Goal: Task Accomplishment & Management: Manage account settings

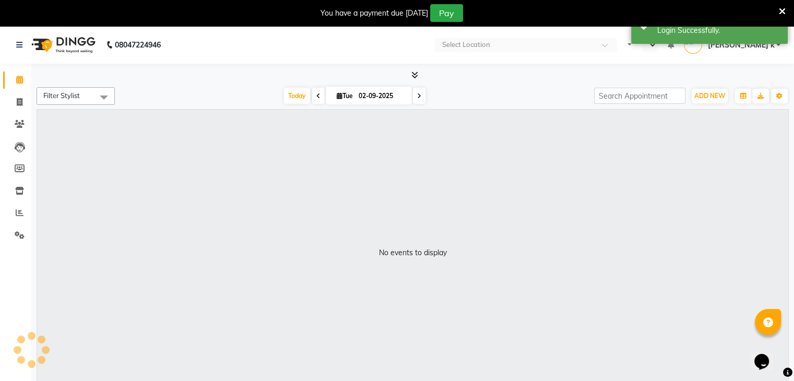
select select "en"
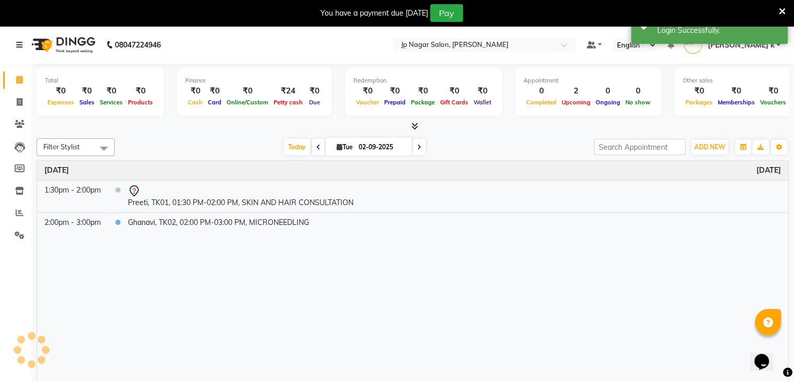
click at [394, 50] on nav "08047224946 Select Location × Jp Nagar Salon, J. P. Nagar Default Panel My Pane…" at bounding box center [397, 45] width 794 height 38
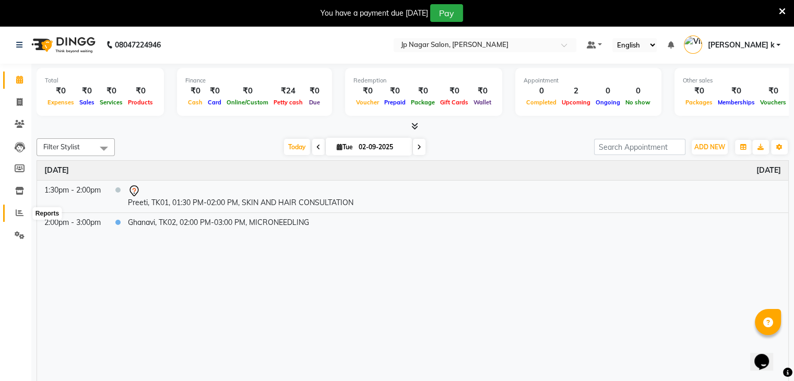
click at [19, 209] on icon at bounding box center [20, 213] width 8 height 8
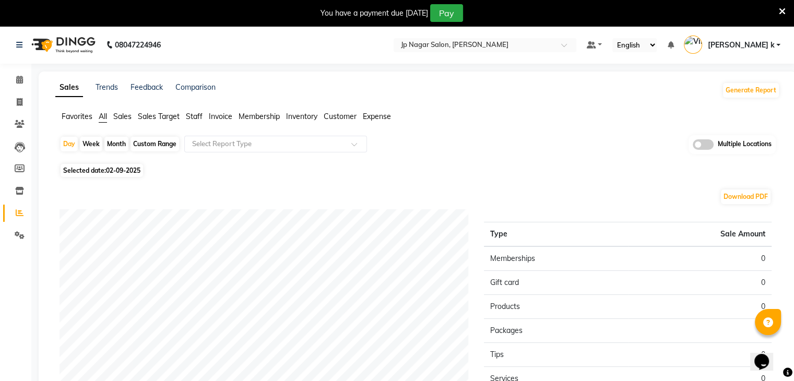
click at [709, 146] on span at bounding box center [703, 144] width 21 height 10
click at [693, 146] on input "checkbox" at bounding box center [693, 146] width 0 height 0
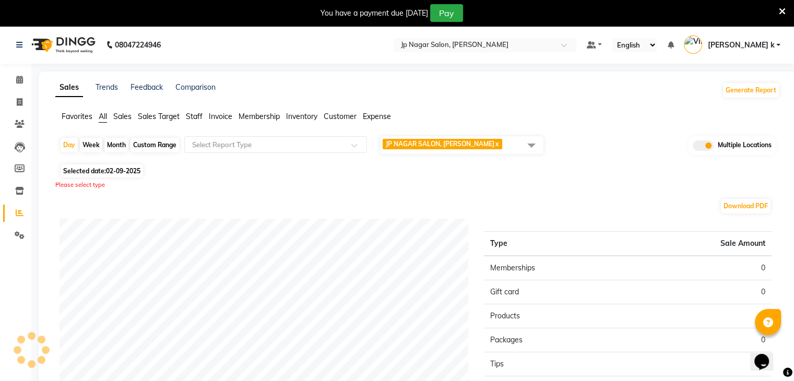
click at [532, 143] on span at bounding box center [531, 145] width 21 height 20
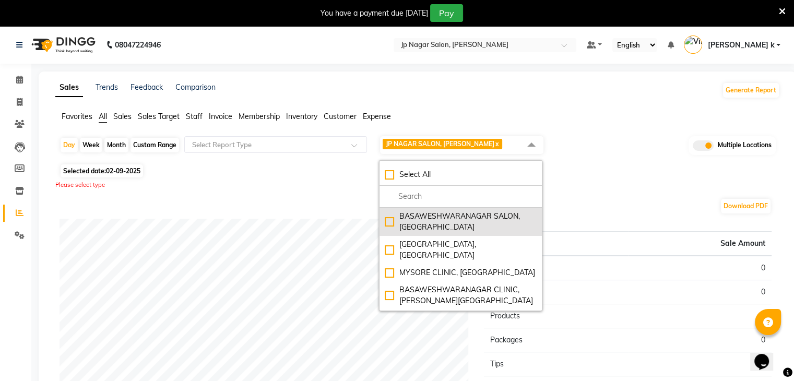
click at [391, 225] on div "BASAWESHWARANAGAR SALON, [GEOGRAPHIC_DATA]" at bounding box center [461, 222] width 152 height 22
checkbox input "true"
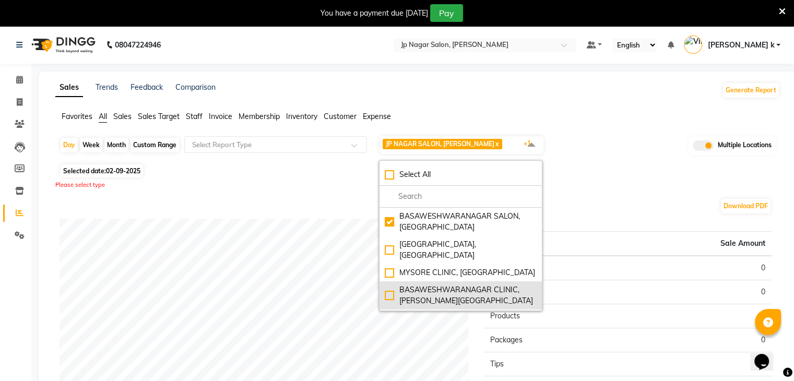
click at [388, 285] on div "BASAWESHWARANAGAR CLINIC, [PERSON_NAME][GEOGRAPHIC_DATA]" at bounding box center [461, 296] width 152 height 22
checkbox input "true"
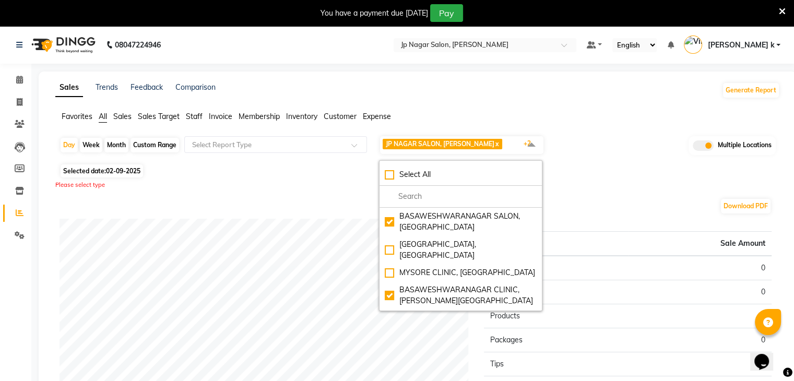
click at [294, 203] on div "Download PDF" at bounding box center [416, 206] width 712 height 17
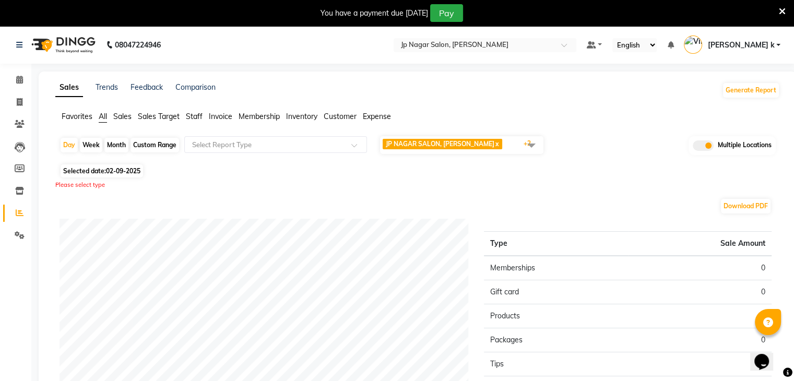
click at [161, 145] on div "Custom Range" at bounding box center [155, 145] width 49 height 15
select select "9"
select select "2025"
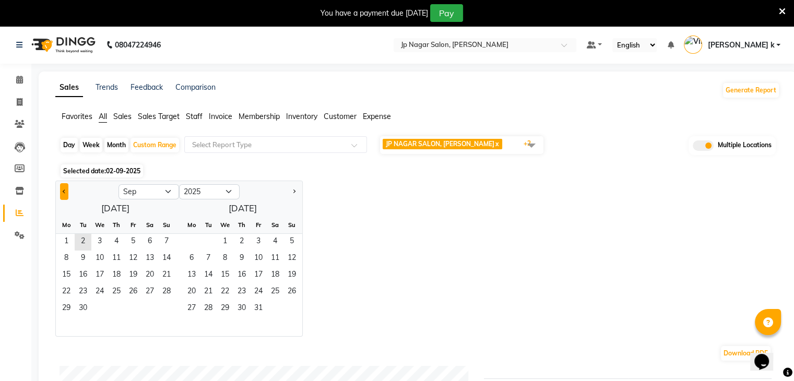
click at [67, 193] on button "Previous month" at bounding box center [64, 191] width 8 height 17
select select "8"
drag, startPoint x: 133, startPoint y: 241, endPoint x: 168, endPoint y: 314, distance: 80.8
click at [168, 314] on ngb-datepicker-month "Mo Tu We Th Fr Sa Su 1 2 3 4 5 6 7 8 9 10 11 12 13 14 15 16 17 18 19 20 21 22 2…" at bounding box center [115, 277] width 119 height 120
click at [168, 314] on span "31" at bounding box center [166, 309] width 17 height 17
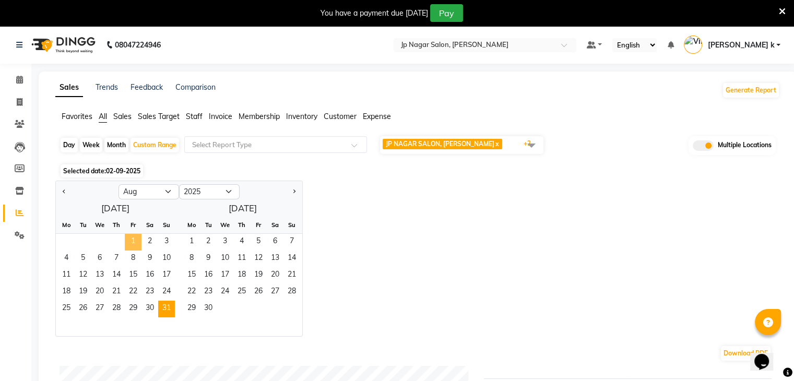
click at [132, 244] on span "1" at bounding box center [133, 242] width 17 height 17
drag, startPoint x: 167, startPoint y: 318, endPoint x: 167, endPoint y: 309, distance: 8.4
click at [167, 309] on ngb-datepicker-month "Mo Tu We Th Fr Sa Su 1 2 3 4 5 6 7 8 9 10 11 12 13 14 15 16 17 18 19 20 21 22 2…" at bounding box center [115, 277] width 119 height 120
click at [167, 309] on span "31" at bounding box center [166, 309] width 17 height 17
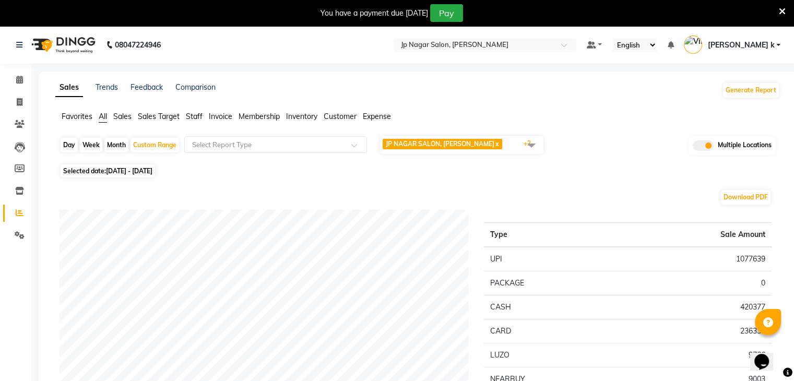
click at [532, 140] on span at bounding box center [531, 145] width 21 height 20
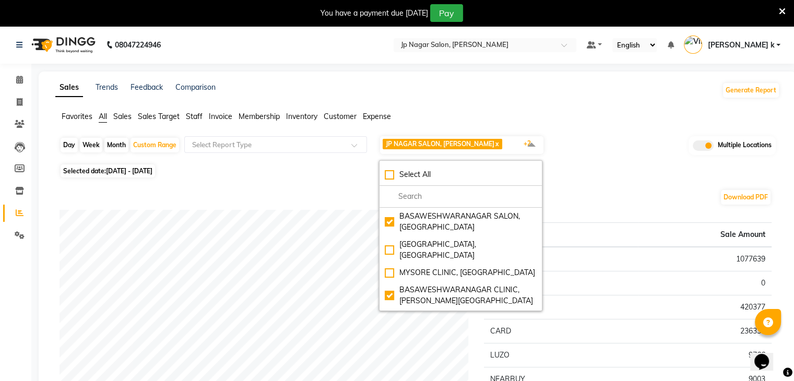
click at [630, 116] on ul "Favorites All Sales Sales Target Staff Invoice Membership Inventory Customer Ex…" at bounding box center [417, 116] width 725 height 11
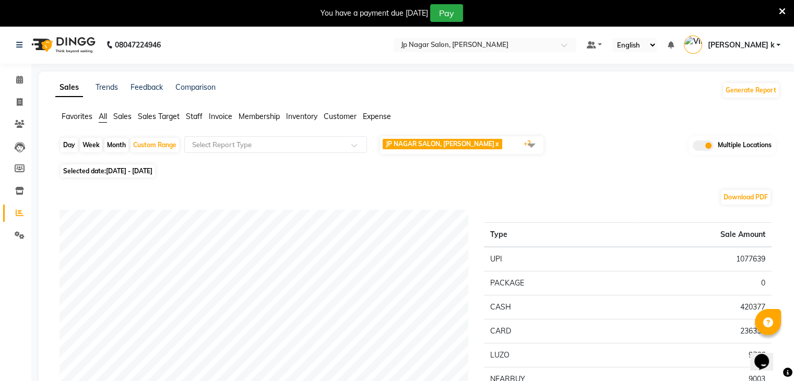
click at [540, 143] on span at bounding box center [531, 145] width 21 height 20
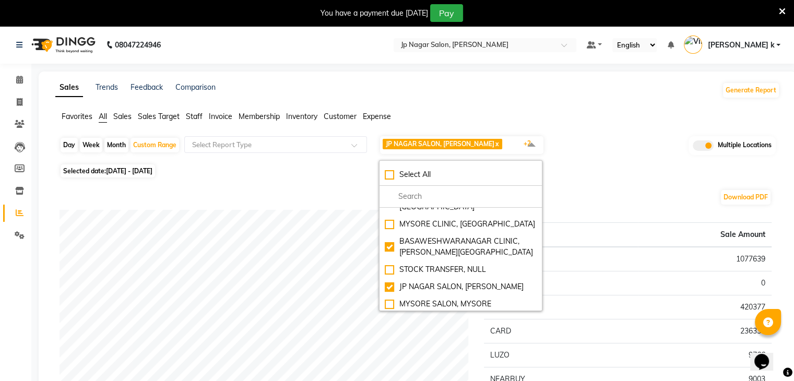
scroll to position [74, 0]
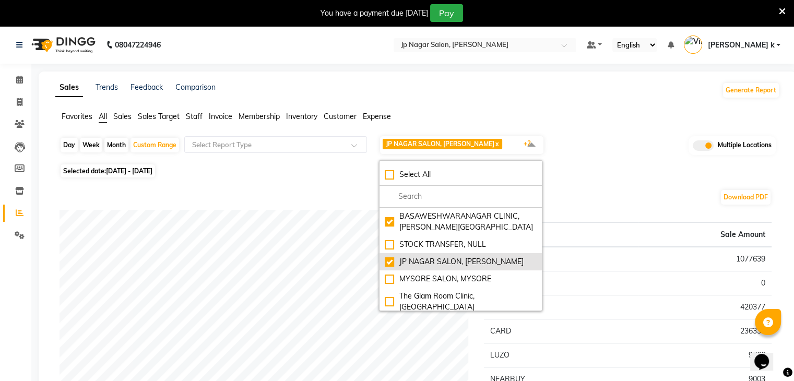
click at [393, 256] on div "JP NAGAR SALON, J. P. Nagar" at bounding box center [461, 261] width 152 height 11
checkbox input "false"
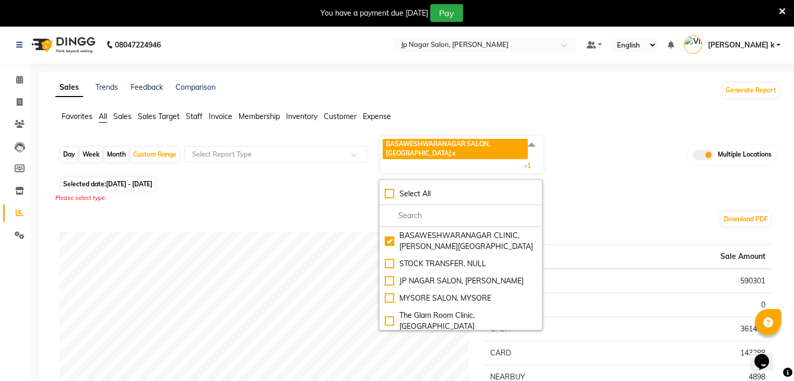
click at [638, 140] on div "Day Week Month Custom Range Select Report Type BASAWESHWARANAGAR SALON, Basvesh…" at bounding box center [418, 154] width 717 height 39
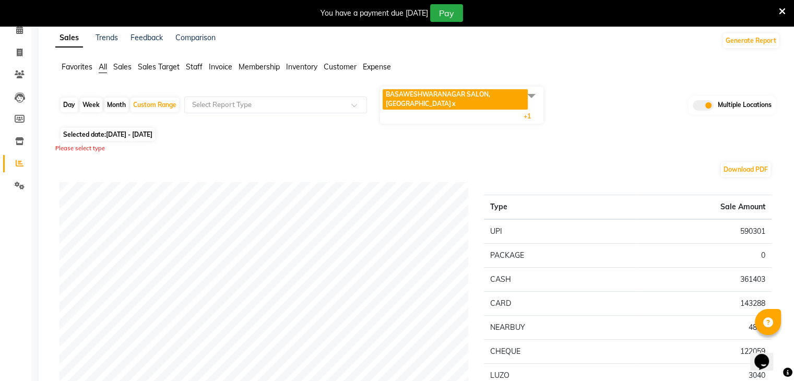
scroll to position [0, 0]
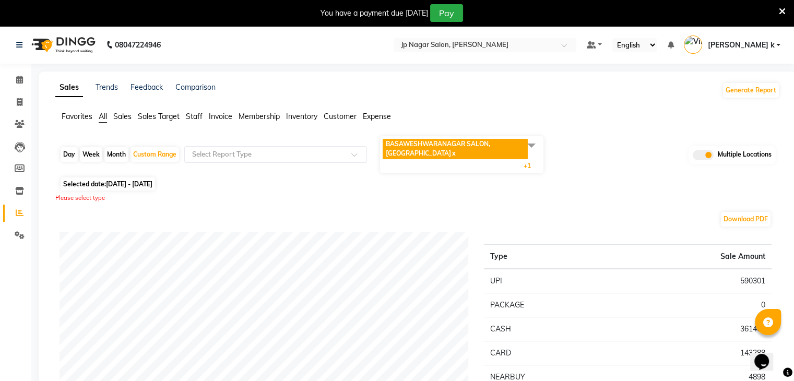
click at [531, 144] on span at bounding box center [531, 145] width 21 height 20
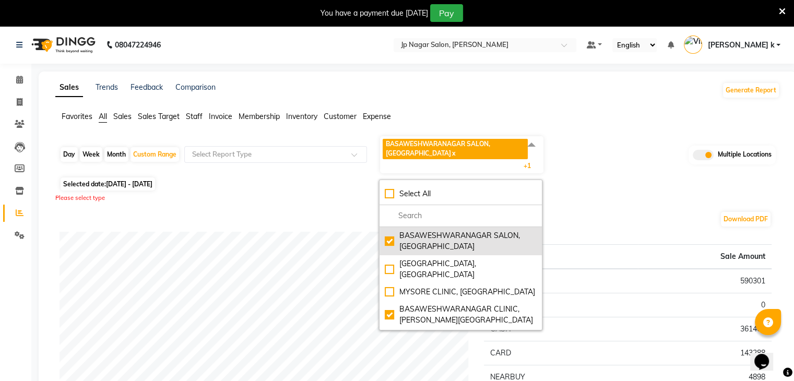
click at [392, 243] on div "BASAWESHWARANAGAR SALON, Basveshwarnagar" at bounding box center [461, 241] width 152 height 22
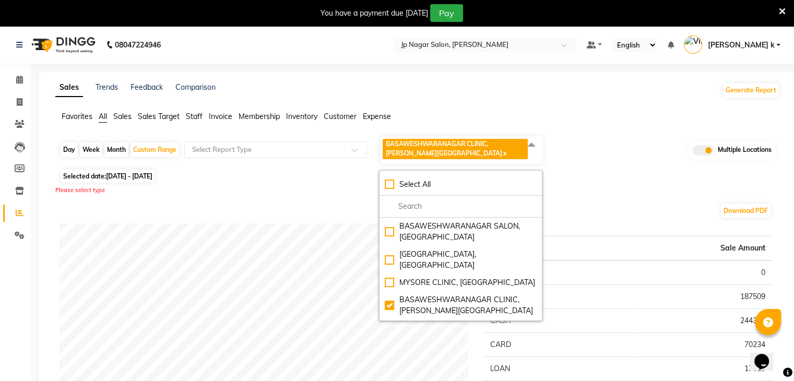
click at [638, 157] on div "Day Week Month Custom Range Select Report Type BASAWESHWARANAGAR CLINIC, Basves…" at bounding box center [418, 150] width 717 height 31
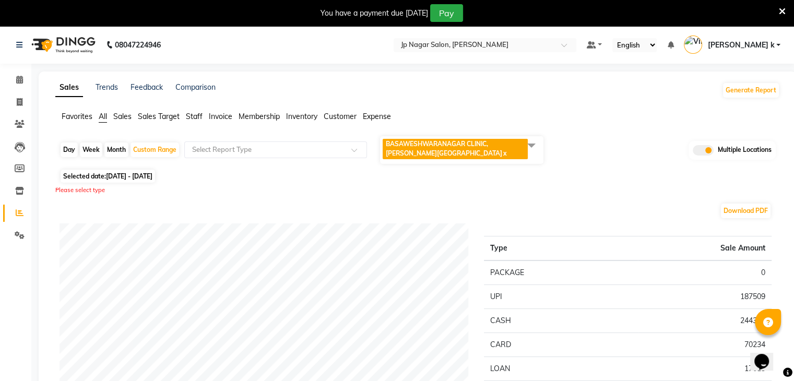
click at [535, 140] on span at bounding box center [531, 145] width 21 height 20
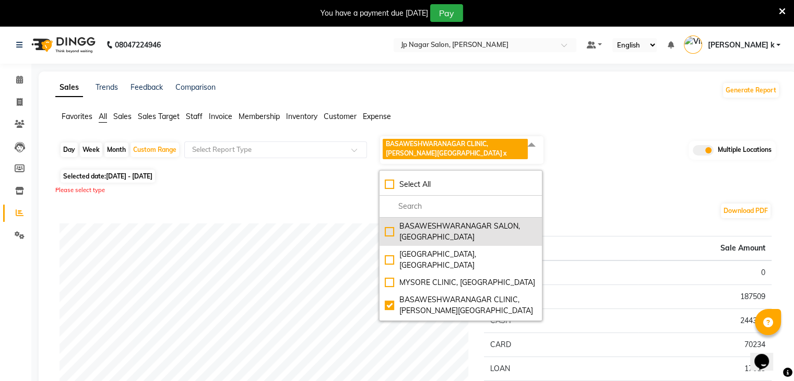
click at [390, 230] on div "BASAWESHWARANAGAR SALON, Basveshwarnagar" at bounding box center [461, 232] width 152 height 22
checkbox input "true"
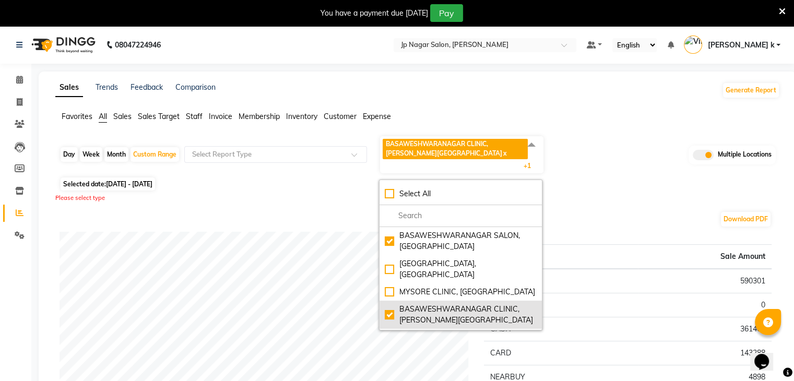
click at [390, 305] on div "BASAWESHWARANAGAR CLINIC, Basveshwar Nagar" at bounding box center [461, 315] width 152 height 22
checkbox input "false"
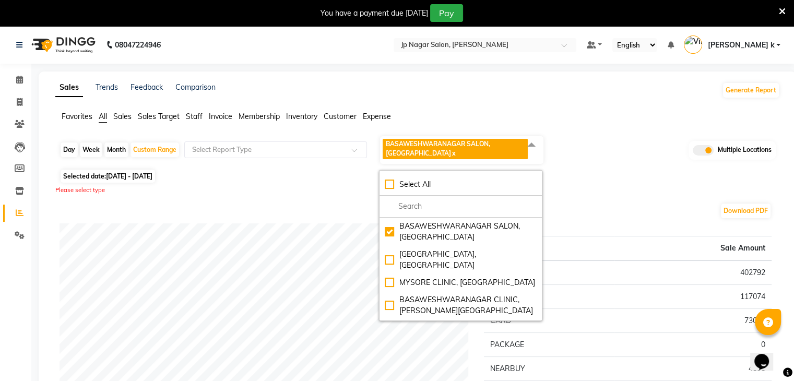
click at [612, 164] on div "Day Week Month Custom Range Select Report Type BASAWESHWARANAGAR SALON, Basvesh…" at bounding box center [418, 150] width 717 height 31
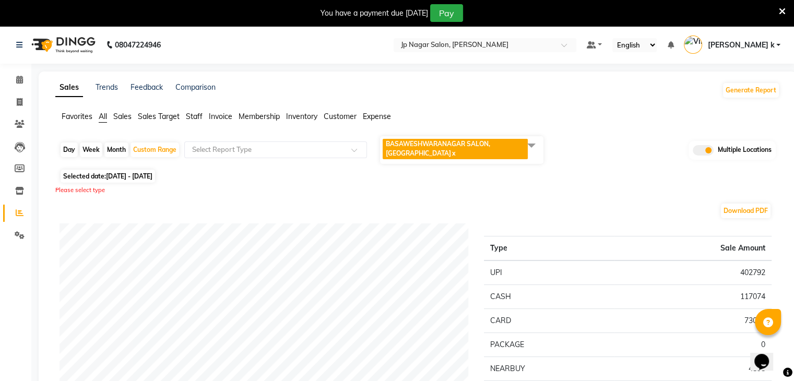
click at [528, 146] on span at bounding box center [531, 145] width 21 height 20
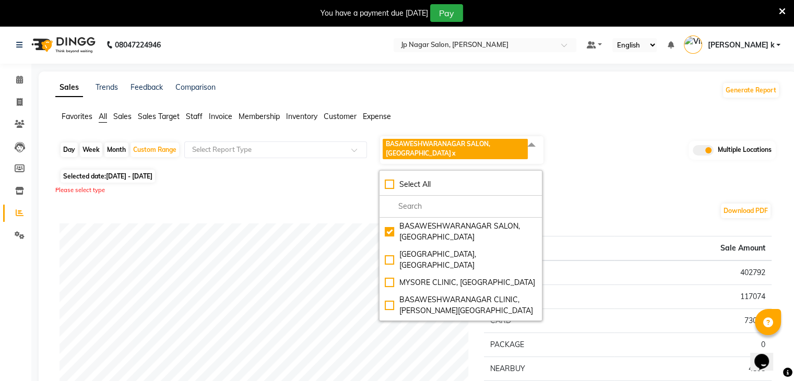
click at [612, 126] on div "Favorites All Sales Sales Target Staff Invoice Membership Inventory Customer Ex…" at bounding box center [418, 121] width 741 height 20
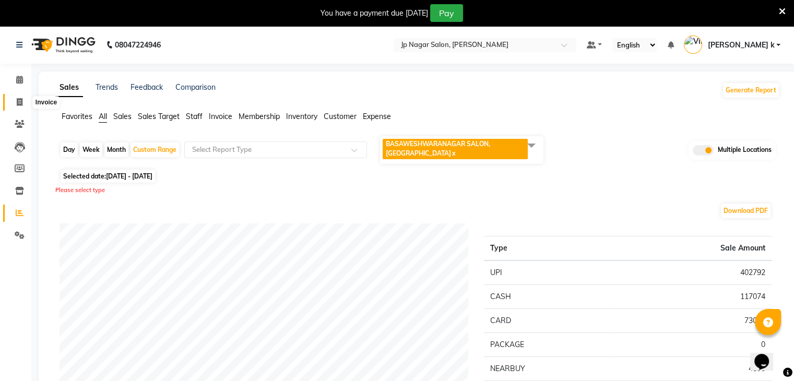
click at [21, 99] on icon at bounding box center [20, 102] width 6 height 8
select select "service"
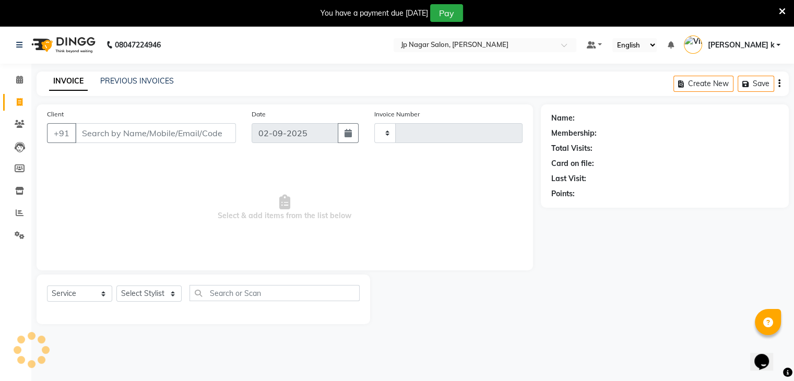
scroll to position [26, 0]
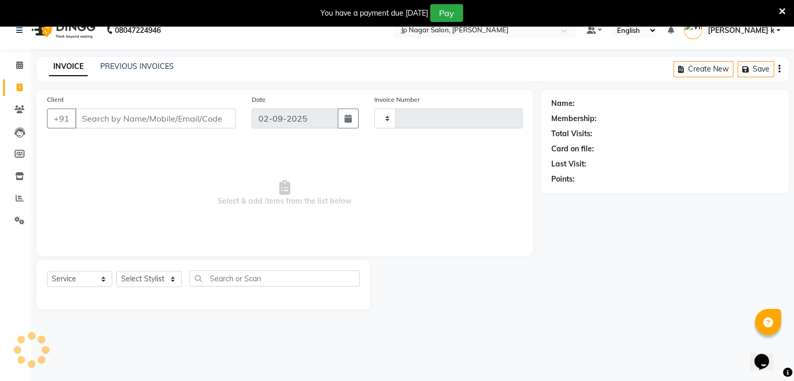
type input "0658"
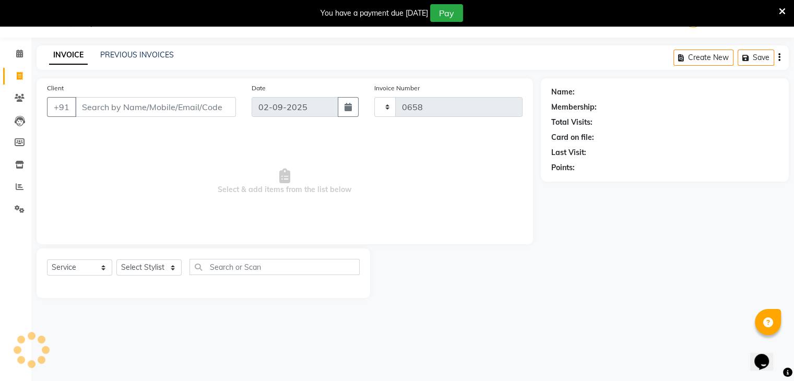
select select "4852"
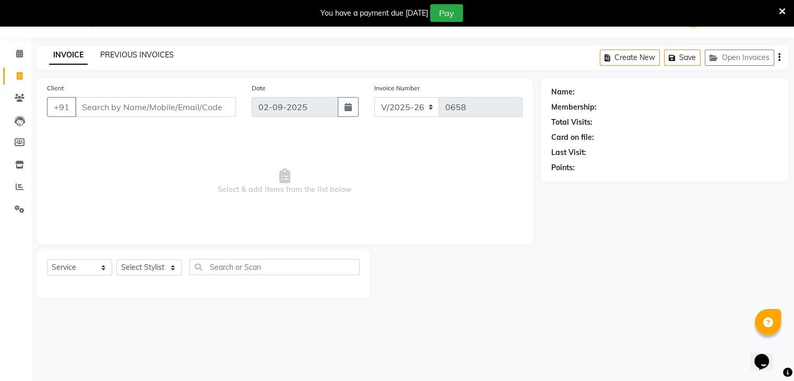
click at [146, 55] on link "PREVIOUS INVOICES" at bounding box center [137, 54] width 74 height 9
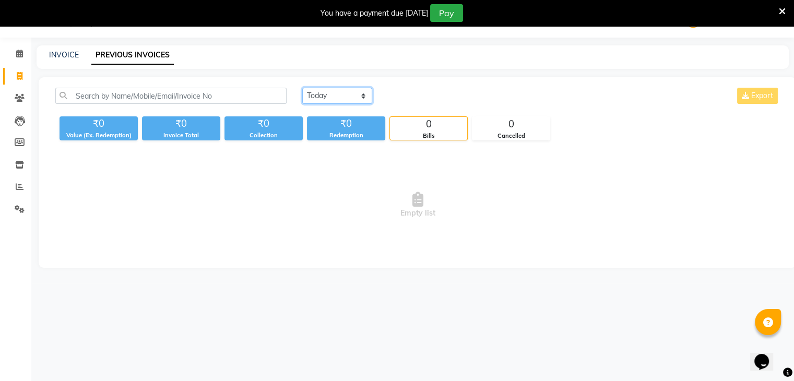
click at [324, 100] on select "[DATE] [DATE] Custom Range" at bounding box center [337, 96] width 70 height 16
select select "range"
click at [302, 88] on select "[DATE] [DATE] Custom Range" at bounding box center [337, 96] width 70 height 16
click at [413, 92] on input "02-09-2025" at bounding box center [422, 96] width 73 height 15
select select "9"
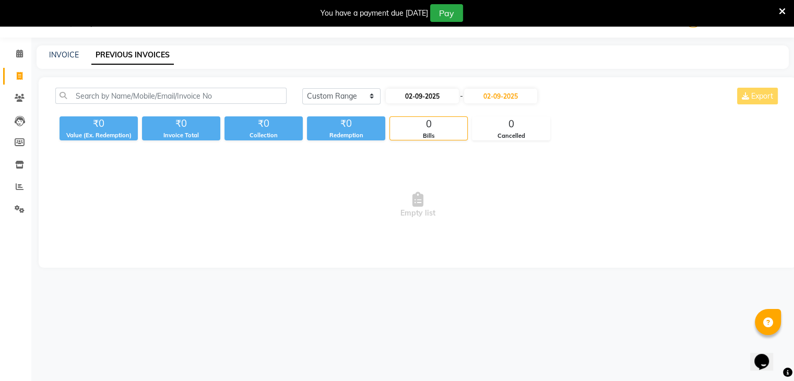
select select "2025"
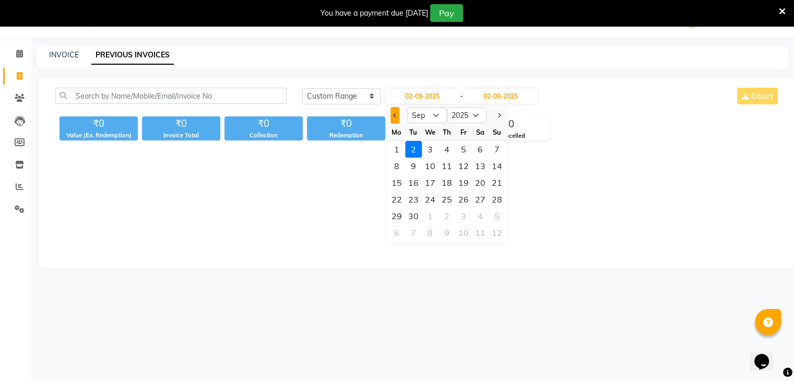
click at [397, 113] on button "Previous month" at bounding box center [395, 115] width 9 height 17
select select "8"
click at [462, 149] on div "1" at bounding box center [463, 149] width 17 height 17
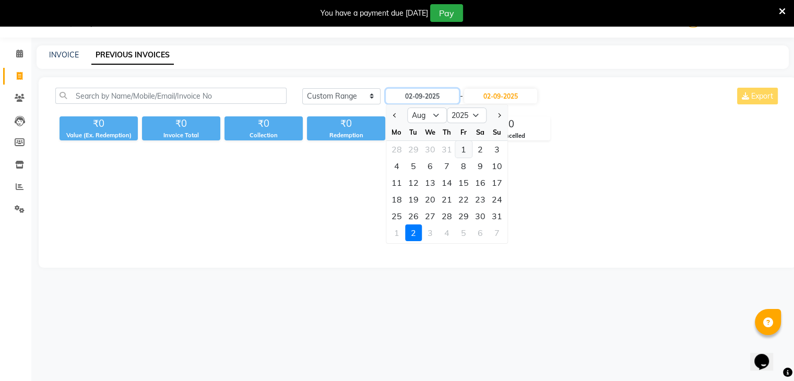
type input "[DATE]"
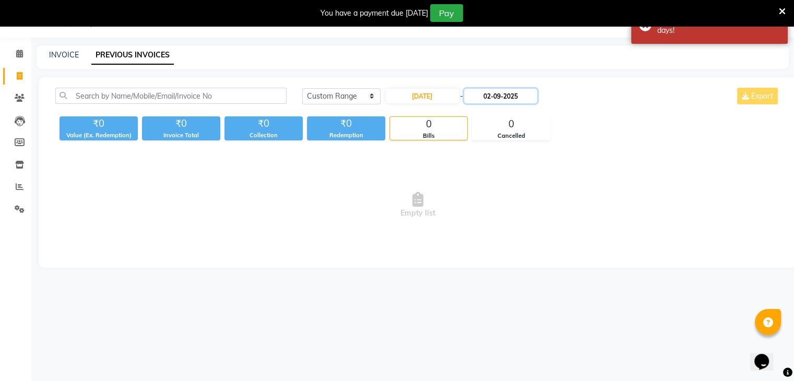
click at [511, 98] on input "02-09-2025" at bounding box center [500, 96] width 73 height 15
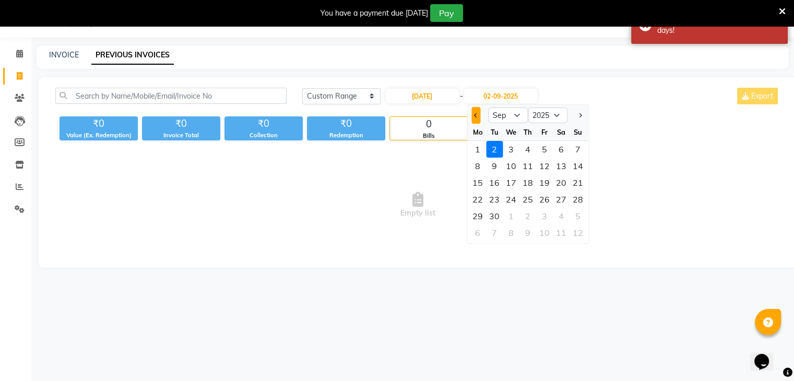
click at [474, 113] on button "Previous month" at bounding box center [476, 115] width 9 height 17
select select "8"
click at [573, 213] on div "31" at bounding box center [578, 216] width 17 height 17
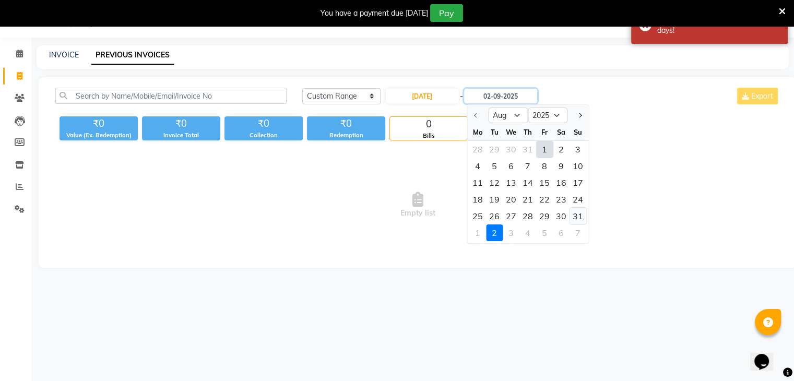
type input "31-08-2025"
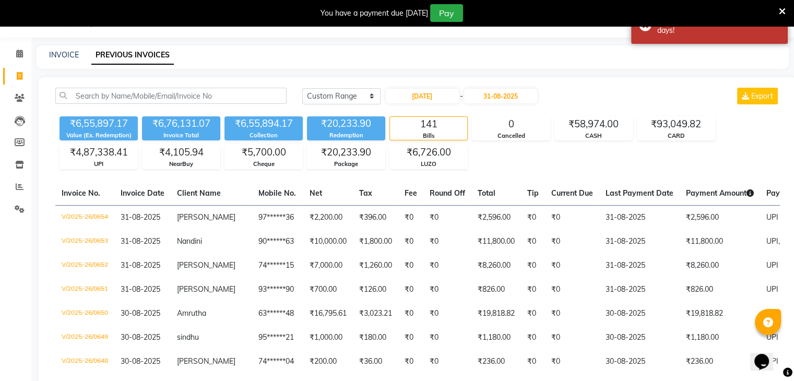
click at [731, 143] on div "₹6,55,897.17 Value (Ex. Redemption) ₹6,76,131.07 Invoice Total ₹6,55,894.17 Col…" at bounding box center [417, 140] width 725 height 57
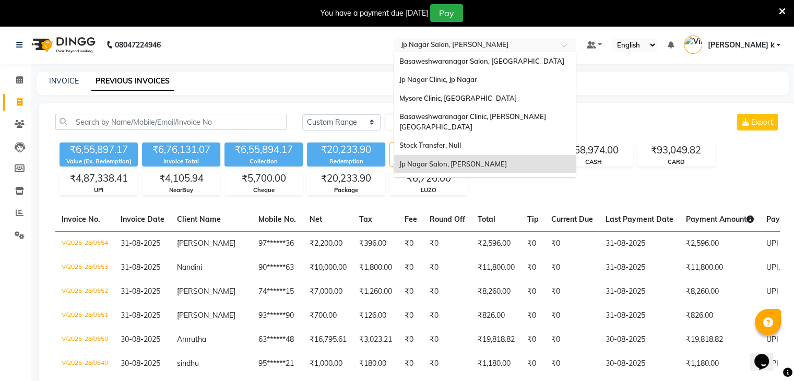
click at [523, 38] on div "Select Location × Jp Nagar Salon, J. P. Nagar" at bounding box center [485, 45] width 183 height 14
click at [556, 63] on span "Basaweshwaranagar Salon, [GEOGRAPHIC_DATA]" at bounding box center [482, 61] width 165 height 8
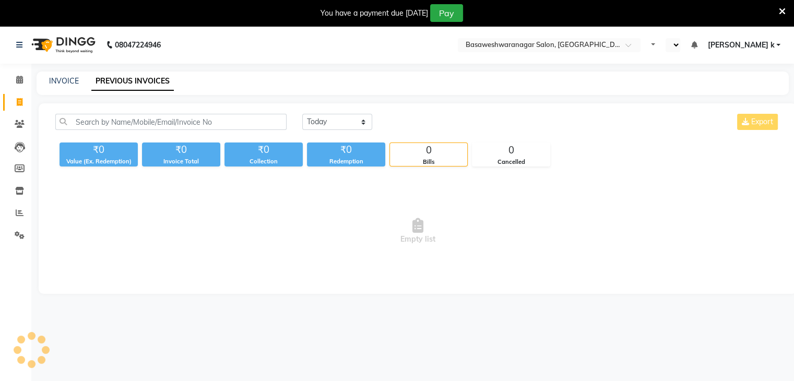
select select "en"
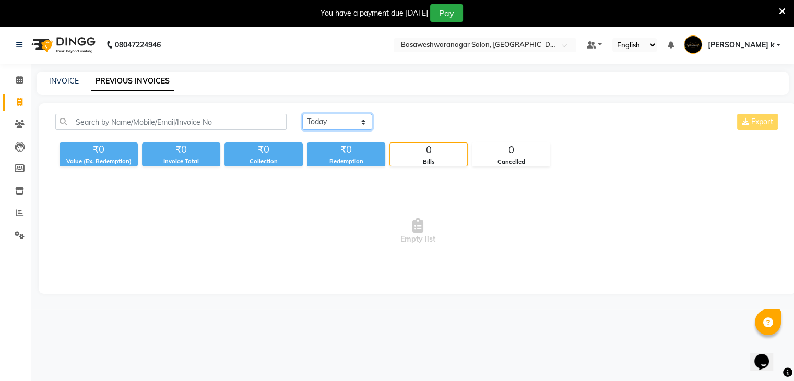
drag, startPoint x: 350, startPoint y: 121, endPoint x: 344, endPoint y: 168, distance: 46.9
click at [344, 168] on div "Today Yesterday Custom Range Export ₹0 Value (Ex. Redemption) ₹0 Invoice Total …" at bounding box center [418, 198] width 758 height 191
select select "range"
click at [302, 114] on select "[DATE] [DATE] Custom Range" at bounding box center [337, 122] width 70 height 16
click at [430, 121] on input "02-09-2025" at bounding box center [422, 122] width 73 height 15
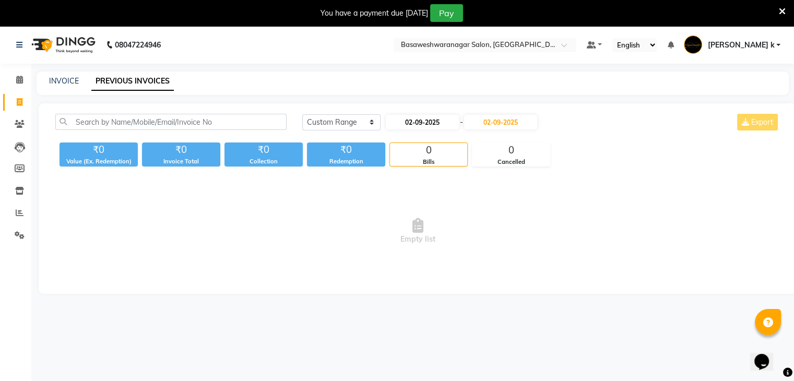
select select "9"
select select "2025"
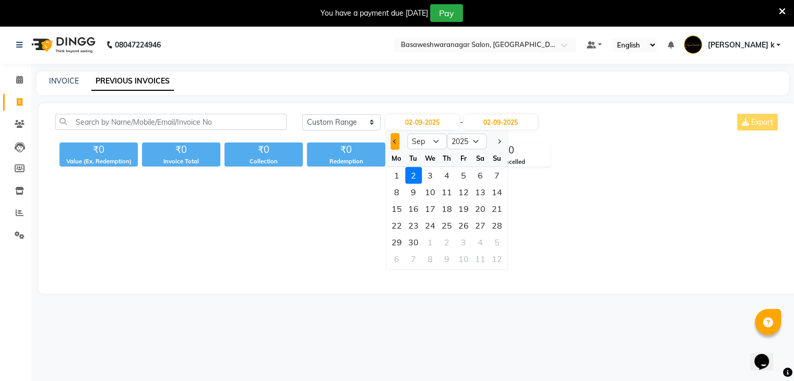
click at [394, 142] on span "Previous month" at bounding box center [395, 141] width 4 height 4
select select "8"
click at [459, 173] on div "1" at bounding box center [463, 175] width 17 height 17
type input "[DATE]"
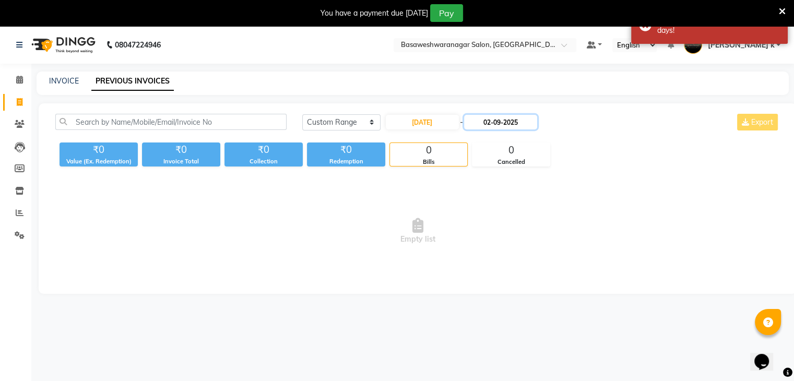
click at [514, 120] on input "02-09-2025" at bounding box center [500, 122] width 73 height 15
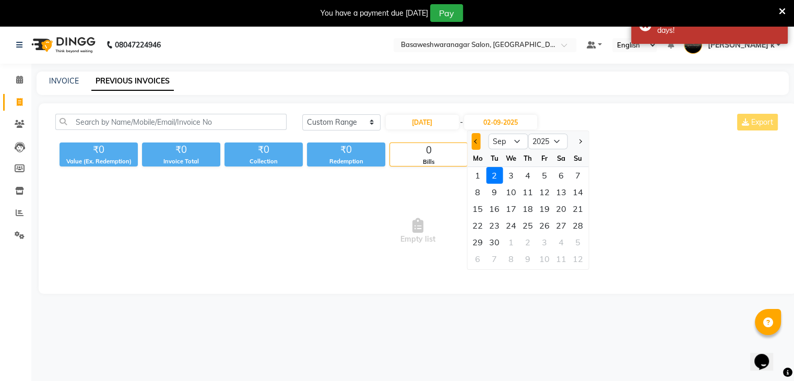
click at [477, 140] on span "Previous month" at bounding box center [476, 141] width 4 height 4
select select "8"
click at [585, 239] on div "31" at bounding box center [578, 242] width 17 height 17
type input "31-08-2025"
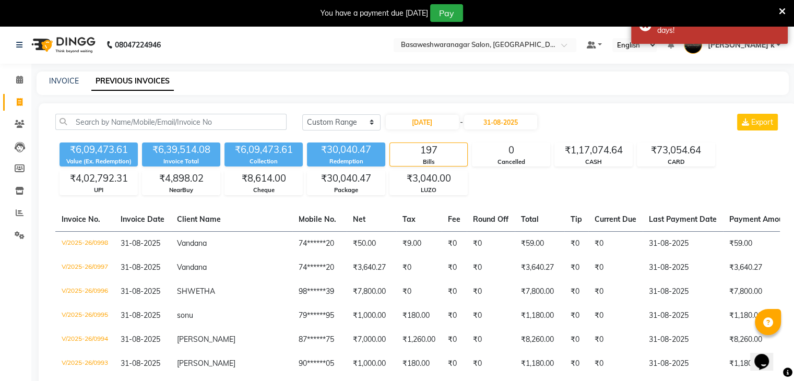
click at [650, 118] on div "[DATE] [DATE] Custom Range [DATE] - [DATE] Export" at bounding box center [541, 122] width 478 height 17
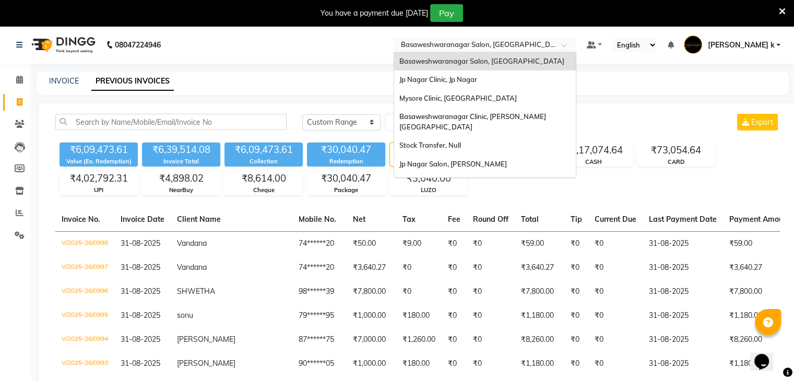
click at [574, 43] on span at bounding box center [567, 48] width 13 height 10
click at [524, 113] on span "Basaweshwaranagar Clinic, [PERSON_NAME][GEOGRAPHIC_DATA]" at bounding box center [473, 121] width 147 height 19
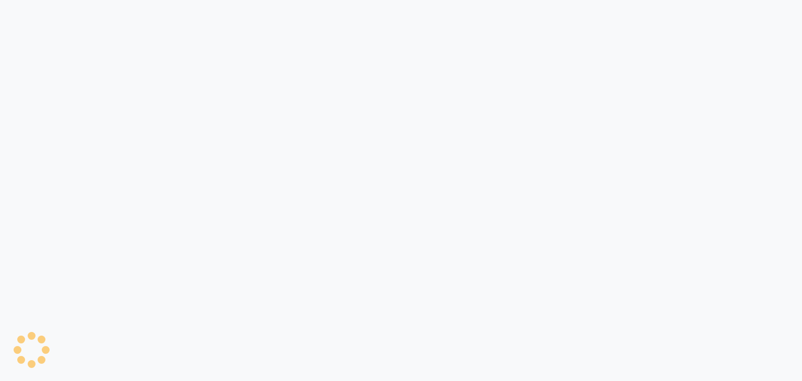
click at [524, 113] on div at bounding box center [401, 190] width 802 height 381
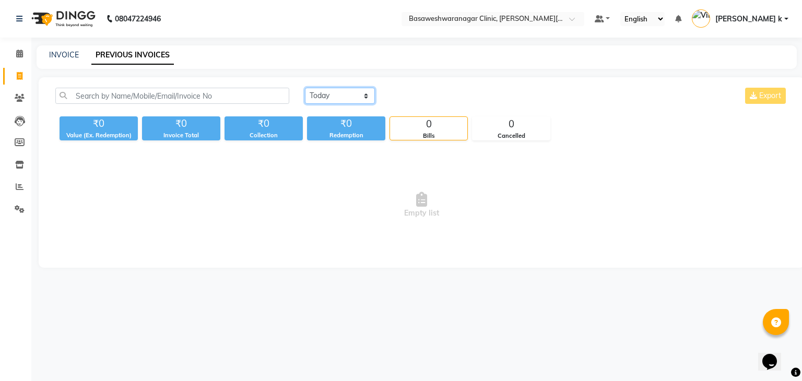
click at [338, 92] on select "[DATE] [DATE] Custom Range" at bounding box center [340, 96] width 70 height 16
select select "range"
click at [305, 88] on select "[DATE] [DATE] Custom Range" at bounding box center [340, 96] width 70 height 16
click at [428, 97] on input "02-09-2025" at bounding box center [425, 96] width 73 height 15
select select "9"
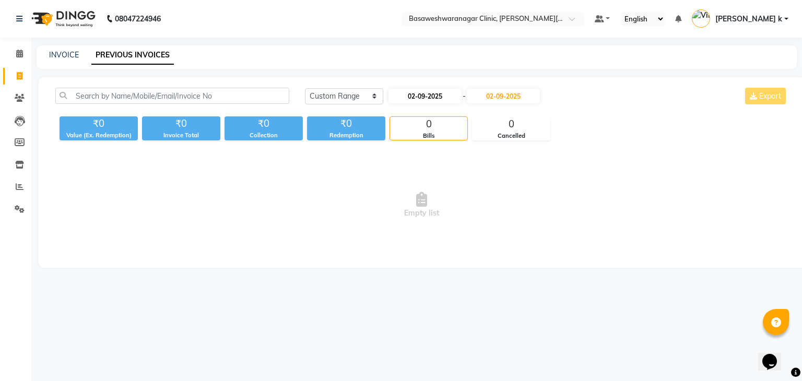
select select "2025"
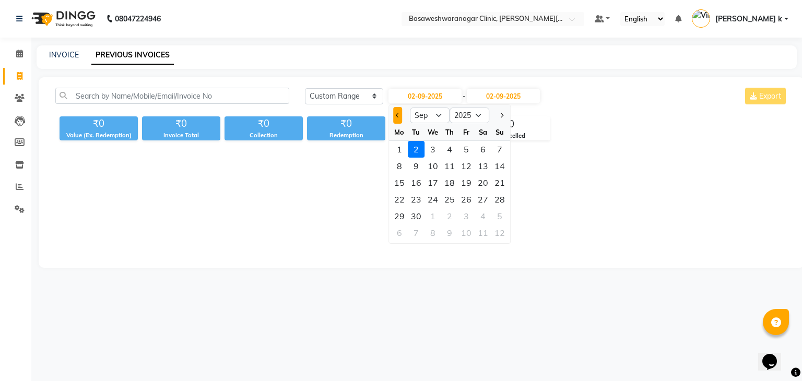
click at [398, 114] on span "Previous month" at bounding box center [398, 115] width 4 height 4
select select "8"
click at [464, 144] on div "1" at bounding box center [466, 149] width 17 height 17
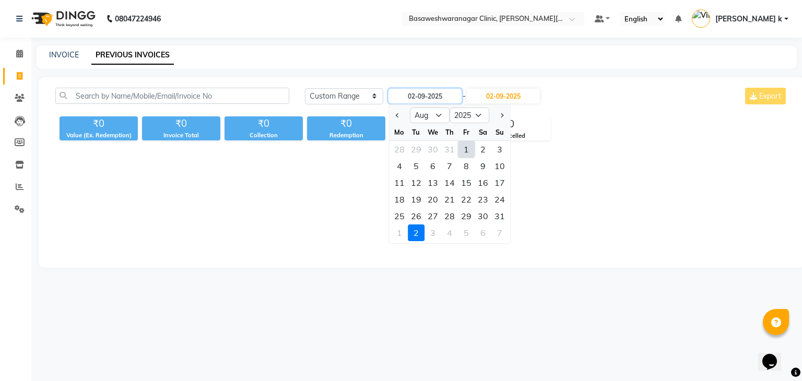
type input "[DATE]"
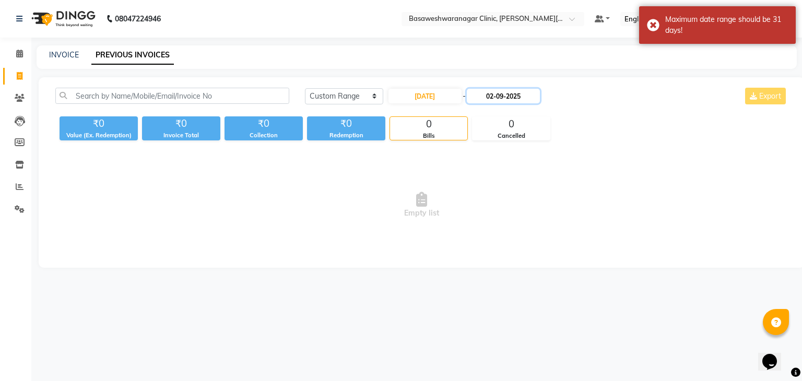
click at [510, 95] on input "02-09-2025" at bounding box center [503, 96] width 73 height 15
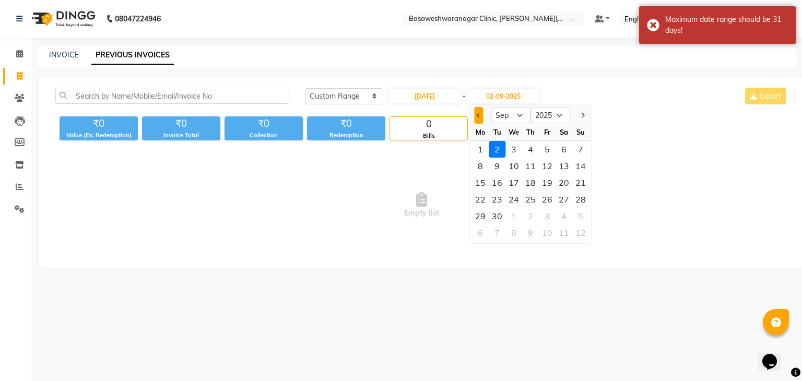
click at [479, 115] on span "Previous month" at bounding box center [479, 115] width 4 height 4
select select "8"
click at [579, 216] on div "31" at bounding box center [580, 216] width 17 height 17
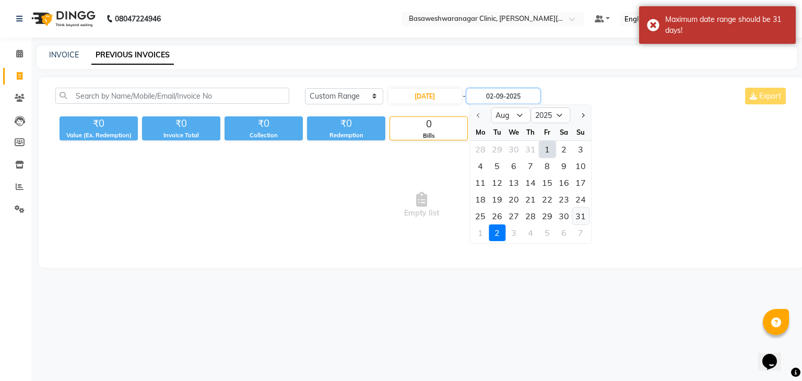
type input "31-08-2025"
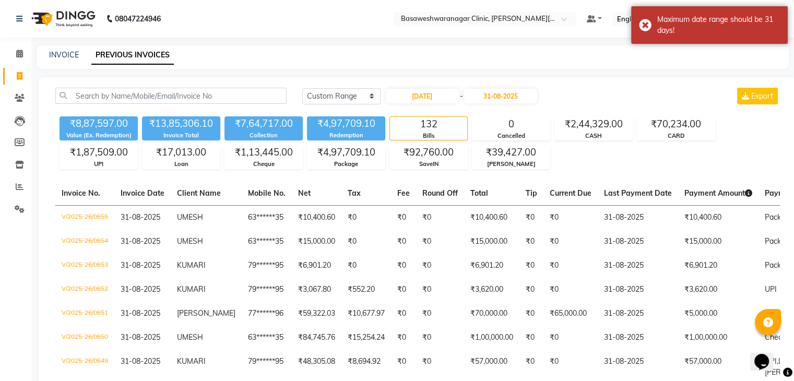
click at [597, 91] on div "[DATE] [DATE] Custom Range [DATE] - [DATE] Export" at bounding box center [541, 96] width 478 height 17
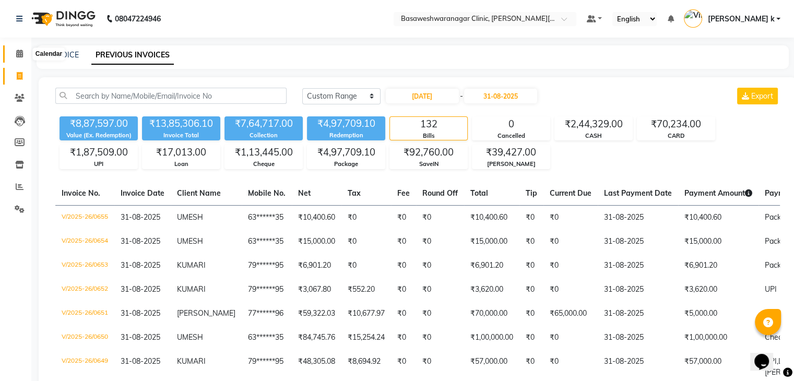
click at [20, 54] on icon at bounding box center [19, 54] width 7 height 8
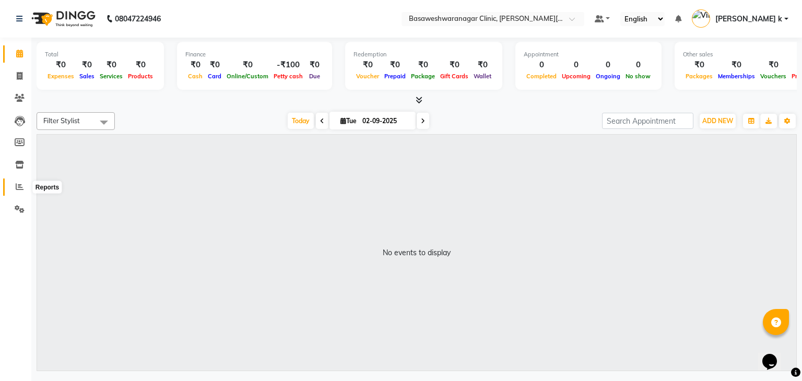
click at [16, 189] on icon at bounding box center [20, 187] width 8 height 8
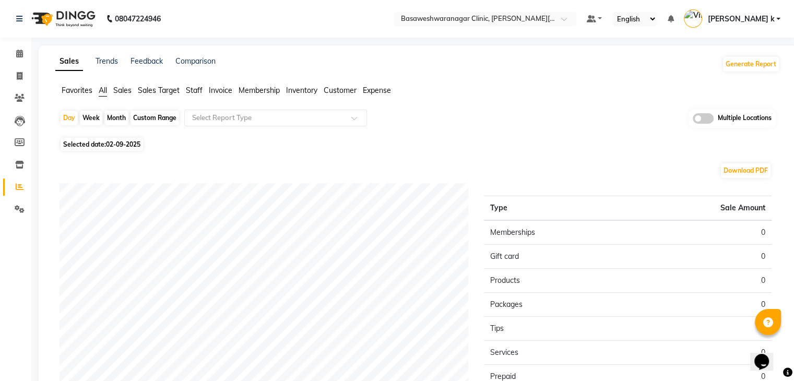
click at [146, 115] on div "Custom Range" at bounding box center [155, 118] width 49 height 15
select select "9"
select select "2025"
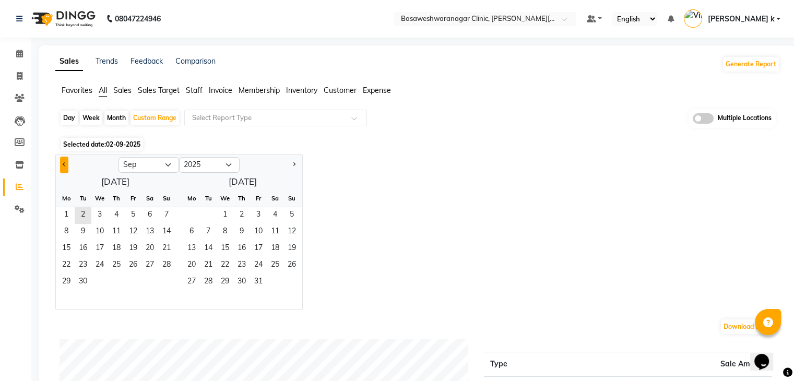
click at [64, 168] on button "Previous month" at bounding box center [64, 165] width 8 height 17
select select "8"
click at [136, 220] on span "1" at bounding box center [133, 215] width 17 height 17
click at [165, 284] on span "31" at bounding box center [166, 282] width 17 height 17
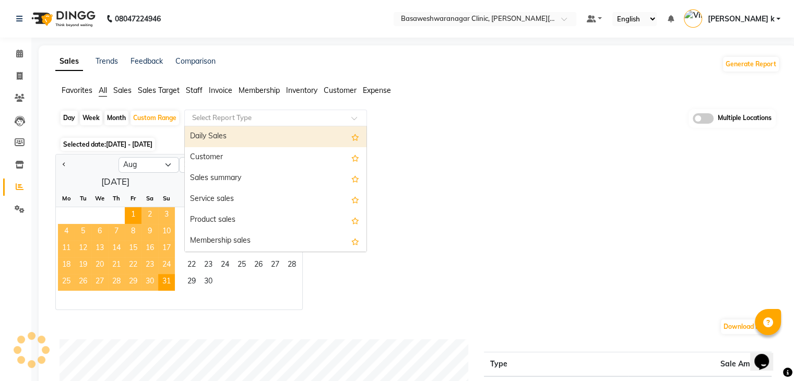
click at [227, 113] on input "text" at bounding box center [265, 118] width 150 height 10
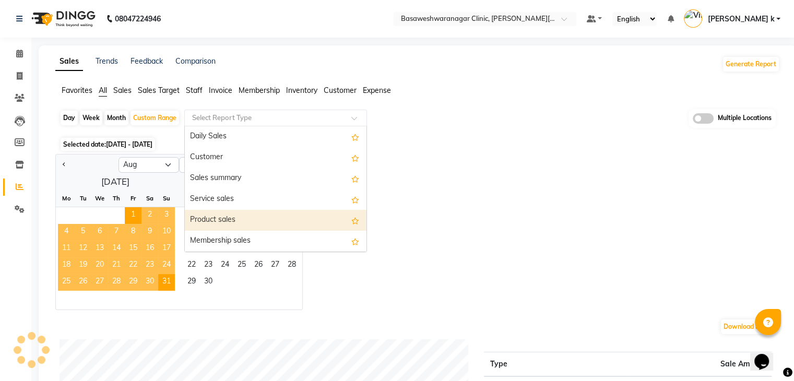
click at [220, 220] on div "Product sales" at bounding box center [276, 220] width 182 height 21
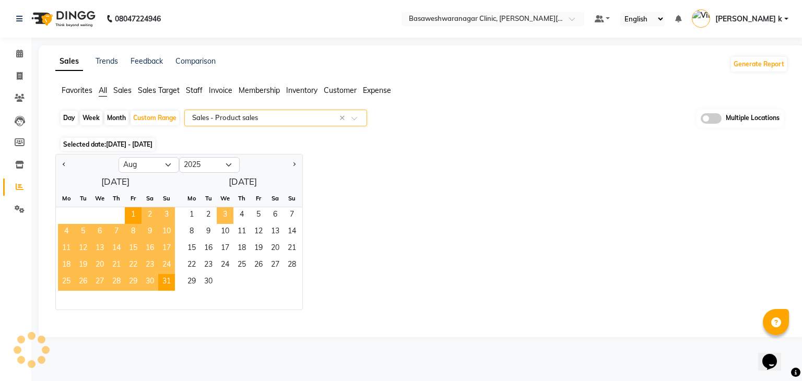
select select "full_report"
select select "csv"
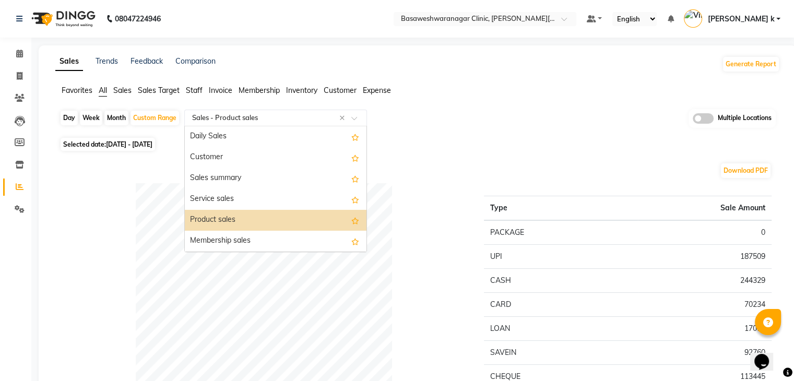
click at [236, 114] on input "text" at bounding box center [265, 118] width 150 height 10
click at [222, 220] on div "Product sales" at bounding box center [276, 220] width 182 height 21
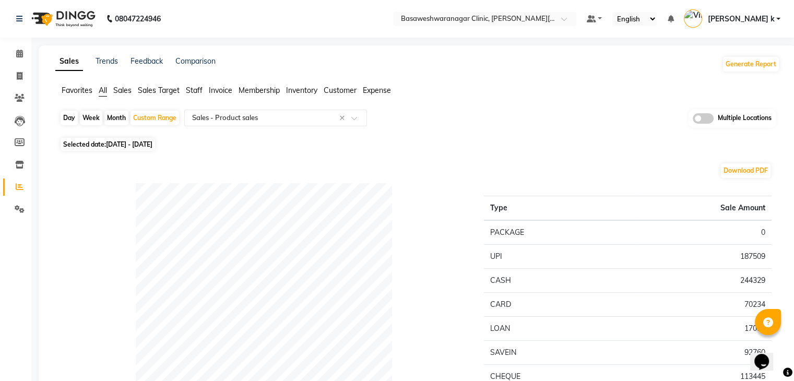
click at [519, 122] on div "Day Week Month Custom Range Select Report Type × Sales - Product sales × Multip…" at bounding box center [418, 122] width 717 height 26
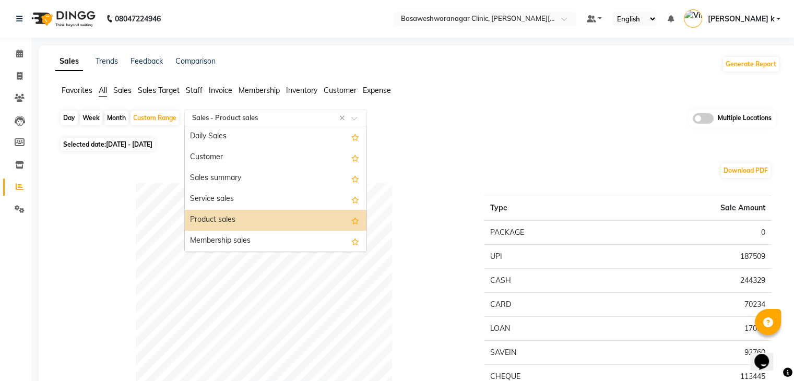
click at [278, 115] on input "text" at bounding box center [265, 118] width 150 height 10
click at [230, 213] on div "Product sales" at bounding box center [276, 220] width 182 height 21
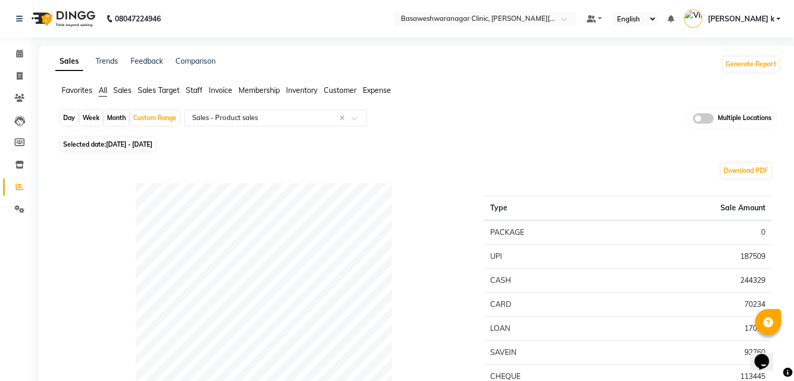
click at [423, 176] on div "Download PDF" at bounding box center [416, 170] width 712 height 17
click at [543, 149] on div "Selected date: 01-08-2025 - 31-08-2025" at bounding box center [420, 144] width 721 height 11
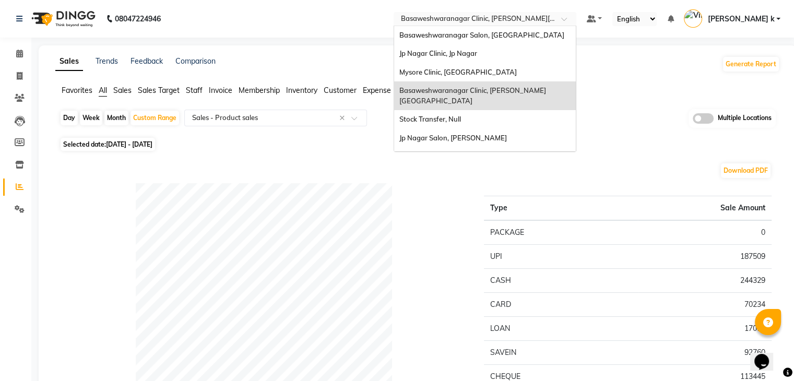
click at [522, 22] on input "text" at bounding box center [474, 20] width 151 height 10
click at [532, 38] on span "Basaweshwaranagar Salon, [GEOGRAPHIC_DATA]" at bounding box center [482, 35] width 165 height 8
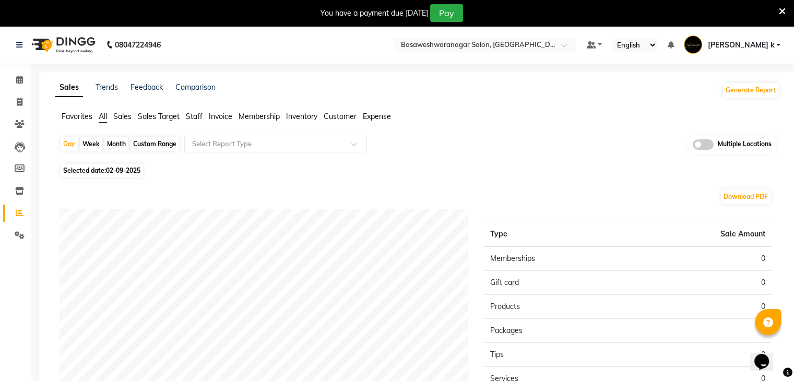
click at [157, 145] on div "Custom Range" at bounding box center [155, 144] width 49 height 15
select select "9"
select select "2025"
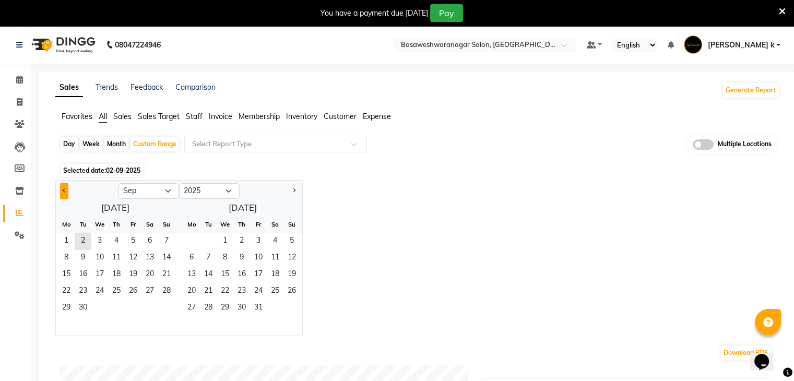
click at [67, 193] on button "Previous month" at bounding box center [64, 191] width 8 height 17
select select "8"
click at [128, 239] on span "1" at bounding box center [133, 241] width 17 height 17
click at [166, 308] on span "31" at bounding box center [166, 308] width 17 height 17
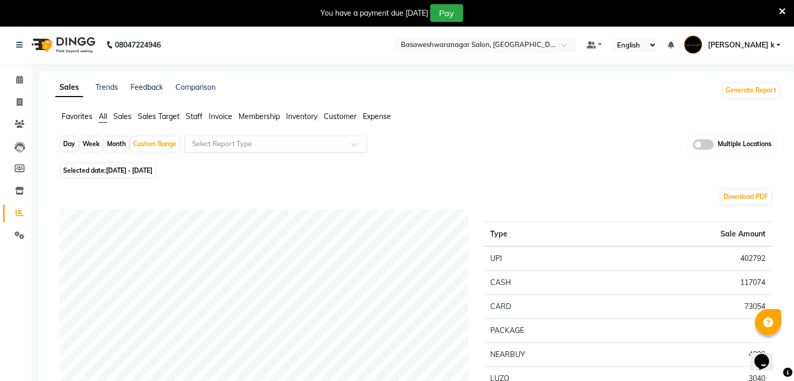
click at [249, 151] on ng-select "Select Report Type" at bounding box center [275, 144] width 183 height 17
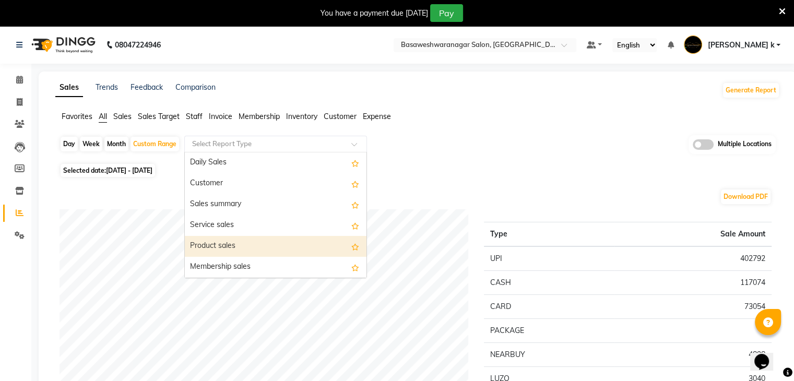
click at [219, 241] on div "Product sales" at bounding box center [276, 246] width 182 height 21
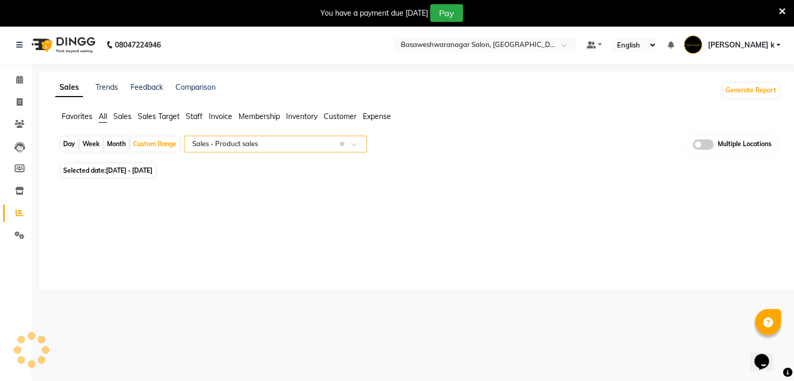
select select "full_report"
select select "csv"
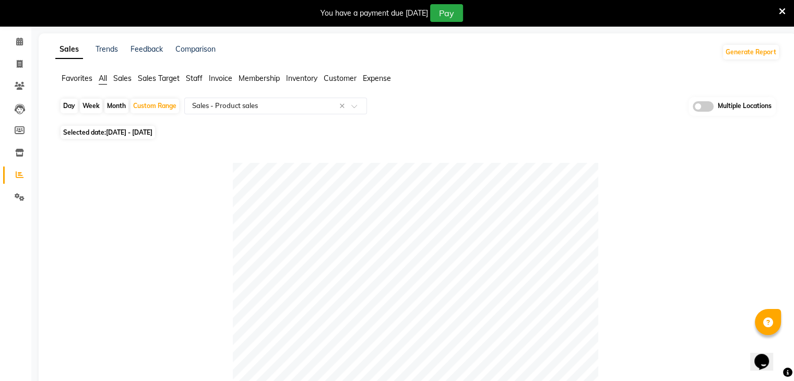
scroll to position [34, 0]
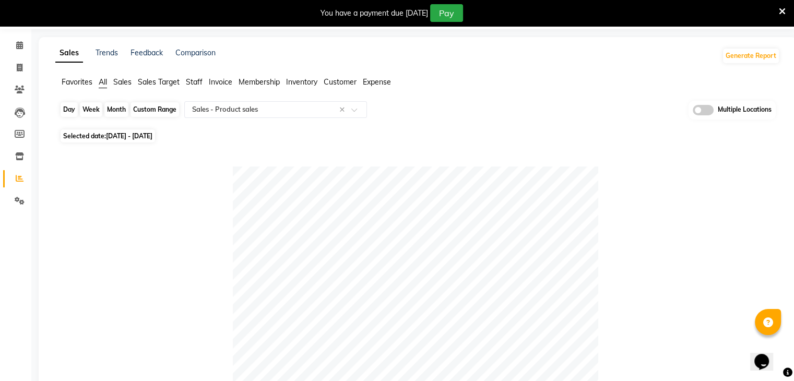
click at [150, 107] on div "Custom Range" at bounding box center [155, 109] width 49 height 15
select select "8"
select select "2025"
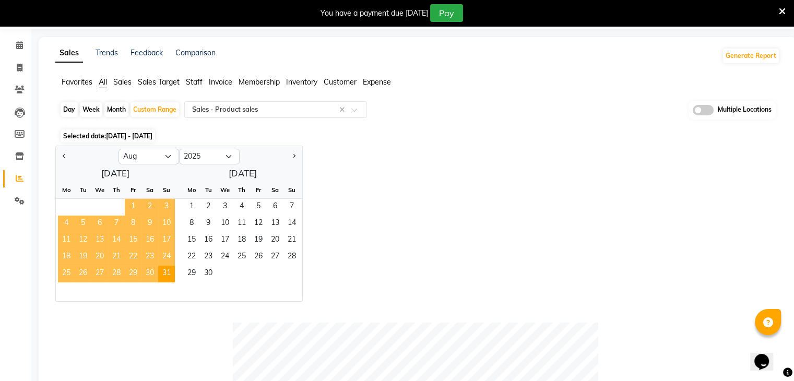
click at [131, 203] on span "1" at bounding box center [133, 207] width 17 height 17
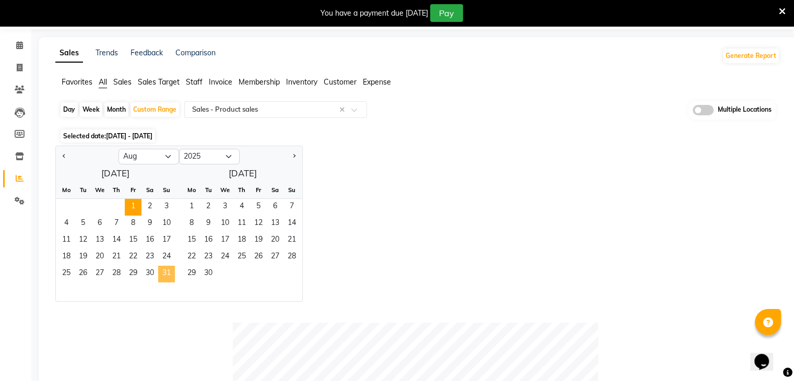
click at [165, 273] on span "31" at bounding box center [166, 274] width 17 height 17
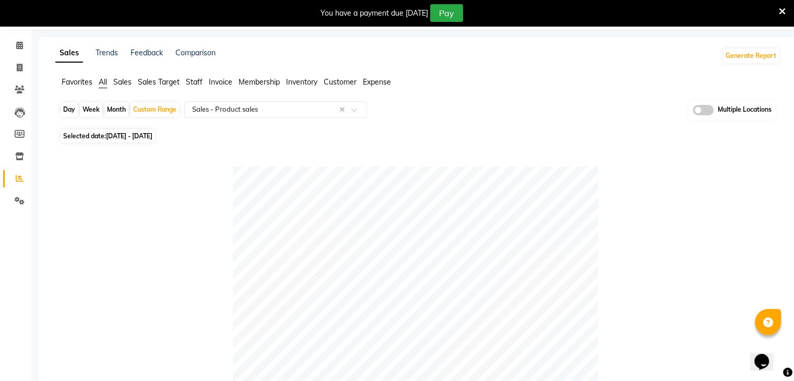
click at [433, 114] on div "Day Week Month Custom Range Select Report Type × Sales - Product sales × Multip…" at bounding box center [418, 114] width 717 height 26
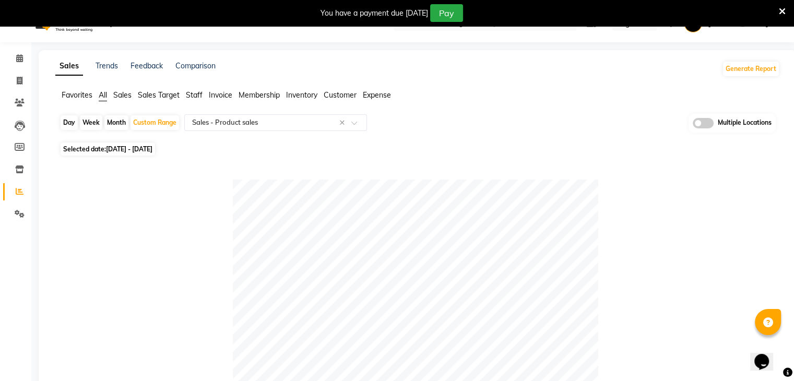
scroll to position [0, 0]
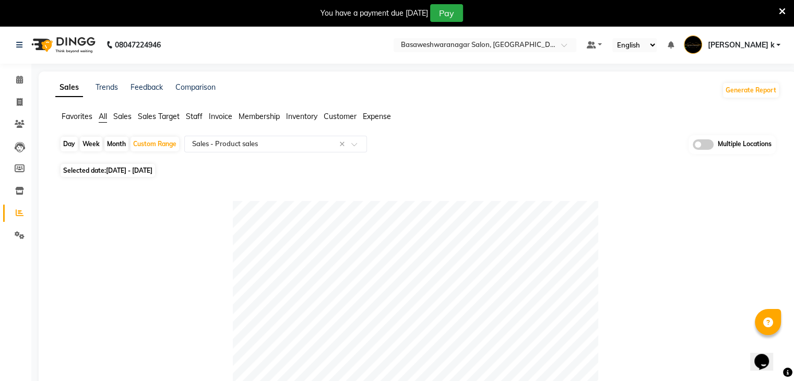
click at [711, 146] on span at bounding box center [703, 144] width 21 height 10
click at [693, 146] on input "checkbox" at bounding box center [693, 146] width 0 height 0
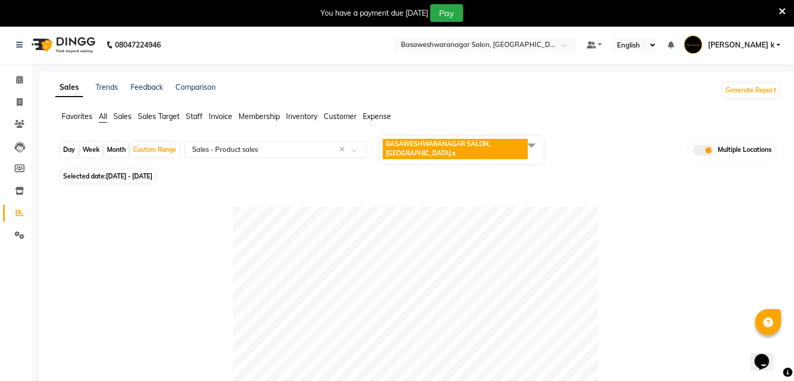
click at [538, 144] on span at bounding box center [531, 145] width 21 height 20
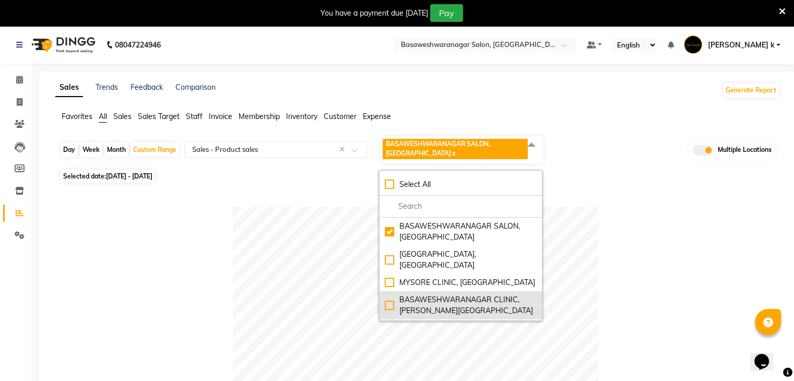
click at [390, 295] on div "BASAWESHWARANAGAR CLINIC, Basveshwar Nagar" at bounding box center [461, 306] width 152 height 22
checkbox input "true"
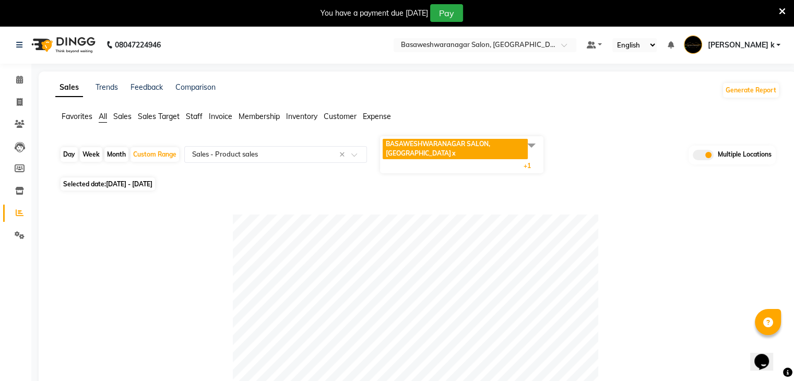
drag, startPoint x: 644, startPoint y: 229, endPoint x: 773, endPoint y: 178, distance: 138.8
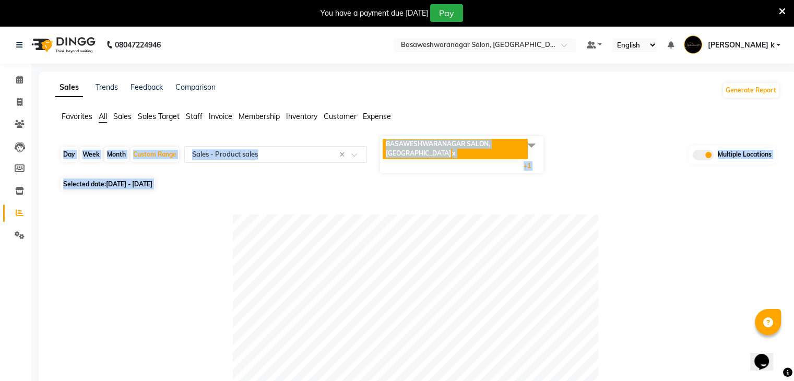
drag, startPoint x: 793, startPoint y: 119, endPoint x: 788, endPoint y: 240, distance: 121.3
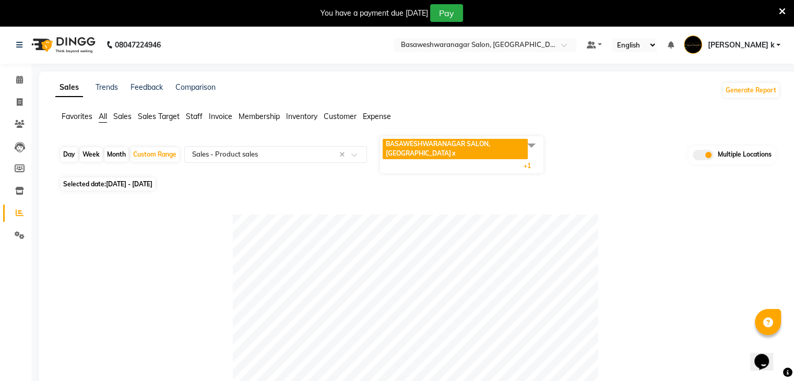
drag, startPoint x: 667, startPoint y: 216, endPoint x: 802, endPoint y: 186, distance: 137.5
click at [794, 186] on html "08047224946 Select Location × Basaweshwaranagar Salon, Basveshwarnagar Default …" at bounding box center [397, 190] width 794 height 381
click at [486, 126] on div "Favorites All Sales Sales Target Staff Invoice Membership Inventory Customer Ex…" at bounding box center [418, 121] width 741 height 20
click at [533, 146] on span at bounding box center [531, 145] width 21 height 20
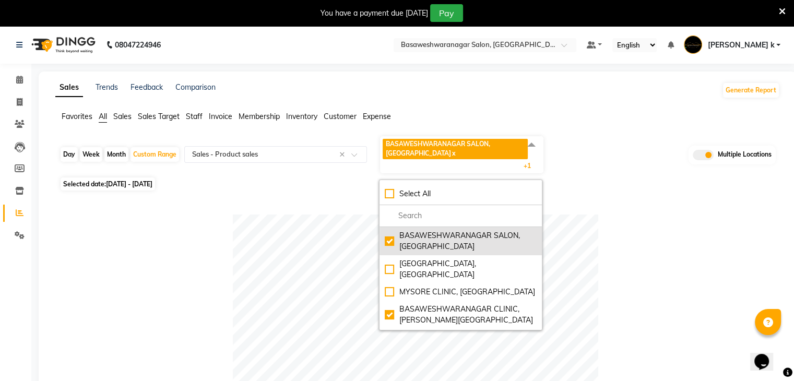
click at [390, 239] on div "BASAWESHWARANAGAR SALON, Basveshwarnagar" at bounding box center [461, 241] width 152 height 22
checkbox input "false"
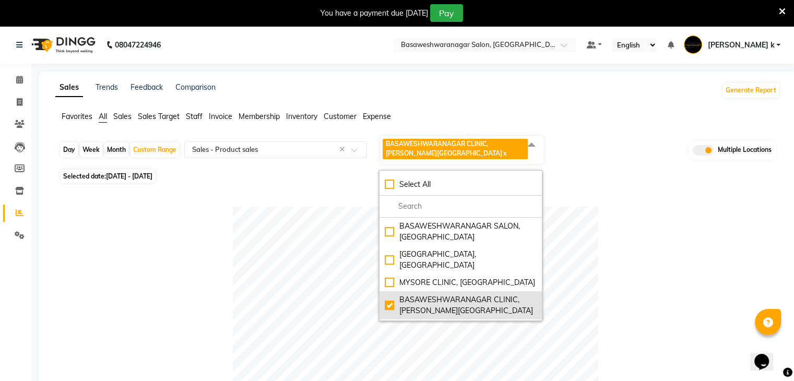
click at [389, 295] on div "BASAWESHWARANAGAR CLINIC, [PERSON_NAME][GEOGRAPHIC_DATA]" at bounding box center [461, 306] width 152 height 22
checkbox input "false"
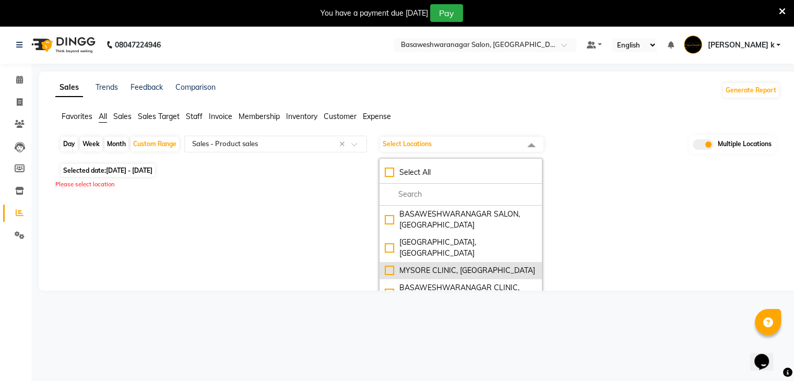
click at [391, 265] on div "MYSORE CLINIC, [GEOGRAPHIC_DATA]" at bounding box center [461, 270] width 152 height 11
checkbox input "true"
select select "full_report"
select select "csv"
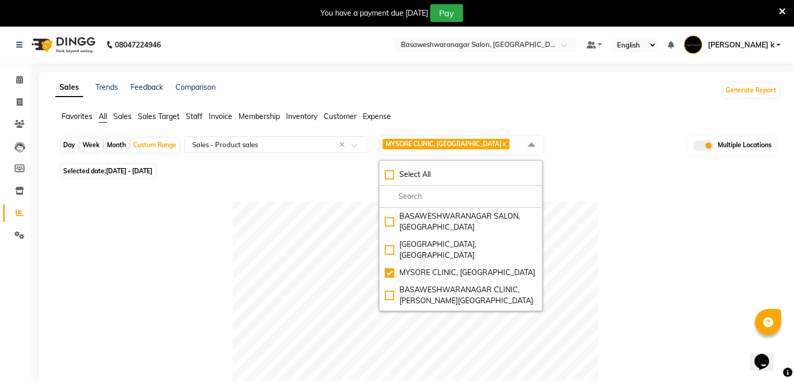
scroll to position [65, 0]
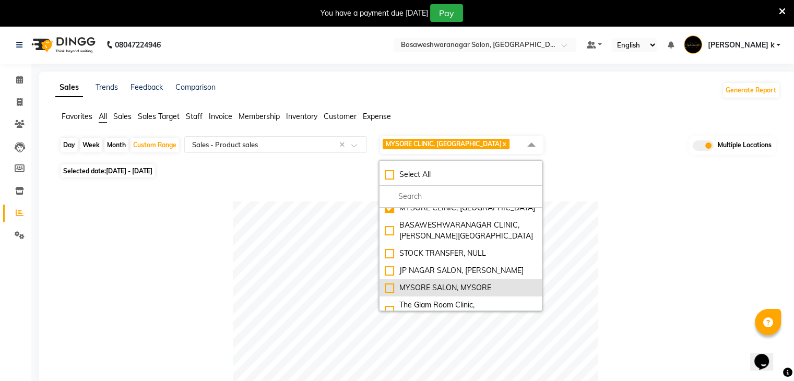
click at [393, 283] on div "MYSORE SALON, MYSORE" at bounding box center [461, 288] width 152 height 11
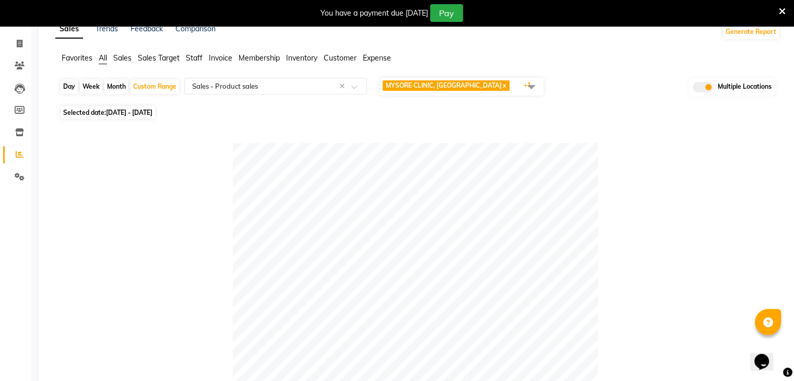
scroll to position [0, 0]
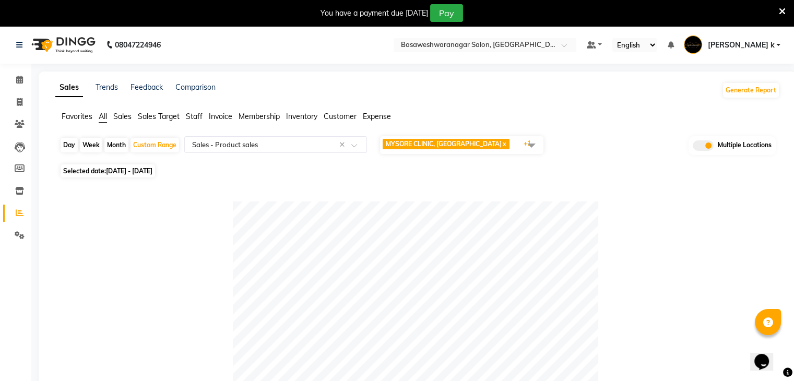
click at [526, 126] on div "Favorites All Sales Sales Target Staff Invoice Membership Inventory Customer Ex…" at bounding box center [418, 121] width 741 height 20
click at [630, 120] on ul "Favorites All Sales Sales Target Staff Invoice Membership Inventory Customer Ex…" at bounding box center [417, 116] width 725 height 11
click at [531, 144] on span at bounding box center [531, 145] width 21 height 20
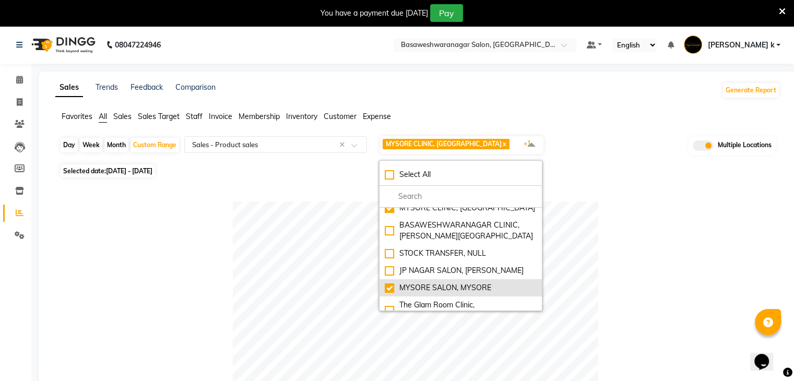
click at [386, 283] on div "MYSORE SALON, MYSORE" at bounding box center [461, 288] width 152 height 11
checkbox input "false"
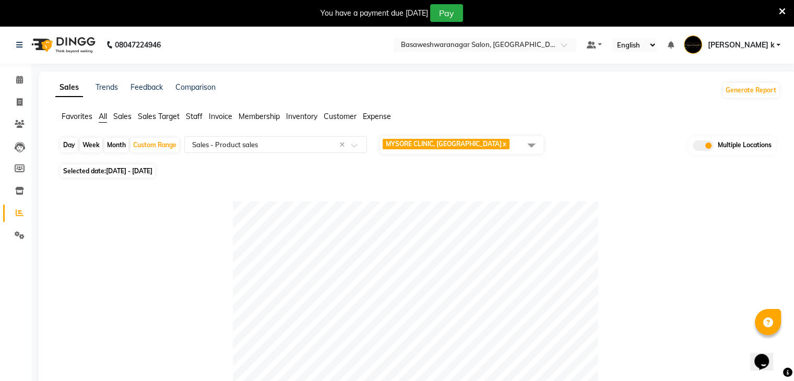
click at [532, 139] on span at bounding box center [531, 145] width 21 height 20
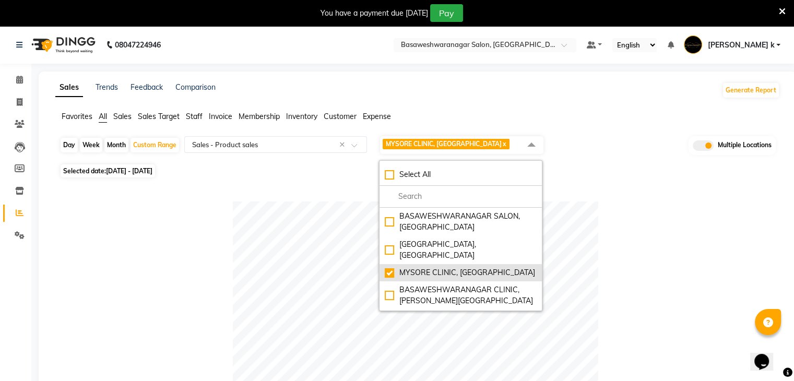
click at [391, 267] on div "MYSORE CLINIC, Mysore" at bounding box center [461, 272] width 152 height 11
checkbox input "false"
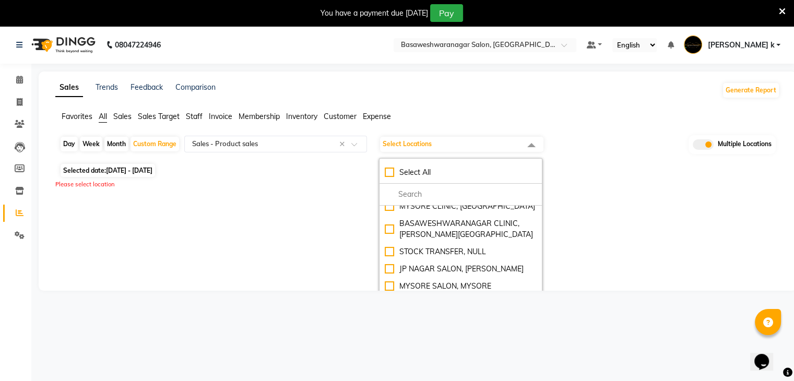
scroll to position [74, 0]
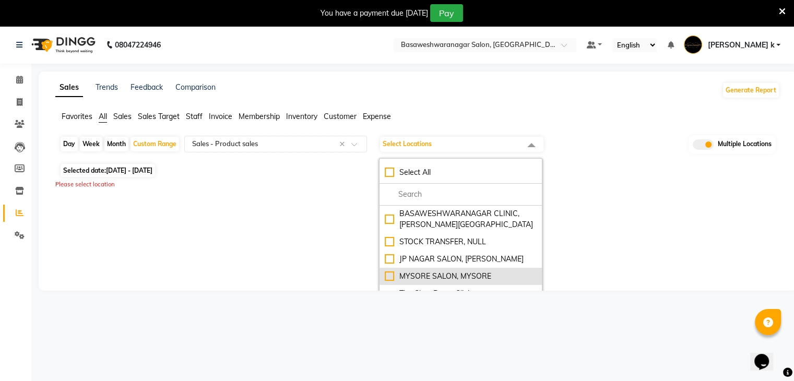
click at [389, 271] on div "MYSORE SALON, MYSORE" at bounding box center [461, 276] width 152 height 11
checkbox input "true"
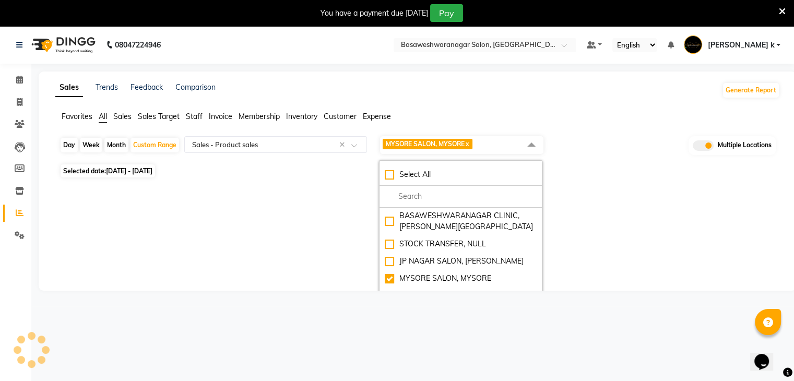
click at [315, 216] on div "Sales Trends Feedback Comparison Generate Report Favorites All Sales Sales Targ…" at bounding box center [418, 181] width 758 height 219
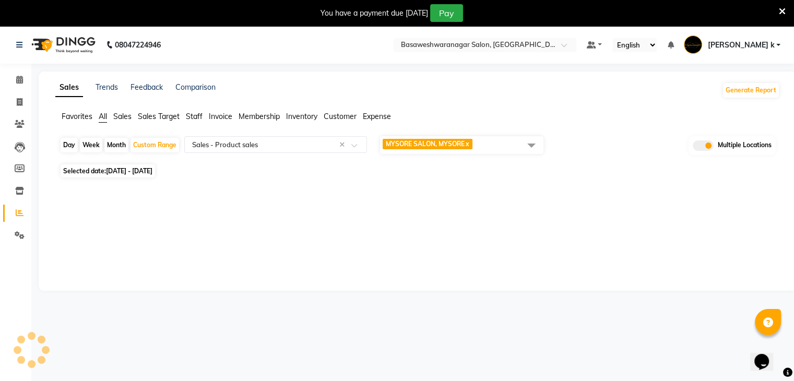
click at [315, 216] on div "Sales Trends Feedback Comparison Generate Report Favorites All Sales Sales Targ…" at bounding box center [418, 181] width 758 height 219
select select "full_report"
select select "csv"
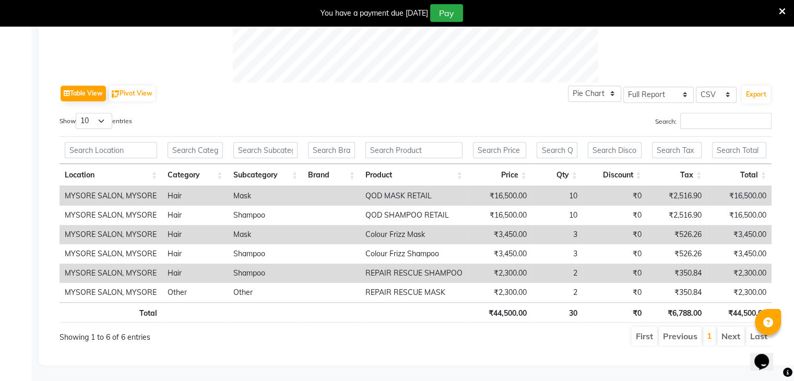
scroll to position [0, 0]
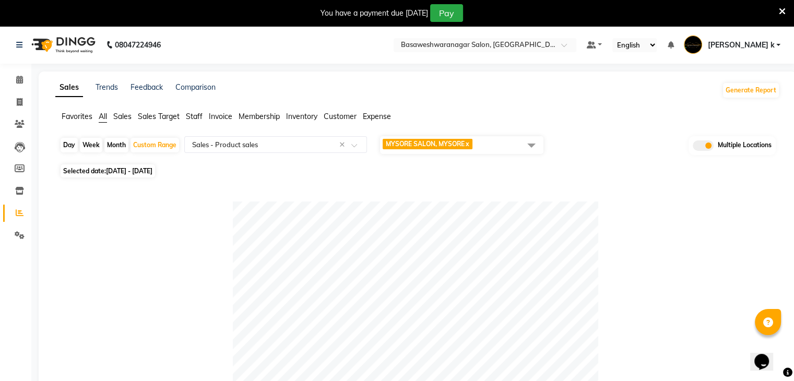
click at [104, 115] on span "All" at bounding box center [103, 116] width 8 height 9
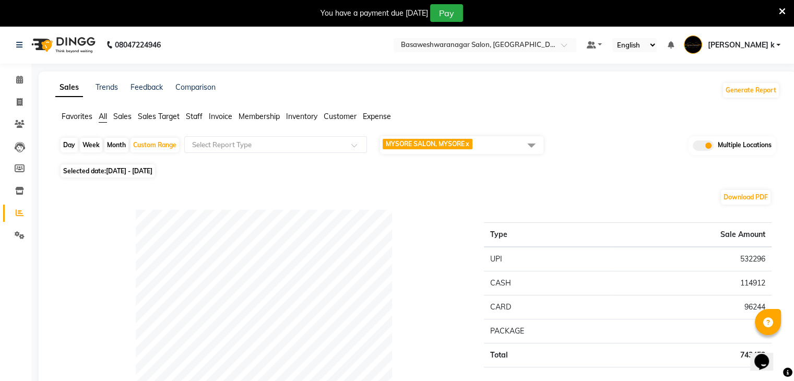
click at [531, 140] on span at bounding box center [531, 145] width 21 height 20
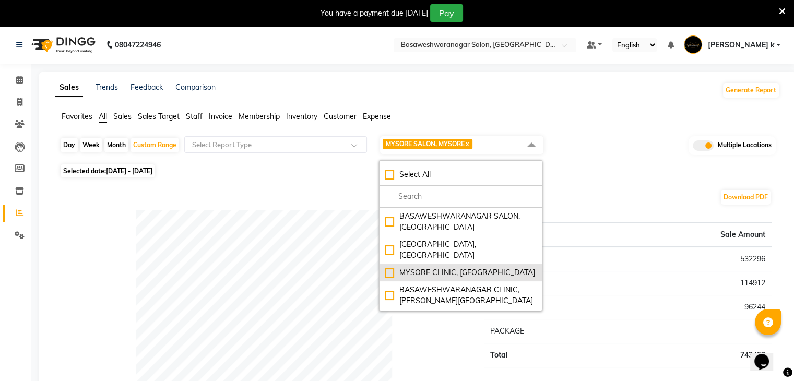
click at [393, 267] on div "MYSORE CLINIC, Mysore" at bounding box center [461, 272] width 152 height 11
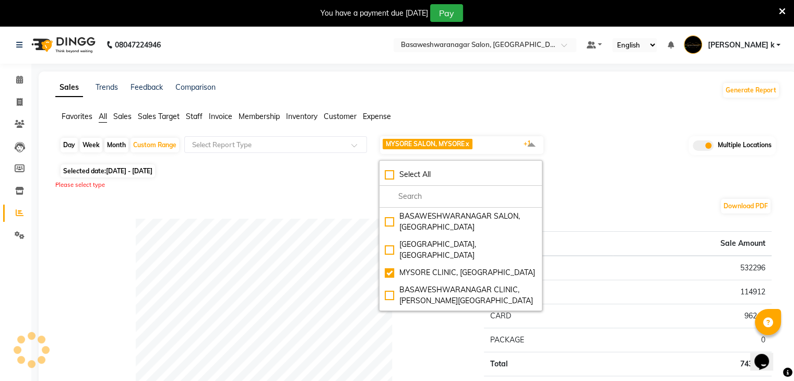
click at [652, 145] on div "Day Week Month Custom Range Select Report Type MYSORE SALON, MYSORE x MYSORE CL…" at bounding box center [418, 148] width 717 height 26
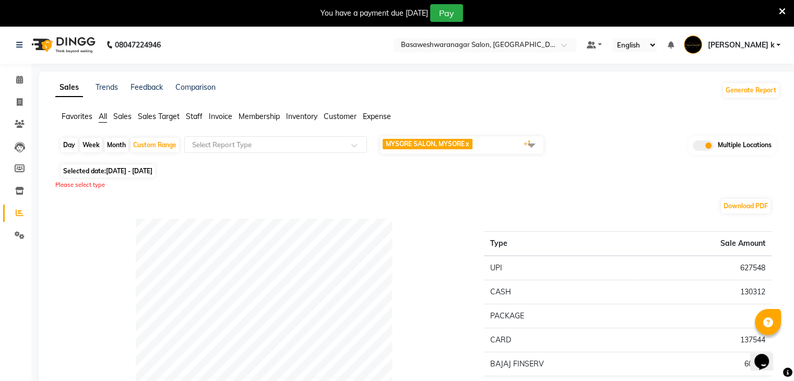
click at [652, 145] on div "Day Week Month Custom Range Select Report Type MYSORE SALON, MYSORE x MYSORE CL…" at bounding box center [418, 148] width 717 height 26
click at [526, 147] on span at bounding box center [531, 145] width 21 height 20
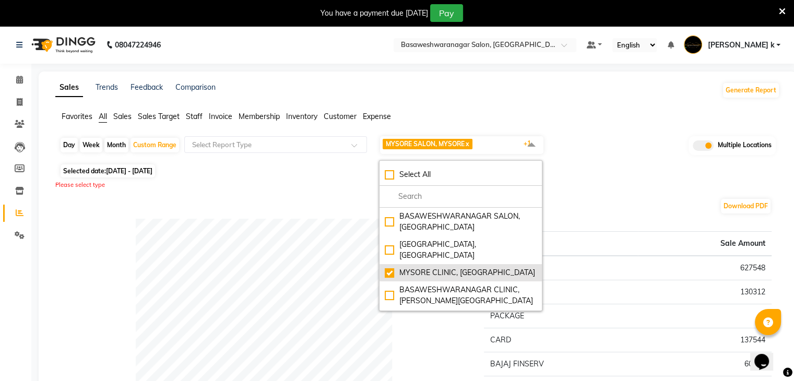
click at [391, 267] on div "MYSORE CLINIC, Mysore" at bounding box center [461, 272] width 152 height 11
checkbox input "false"
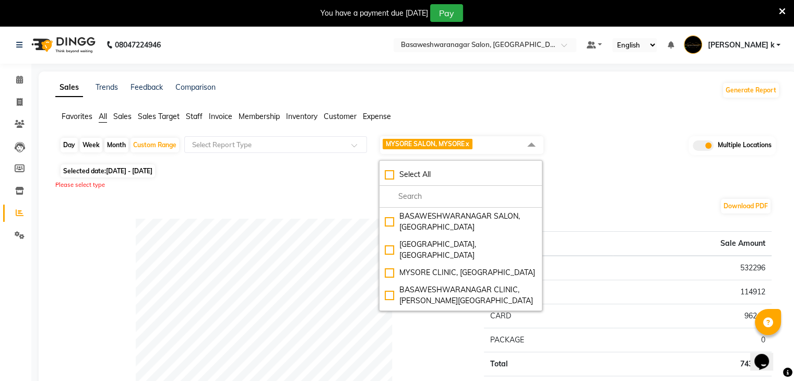
click at [651, 145] on div "Day Week Month Custom Range Select Report Type MYSORE SALON, MYSORE x Select Al…" at bounding box center [418, 148] width 717 height 26
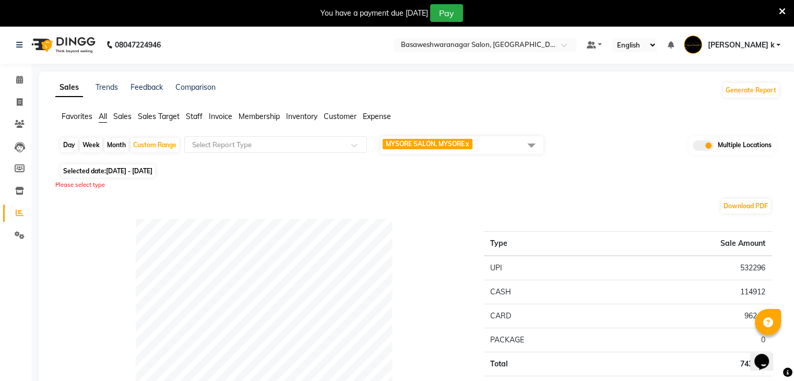
click at [531, 143] on span at bounding box center [531, 145] width 21 height 20
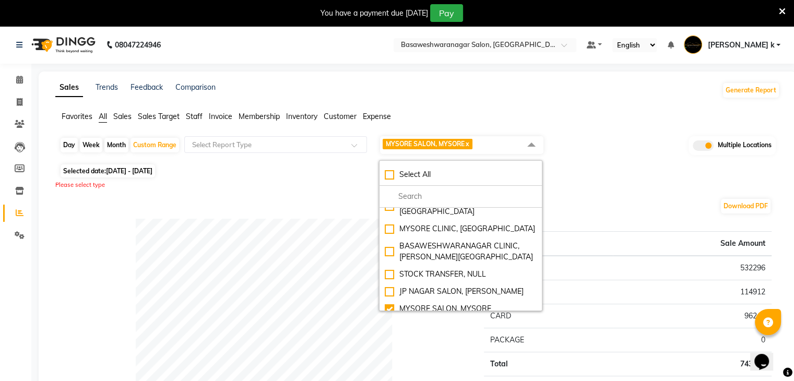
scroll to position [74, 0]
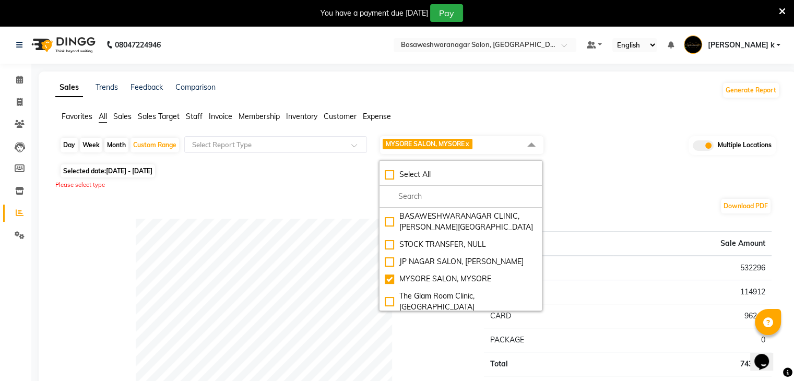
click at [617, 171] on div "Selected date: 01-08-2025 - 31-08-2025" at bounding box center [420, 171] width 721 height 11
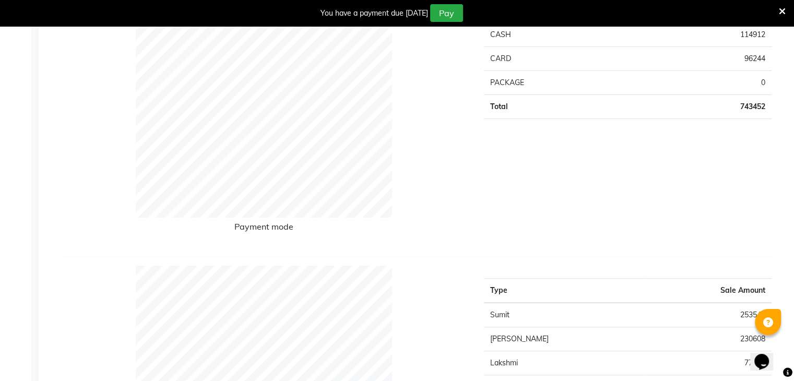
scroll to position [0, 0]
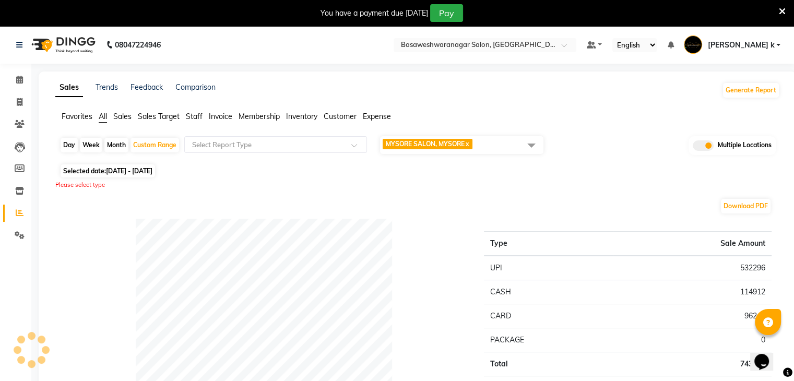
click at [426, 82] on div "Sales Trends Feedback Comparison Generate Report" at bounding box center [417, 90] width 737 height 17
click at [354, 89] on div "Sales Trends Feedback Comparison Generate Report" at bounding box center [417, 90] width 737 height 17
click at [19, 103] on icon at bounding box center [20, 102] width 6 height 8
select select "service"
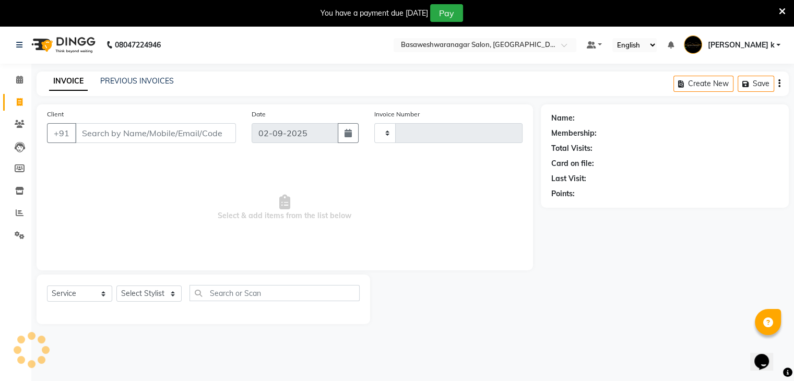
scroll to position [26, 0]
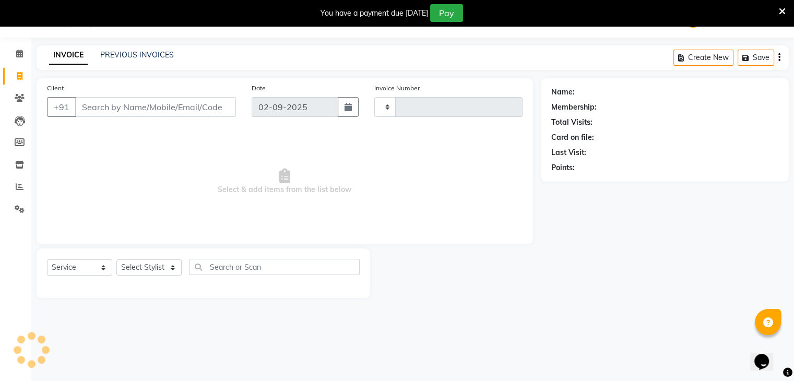
type input "1001"
select select "842"
click at [133, 51] on link "PREVIOUS INVOICES" at bounding box center [137, 54] width 74 height 9
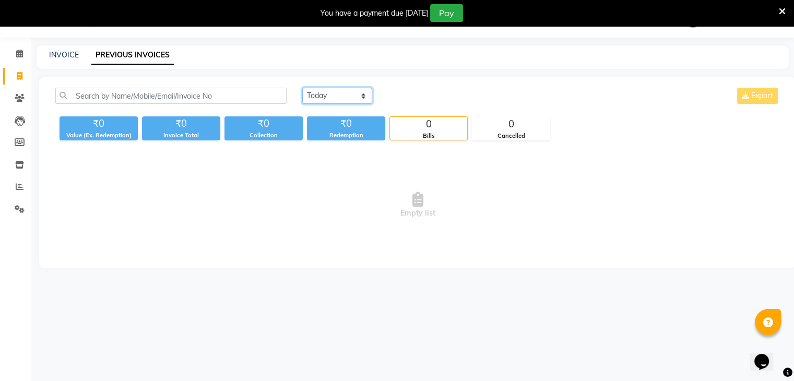
click at [334, 101] on select "[DATE] [DATE] Custom Range" at bounding box center [337, 96] width 70 height 16
select select "range"
click at [302, 88] on select "[DATE] [DATE] Custom Range" at bounding box center [337, 96] width 70 height 16
click at [426, 93] on input "02-09-2025" at bounding box center [422, 96] width 73 height 15
select select "9"
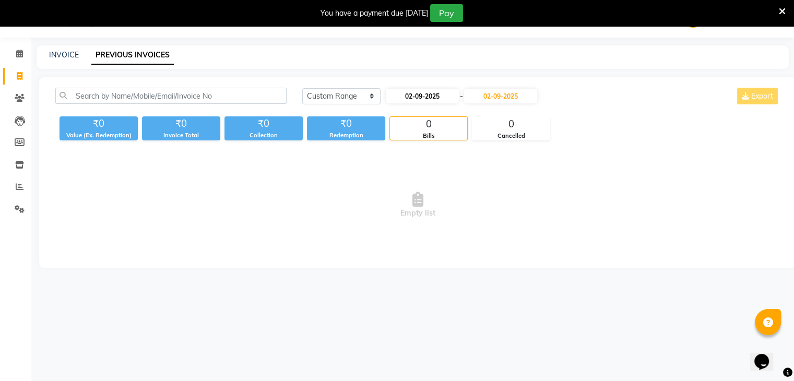
select select "2025"
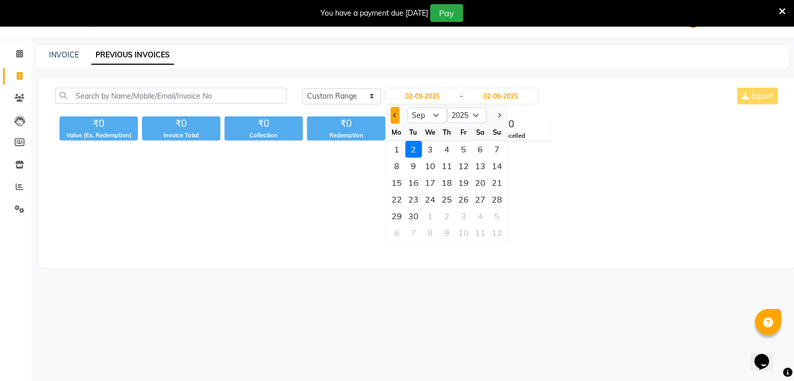
click at [395, 115] on div at bounding box center [396, 115] width 21 height 17
click at [395, 115] on span "Previous month" at bounding box center [395, 115] width 4 height 4
select select "8"
click at [467, 142] on div "1" at bounding box center [463, 149] width 17 height 17
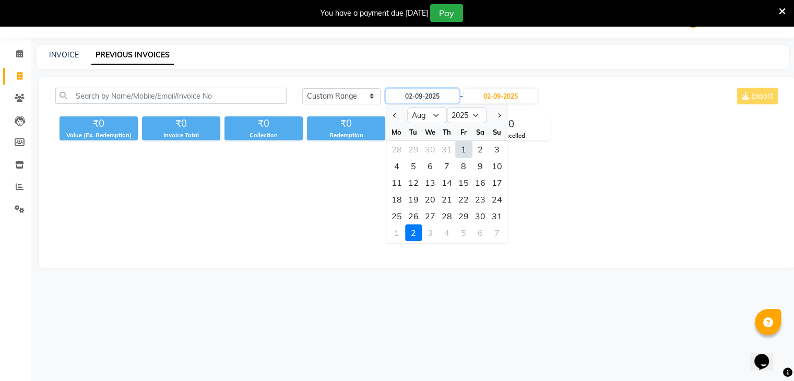
type input "[DATE]"
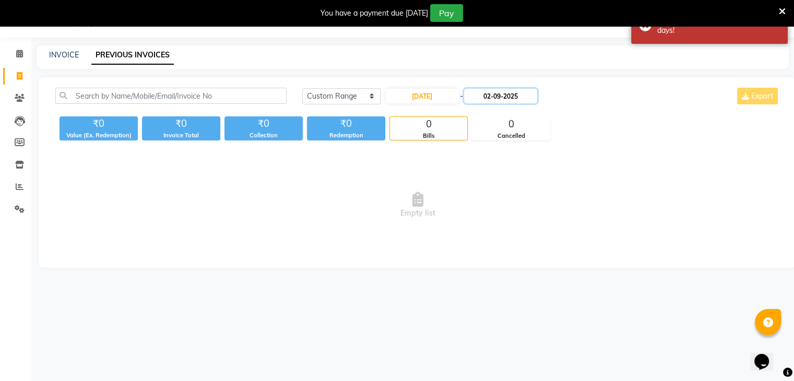
click at [508, 90] on input "02-09-2025" at bounding box center [500, 96] width 73 height 15
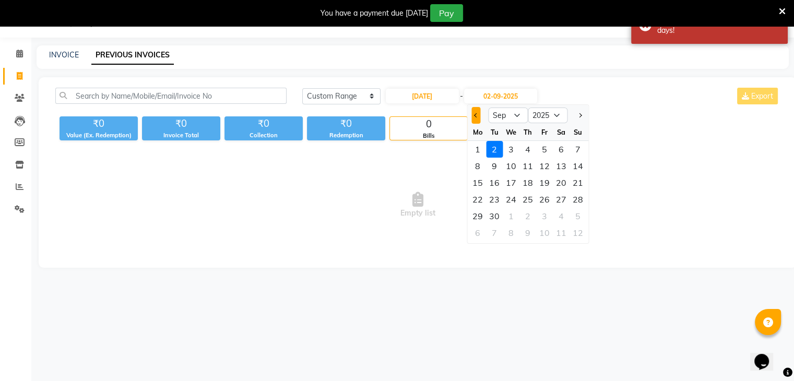
click at [477, 116] on button "Previous month" at bounding box center [476, 115] width 9 height 17
select select "8"
click at [574, 208] on div "31" at bounding box center [578, 216] width 17 height 17
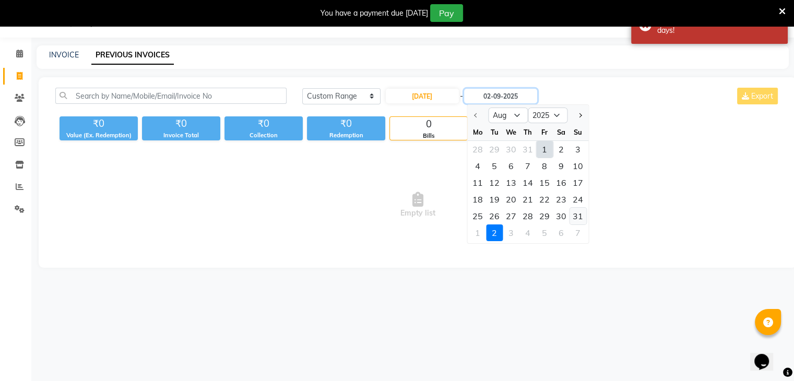
type input "31-08-2025"
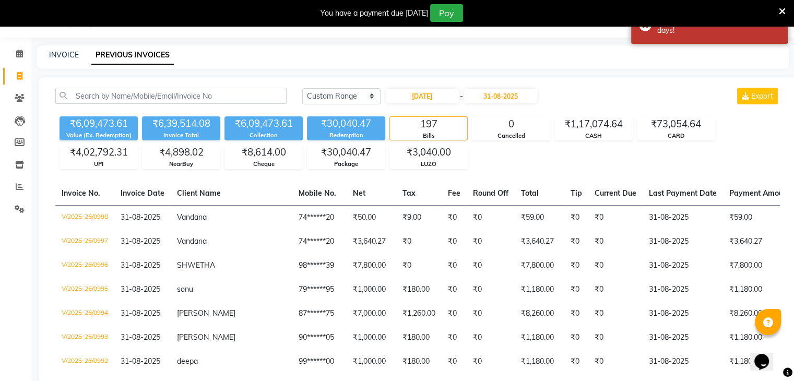
click at [639, 99] on div "Today Yesterday Custom Range 01-08-2025 - 31-08-2025 Export" at bounding box center [541, 96] width 478 height 17
drag, startPoint x: 617, startPoint y: 91, endPoint x: 780, endPoint y: 72, distance: 164.1
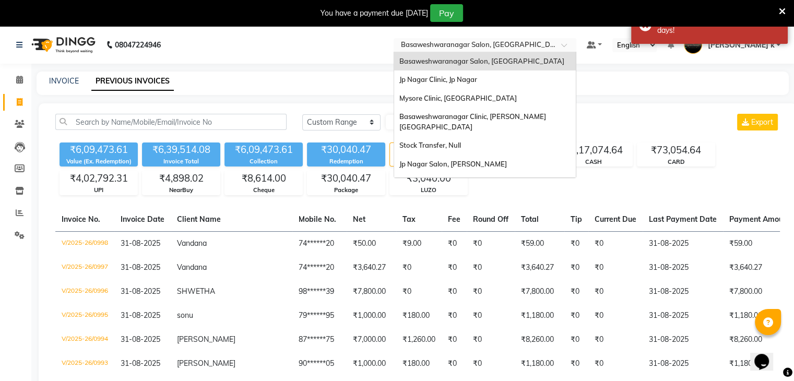
click at [577, 51] on div "Select Location × Basaweshwaranagar Salon, Basveshwarnagar" at bounding box center [485, 45] width 183 height 14
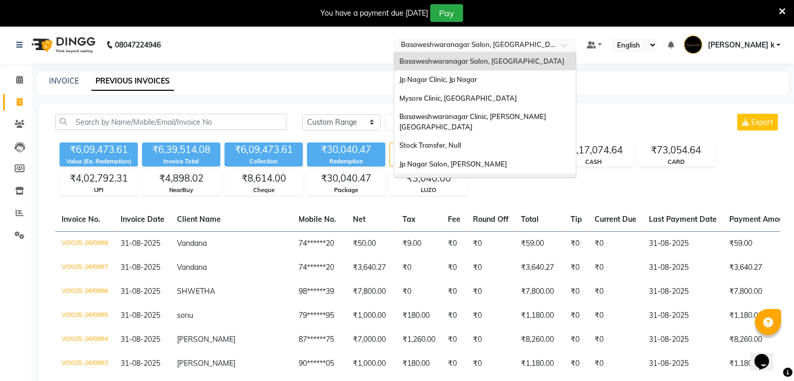
click at [503, 173] on div "Mysore Salon, Mysore" at bounding box center [485, 182] width 182 height 19
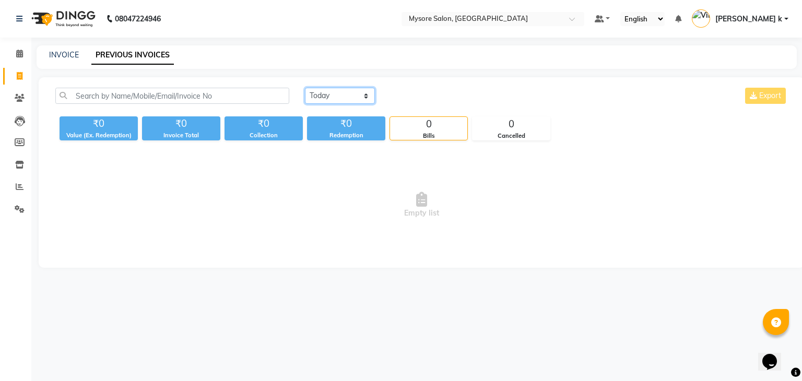
drag, startPoint x: 343, startPoint y: 101, endPoint x: 376, endPoint y: 130, distance: 44.4
click at [343, 101] on select "[DATE] [DATE] Custom Range" at bounding box center [340, 96] width 70 height 16
select select "range"
click at [305, 88] on select "[DATE] [DATE] Custom Range" at bounding box center [340, 96] width 70 height 16
click at [421, 98] on input "02-09-2025" at bounding box center [425, 96] width 73 height 15
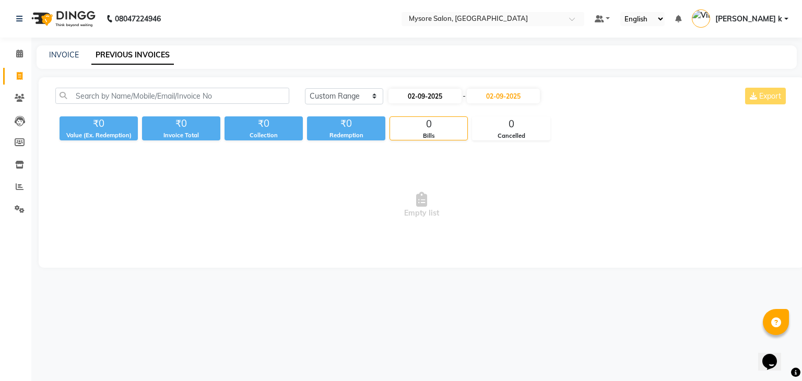
select select "9"
select select "2025"
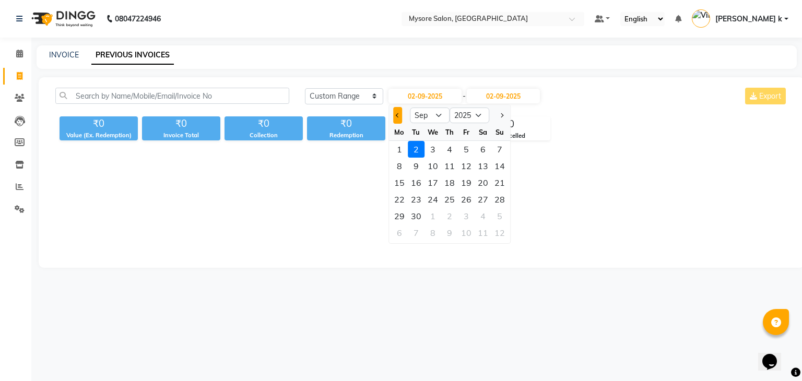
click at [396, 115] on span "Previous month" at bounding box center [398, 115] width 4 height 4
select select "8"
click at [465, 147] on div "1" at bounding box center [466, 149] width 17 height 17
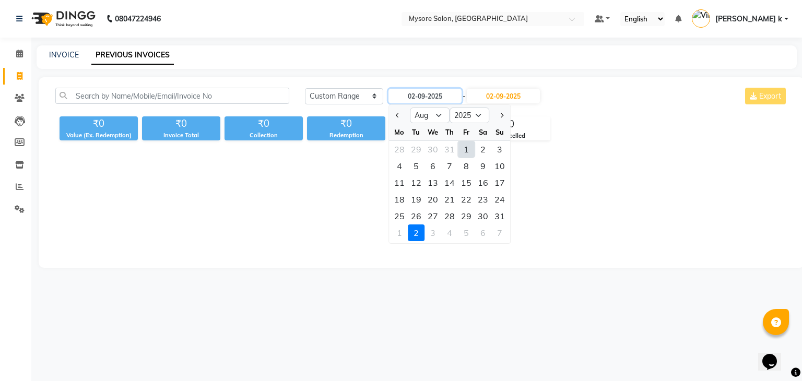
type input "[DATE]"
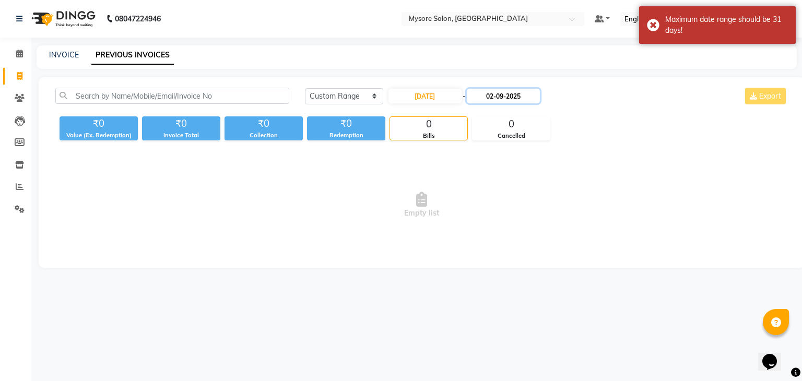
click at [512, 95] on input "02-09-2025" at bounding box center [503, 96] width 73 height 15
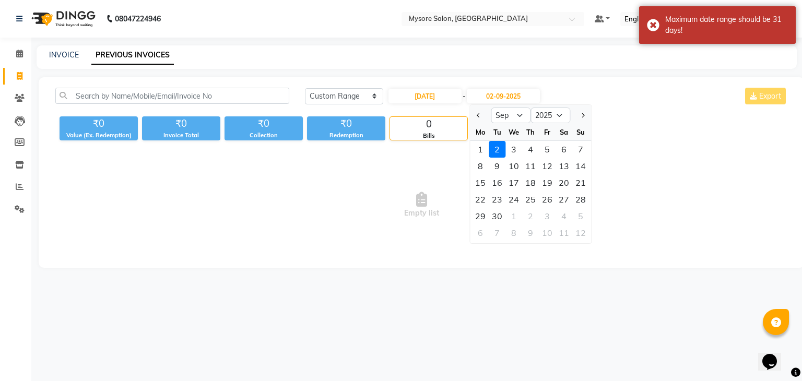
click at [484, 115] on div at bounding box center [480, 115] width 21 height 17
click at [480, 116] on button "Previous month" at bounding box center [478, 115] width 9 height 17
select select "8"
click at [578, 212] on div "31" at bounding box center [580, 216] width 17 height 17
type input "31-08-2025"
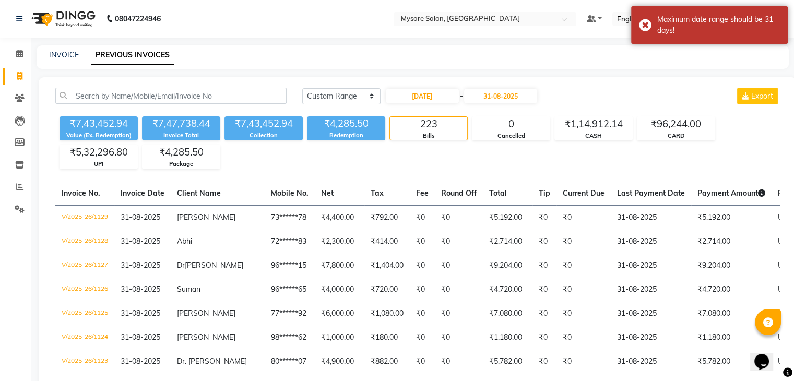
click at [633, 101] on div "[DATE] [DATE] Custom Range [DATE] - [DATE] Export" at bounding box center [541, 96] width 478 height 17
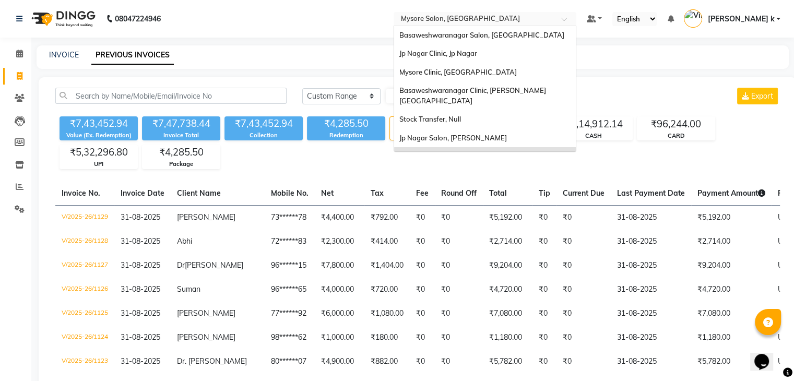
scroll to position [41, 0]
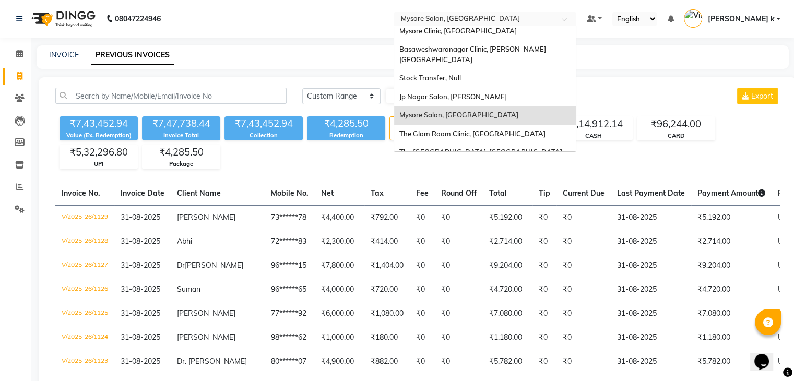
click at [466, 20] on input "text" at bounding box center [474, 20] width 151 height 10
click at [500, 30] on div "Mysore Clinic, [GEOGRAPHIC_DATA]" at bounding box center [485, 31] width 182 height 19
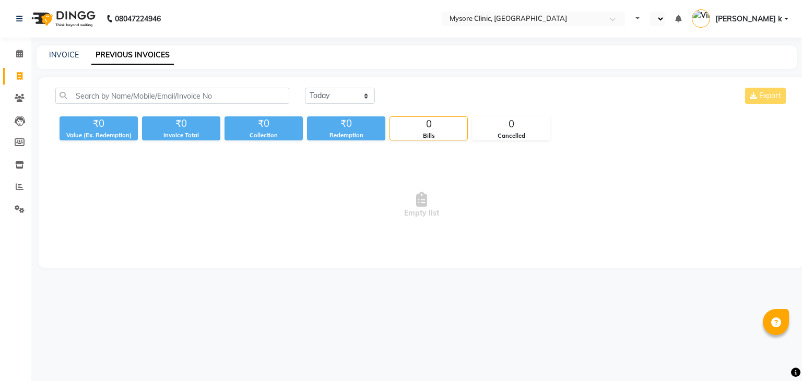
select select "en"
click at [354, 97] on select "[DATE] [DATE] Custom Range" at bounding box center [340, 96] width 70 height 16
select select "range"
click at [305, 88] on select "[DATE] [DATE] Custom Range" at bounding box center [340, 96] width 70 height 16
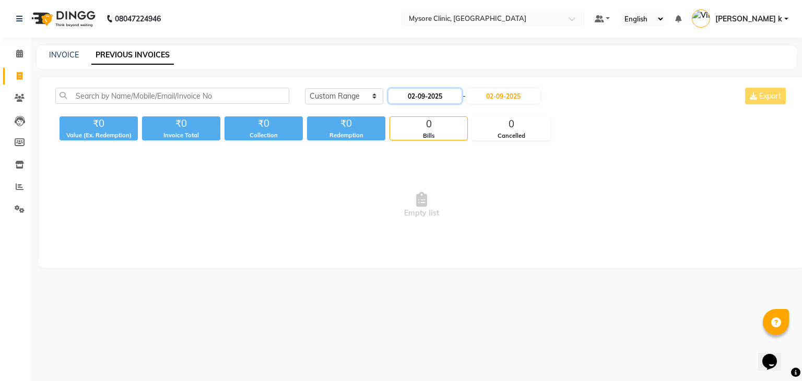
click at [421, 101] on input "02-09-2025" at bounding box center [425, 96] width 73 height 15
select select "9"
select select "2025"
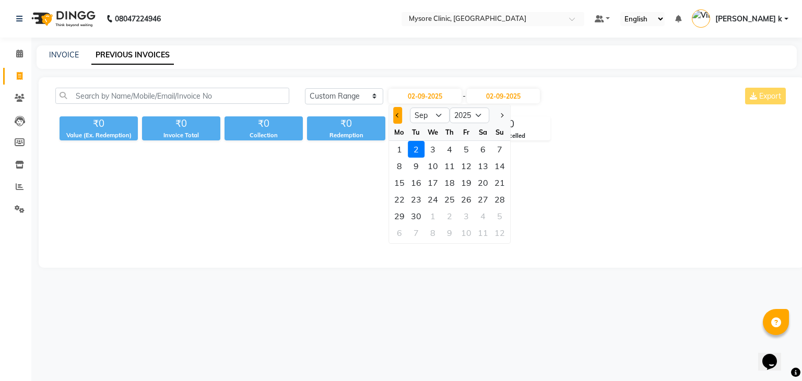
click at [397, 118] on button "Previous month" at bounding box center [397, 115] width 9 height 17
select select "8"
click at [465, 154] on div "1" at bounding box center [466, 149] width 17 height 17
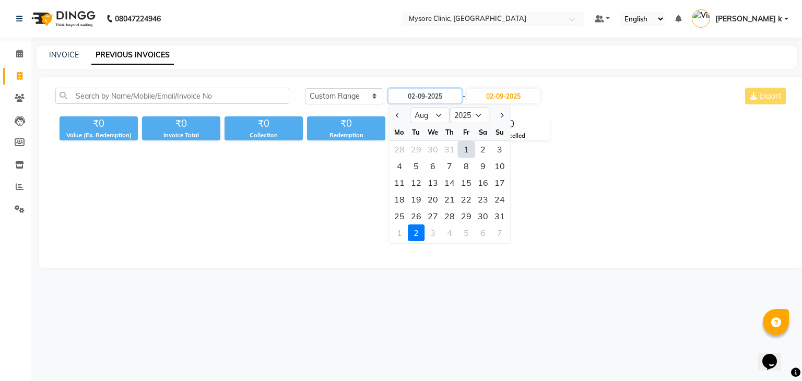
type input "[DATE]"
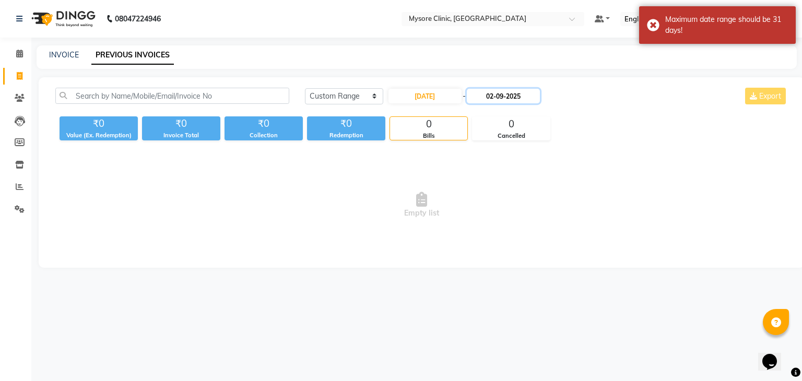
click at [511, 99] on input "02-09-2025" at bounding box center [503, 96] width 73 height 15
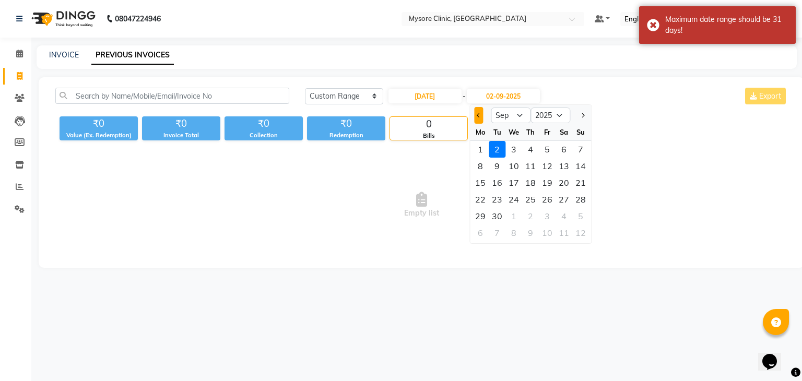
click at [480, 115] on button "Previous month" at bounding box center [478, 115] width 9 height 17
select select "8"
click at [577, 214] on div "31" at bounding box center [580, 216] width 17 height 17
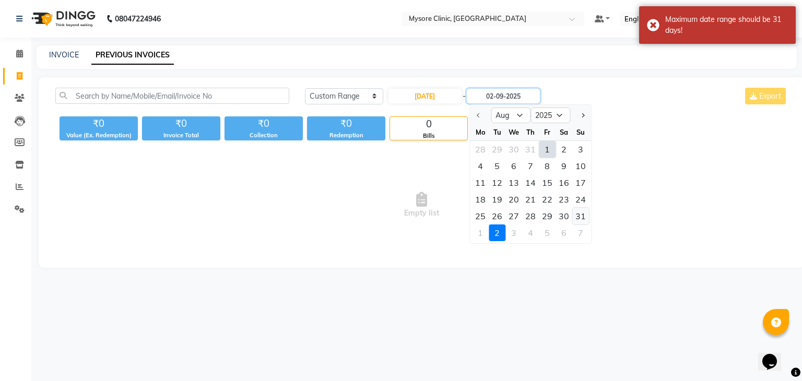
type input "31-08-2025"
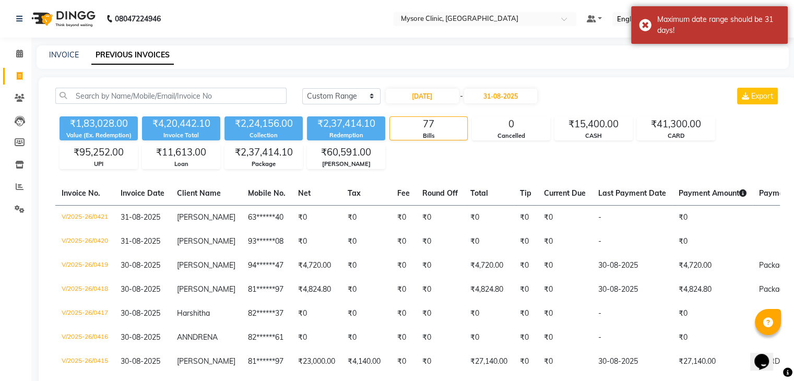
click at [487, 182] on th "Total" at bounding box center [489, 194] width 50 height 24
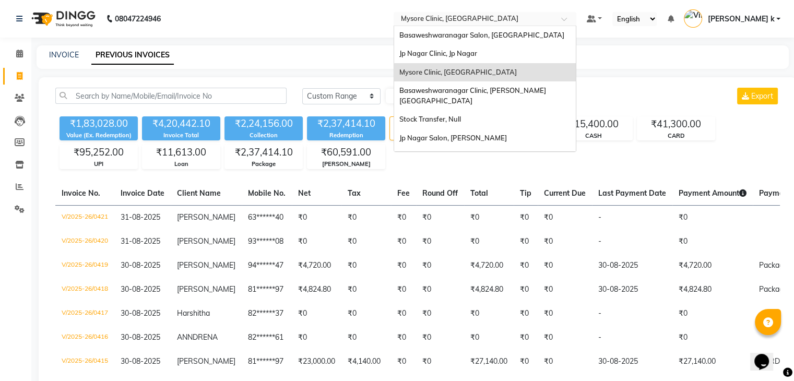
click at [512, 21] on input "text" at bounding box center [474, 20] width 151 height 10
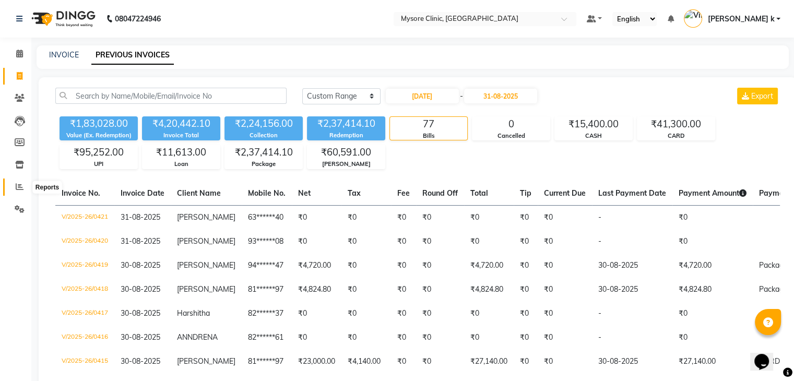
click at [19, 182] on span at bounding box center [19, 187] width 18 height 12
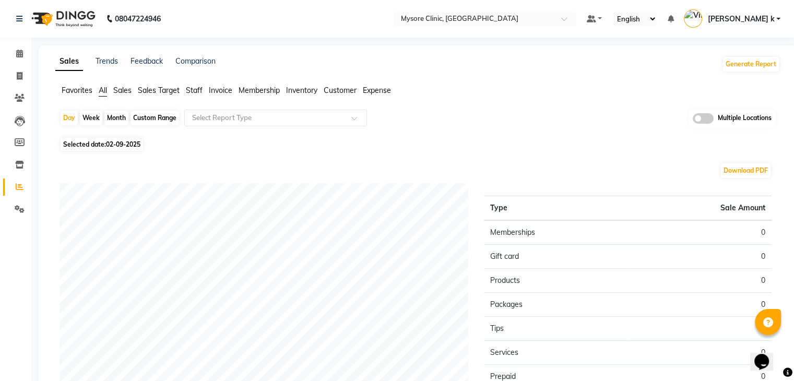
click at [711, 119] on span at bounding box center [703, 118] width 21 height 10
click at [693, 120] on input "checkbox" at bounding box center [693, 120] width 0 height 0
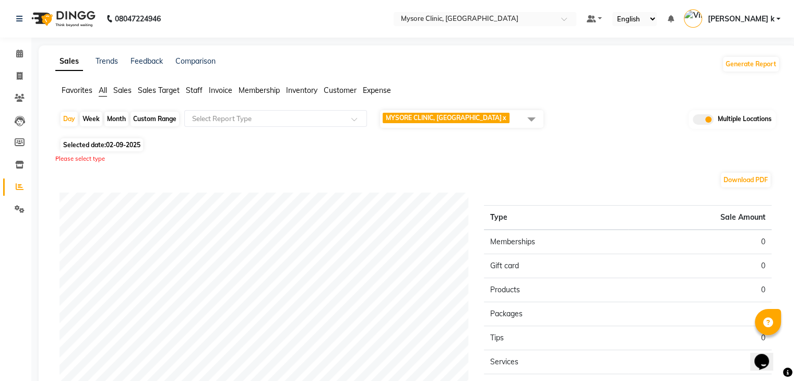
click at [537, 121] on span at bounding box center [531, 119] width 21 height 20
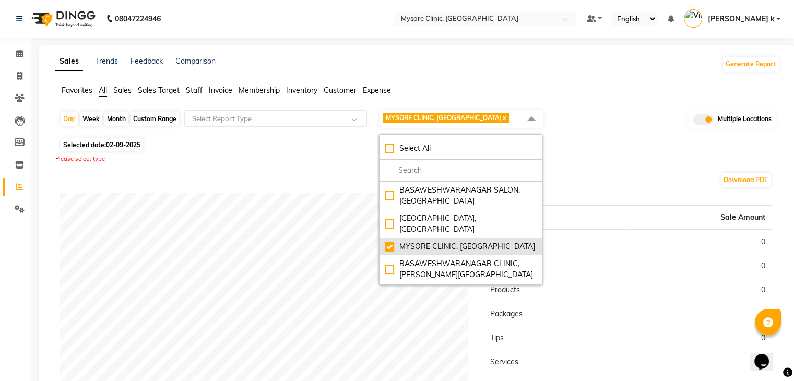
click at [388, 241] on div "MYSORE CLINIC, Mysore" at bounding box center [461, 246] width 152 height 11
checkbox input "false"
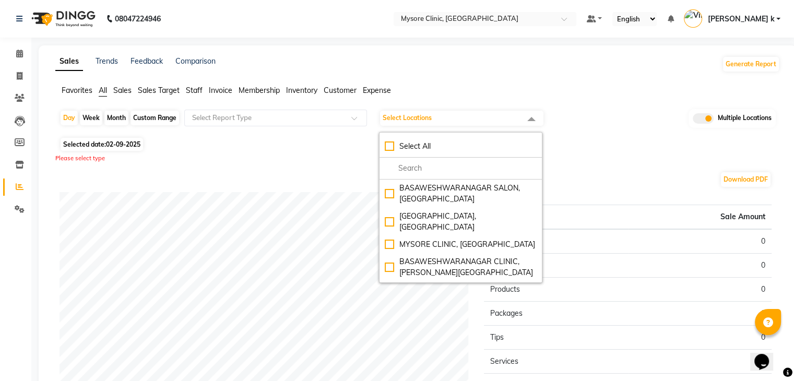
scroll to position [74, 0]
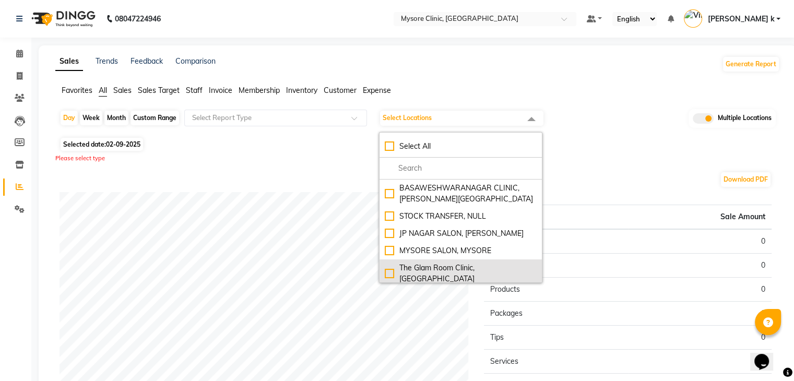
click at [390, 263] on div "The Glam Room Clinic, [GEOGRAPHIC_DATA]" at bounding box center [461, 274] width 152 height 22
checkbox input "true"
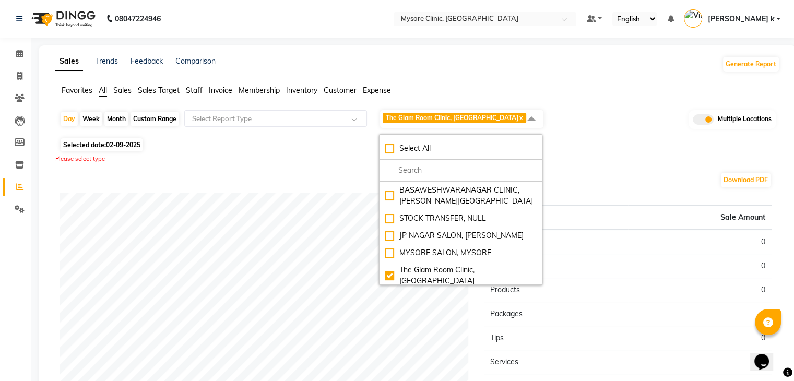
click at [390, 293] on div "The Glam Room Salon, Hyderabad" at bounding box center [461, 304] width 152 height 22
checkbox input "true"
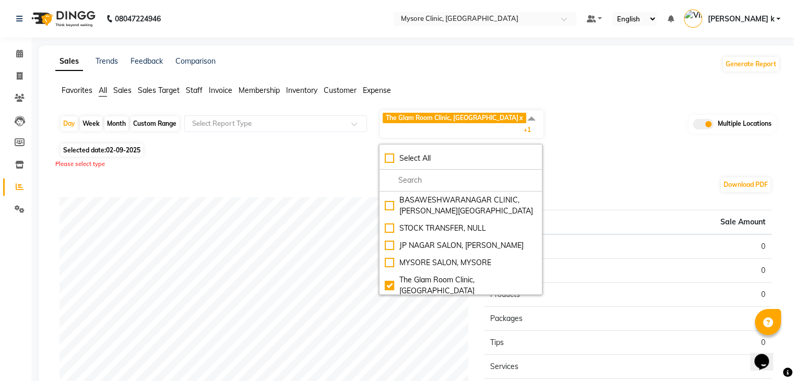
click at [340, 177] on div "Download PDF" at bounding box center [416, 185] width 712 height 17
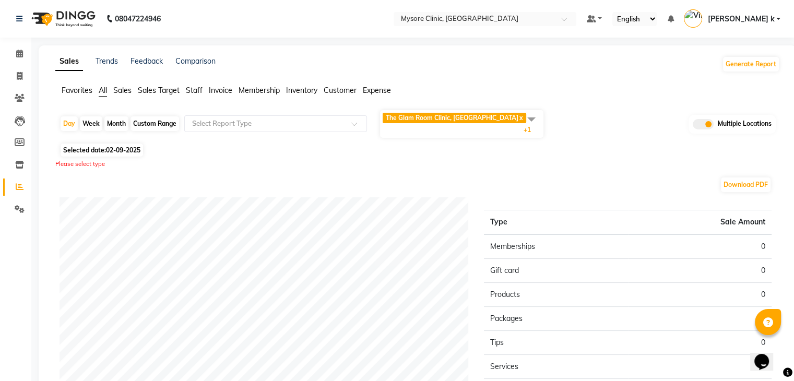
click at [542, 153] on div "Day Week Month Custom Range Select Report Type The Glam Room Clinic, Hyderabad …" at bounding box center [417, 309] width 725 height 400
click at [149, 116] on div "Custom Range" at bounding box center [155, 123] width 49 height 15
select select "9"
select select "2025"
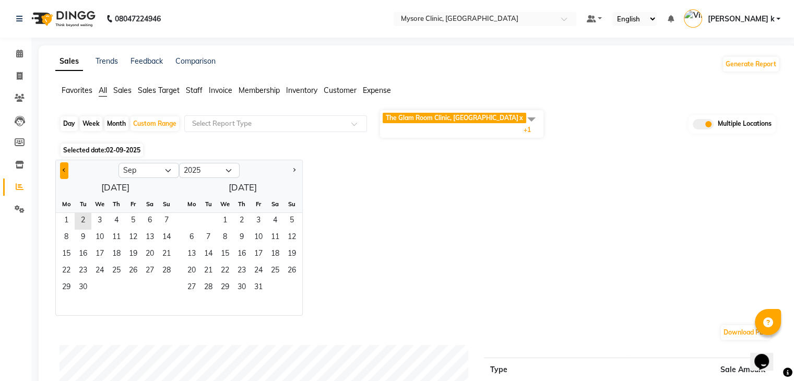
click at [62, 162] on button "Previous month" at bounding box center [64, 170] width 8 height 17
select select "8"
click at [132, 216] on span "1" at bounding box center [133, 221] width 17 height 17
click at [166, 280] on span "31" at bounding box center [166, 288] width 17 height 17
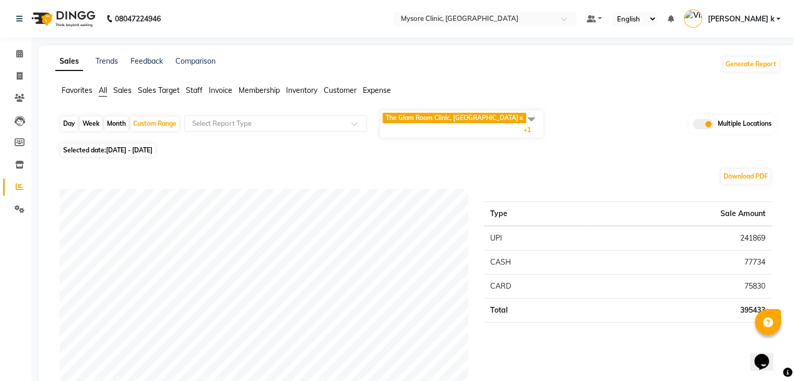
click at [592, 85] on ul "Favorites All Sales Sales Target Staff Invoice Membership Inventory Customer Ex…" at bounding box center [417, 90] width 725 height 11
click at [533, 118] on span at bounding box center [531, 119] width 21 height 20
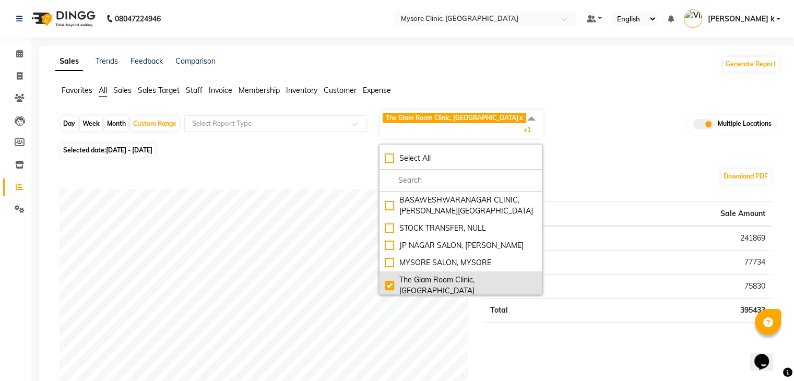
click at [391, 275] on div "The Glam Room Clinic, [GEOGRAPHIC_DATA]" at bounding box center [461, 286] width 152 height 22
checkbox input "false"
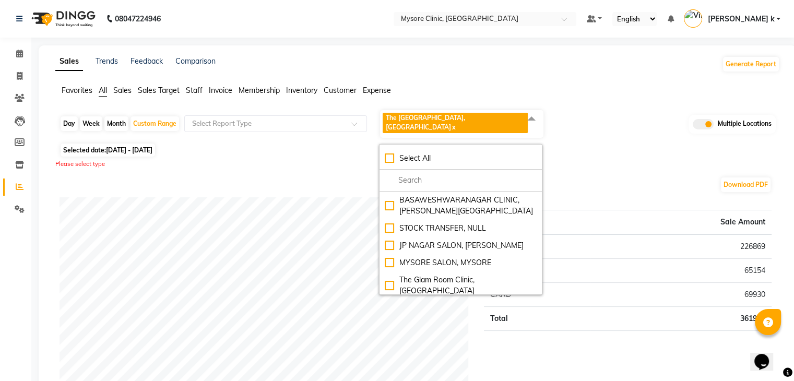
click at [595, 133] on div "Day Week Month Custom Range Select Report Type The Glam Room Salon, Hyderabad x…" at bounding box center [418, 124] width 717 height 31
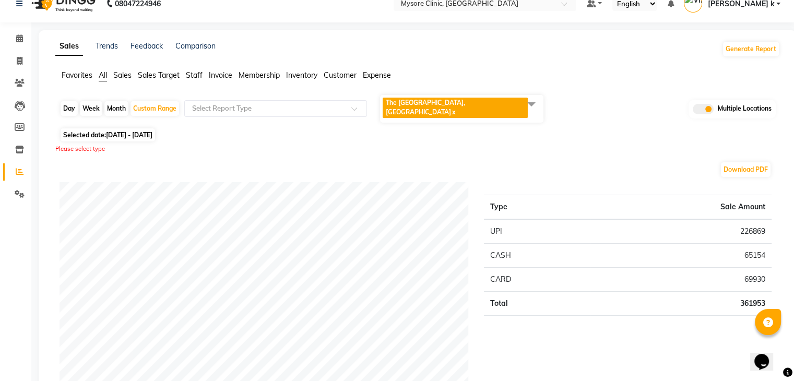
scroll to position [0, 0]
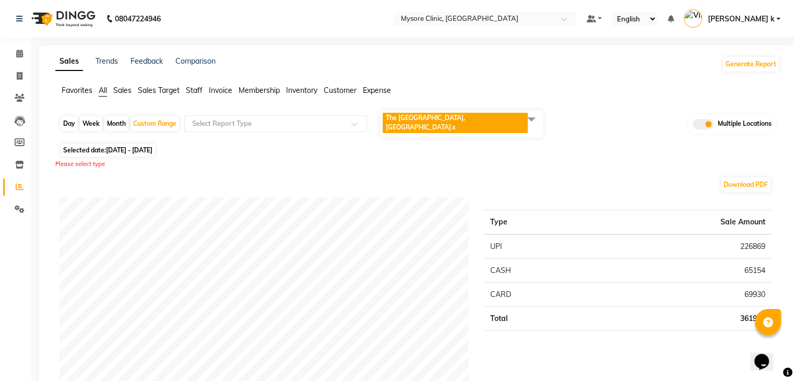
click at [207, 119] on input "text" at bounding box center [265, 124] width 150 height 10
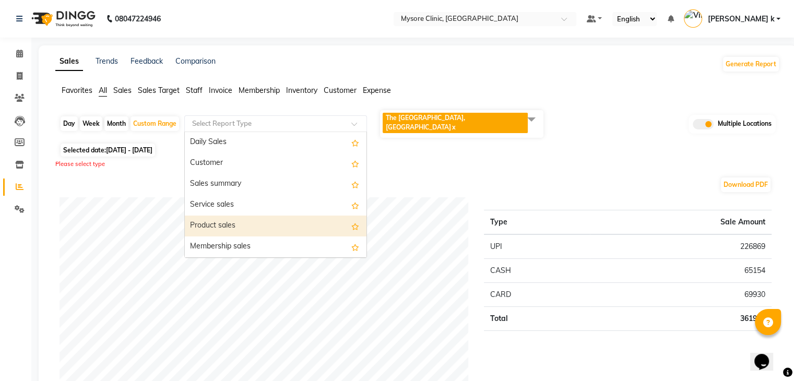
click at [217, 220] on div "Product sales" at bounding box center [276, 226] width 182 height 21
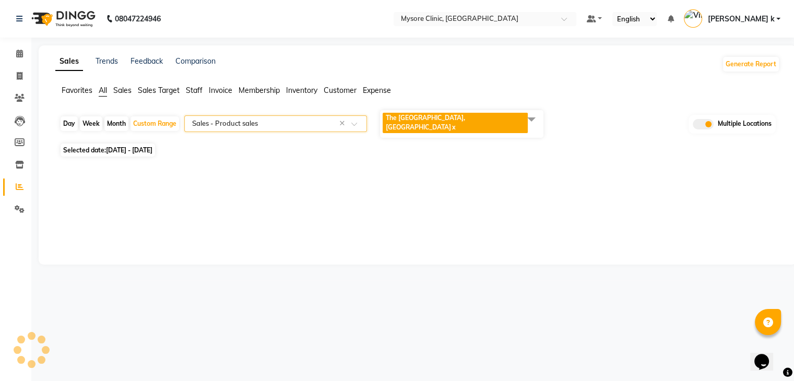
select select "full_report"
select select "csv"
click at [632, 145] on div "Selected date: 01-08-2025 - 31-08-2025" at bounding box center [420, 150] width 721 height 11
drag, startPoint x: 591, startPoint y: 114, endPoint x: 666, endPoint y: 107, distance: 75.5
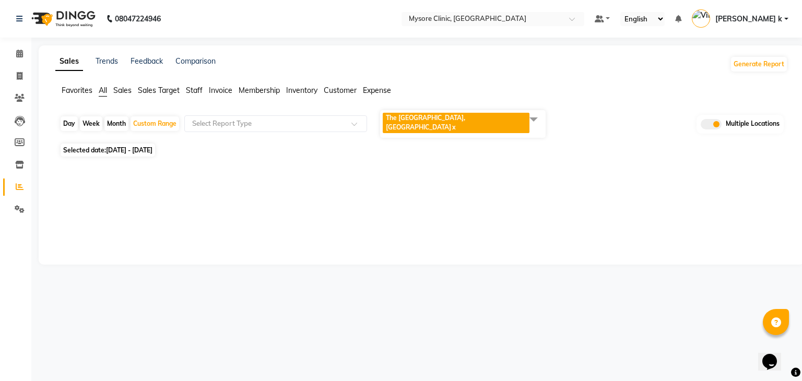
click at [105, 89] on span "All" at bounding box center [103, 90] width 8 height 9
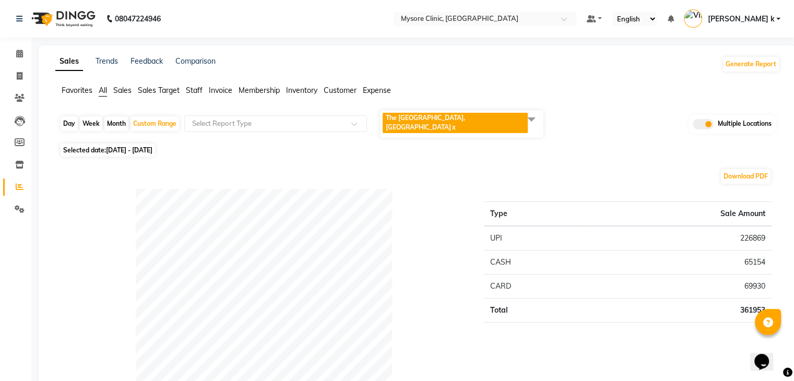
click at [584, 101] on div "Favorites All Sales Sales Target Staff Invoice Membership Inventory Customer Ex…" at bounding box center [418, 95] width 741 height 20
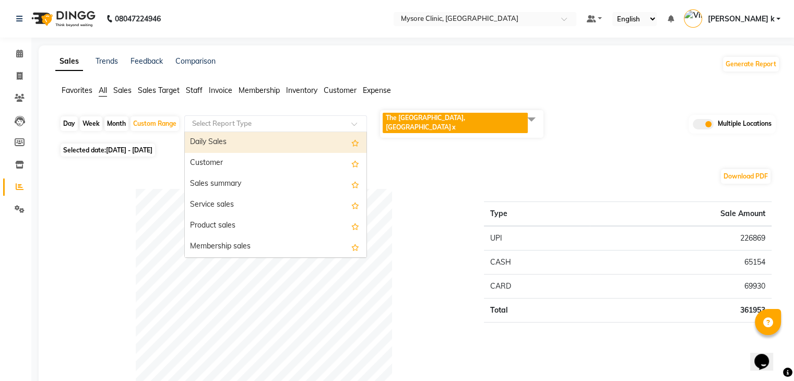
click at [218, 115] on div "Select Report Type" at bounding box center [275, 123] width 183 height 17
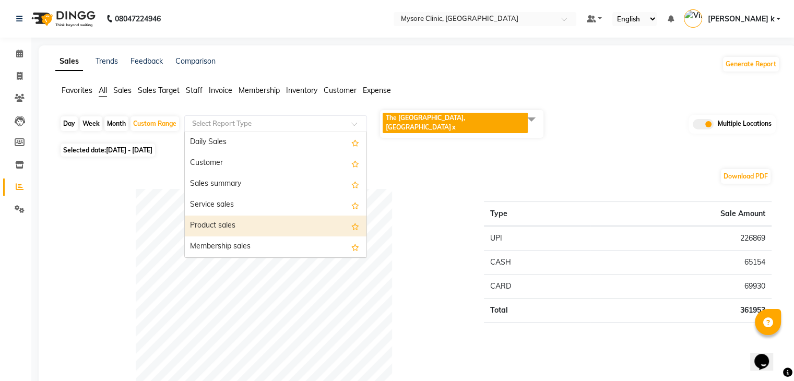
click at [225, 221] on div "Product sales" at bounding box center [276, 226] width 182 height 21
select select "full_report"
select select "csv"
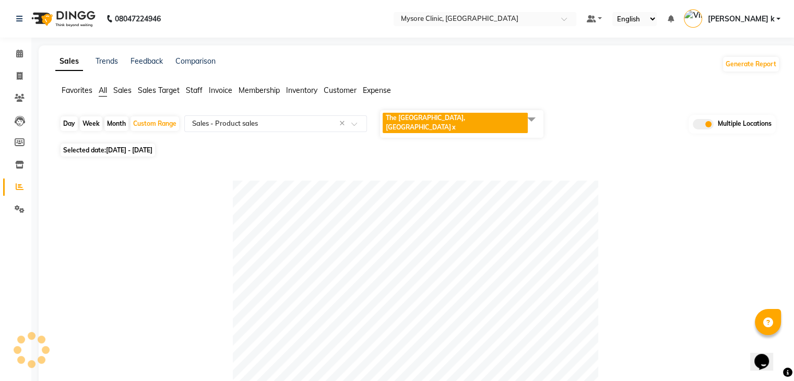
click at [715, 222] on div at bounding box center [416, 364] width 712 height 366
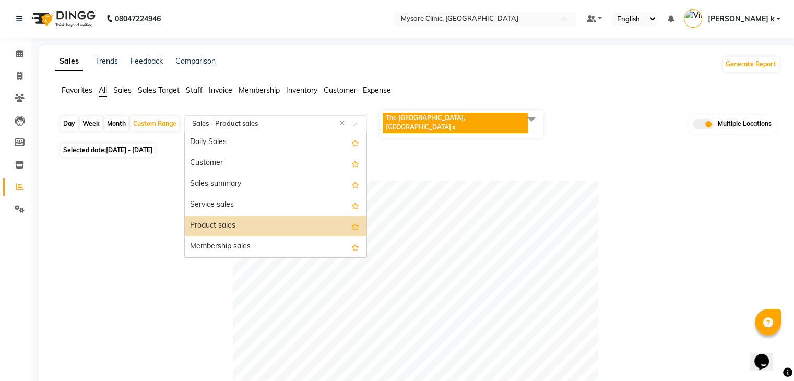
click at [230, 120] on input "text" at bounding box center [265, 124] width 150 height 10
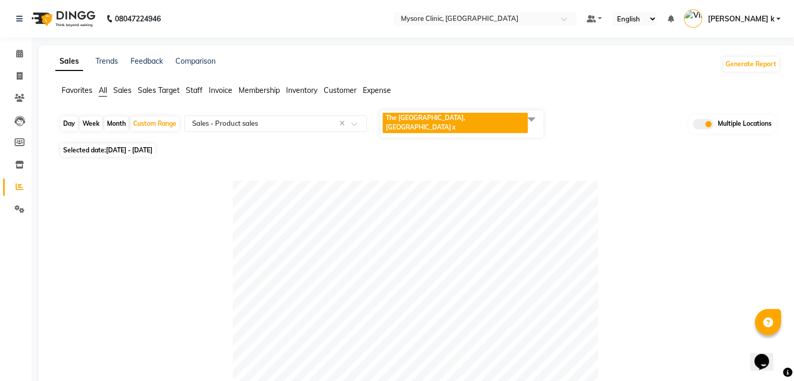
click at [539, 120] on span at bounding box center [531, 119] width 21 height 20
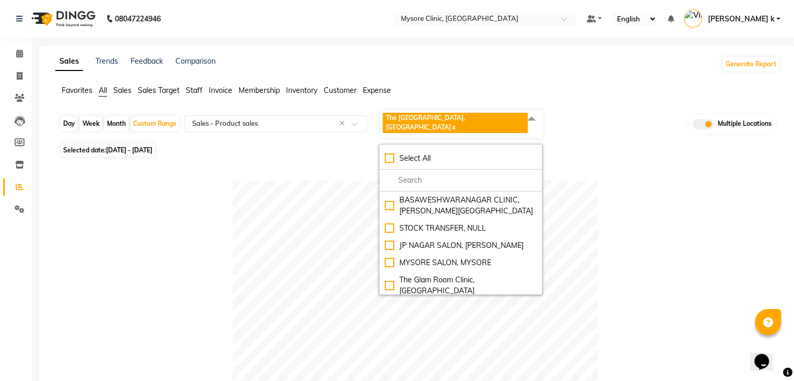
click at [391, 303] on div "The Glam Room Salon, Hyderabad" at bounding box center [461, 314] width 152 height 22
checkbox input "false"
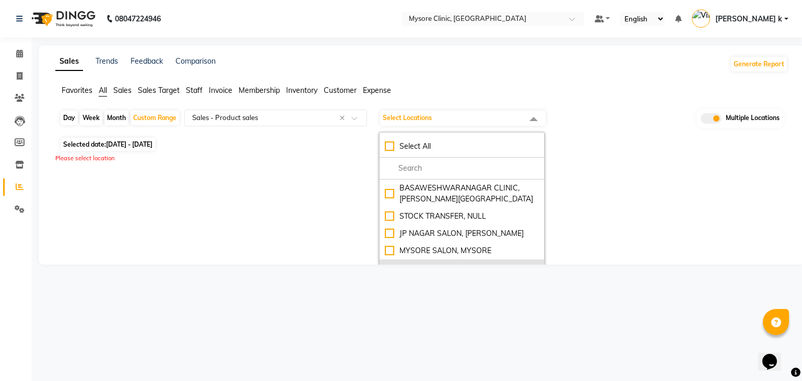
click at [391, 263] on div "The Glam Room Clinic, [GEOGRAPHIC_DATA]" at bounding box center [462, 274] width 154 height 22
checkbox input "true"
select select "full_report"
select select "csv"
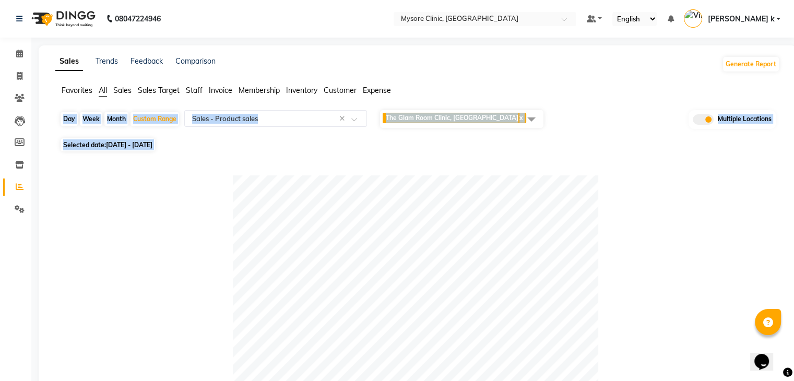
drag, startPoint x: 600, startPoint y: 154, endPoint x: 789, endPoint y: 107, distance: 194.8
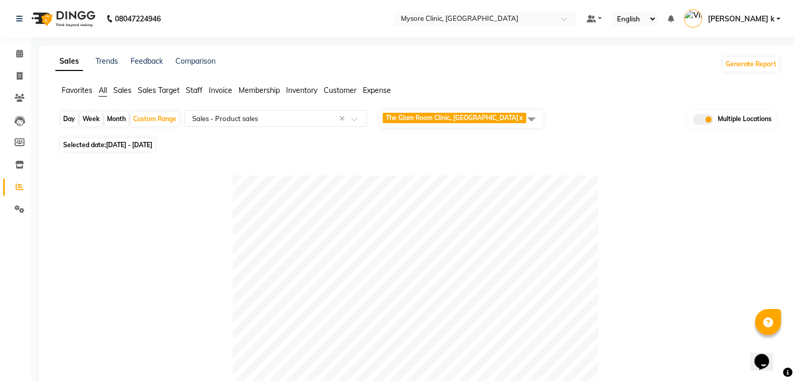
click at [588, 89] on ul "Favorites All Sales Sales Target Staff Invoice Membership Inventory Customer Ex…" at bounding box center [417, 90] width 725 height 11
click at [20, 76] on icon at bounding box center [20, 76] width 6 height 8
select select "service"
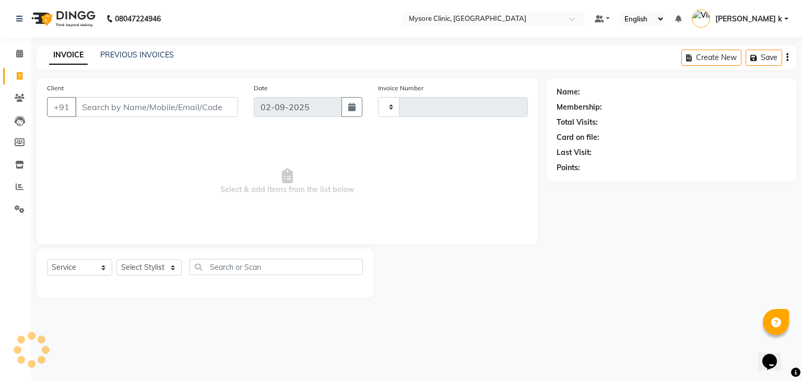
type input "0423"
select select "7445"
click at [155, 54] on link "PREVIOUS INVOICES" at bounding box center [137, 54] width 74 height 9
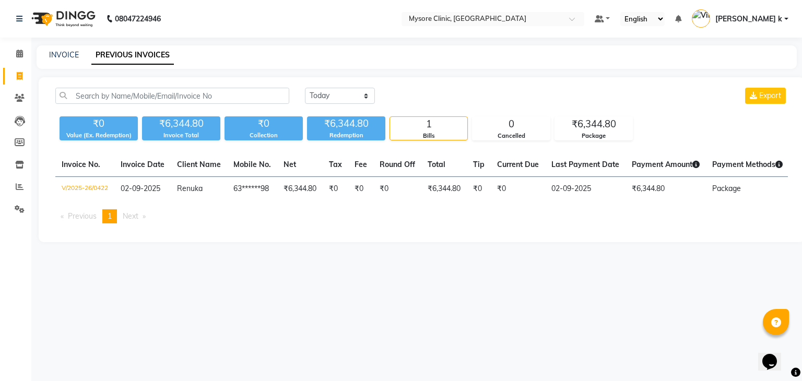
click at [336, 106] on div "Today Yesterday Custom Range Export" at bounding box center [546, 100] width 499 height 25
click at [349, 99] on select "[DATE] [DATE] Custom Range" at bounding box center [340, 96] width 70 height 16
select select "range"
click at [305, 88] on select "[DATE] [DATE] Custom Range" at bounding box center [340, 96] width 70 height 16
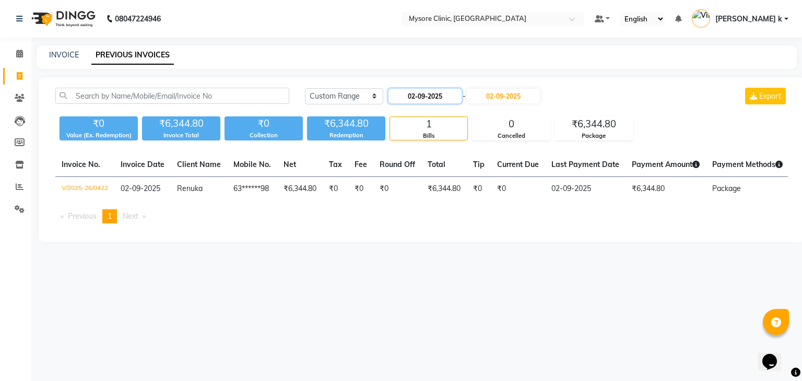
click at [427, 96] on input "02-09-2025" at bounding box center [425, 96] width 73 height 15
select select "9"
select select "2025"
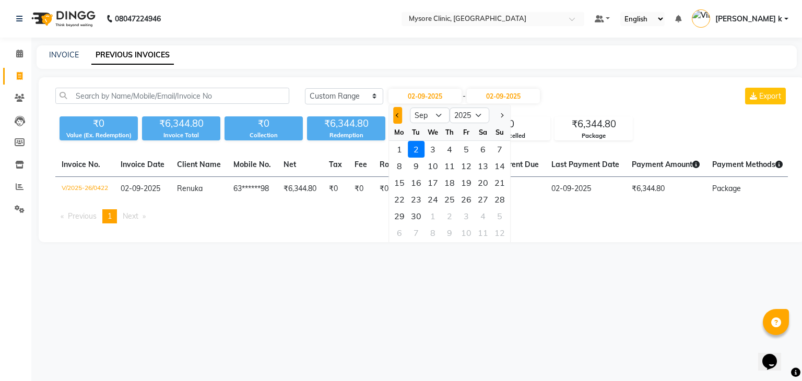
click at [393, 115] on button "Previous month" at bounding box center [397, 115] width 9 height 17
select select "8"
click at [468, 153] on div "1" at bounding box center [466, 149] width 17 height 17
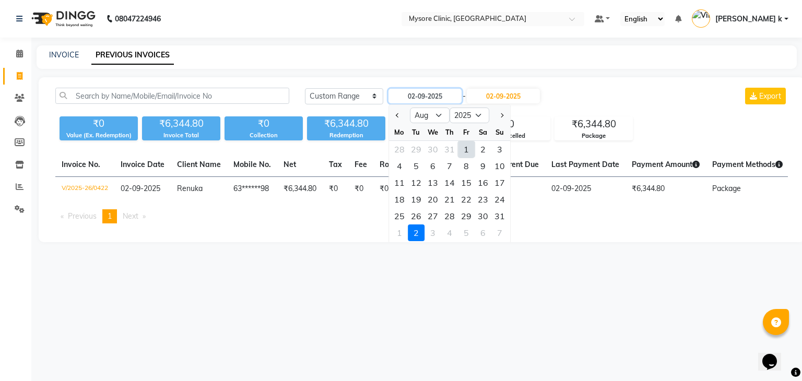
type input "[DATE]"
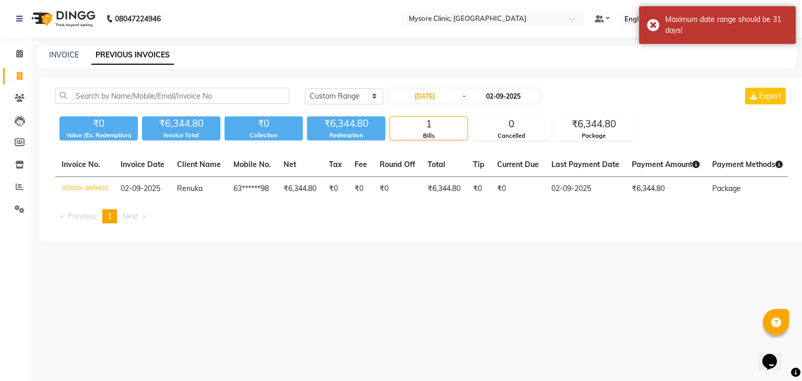
drag, startPoint x: 520, startPoint y: 86, endPoint x: 502, endPoint y: 97, distance: 20.9
click at [502, 97] on div "Today Yesterday Custom Range 01-08-2025 - 02-09-2025 Export ₹0 Value (Ex. Redem…" at bounding box center [422, 159] width 766 height 165
click at [502, 97] on input "02-09-2025" at bounding box center [503, 96] width 73 height 15
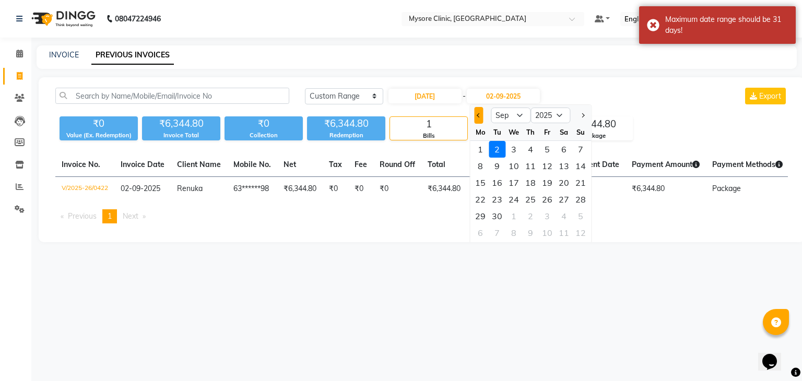
click at [479, 113] on span "Previous month" at bounding box center [479, 115] width 4 height 4
select select "8"
click at [587, 214] on div "31" at bounding box center [580, 216] width 17 height 17
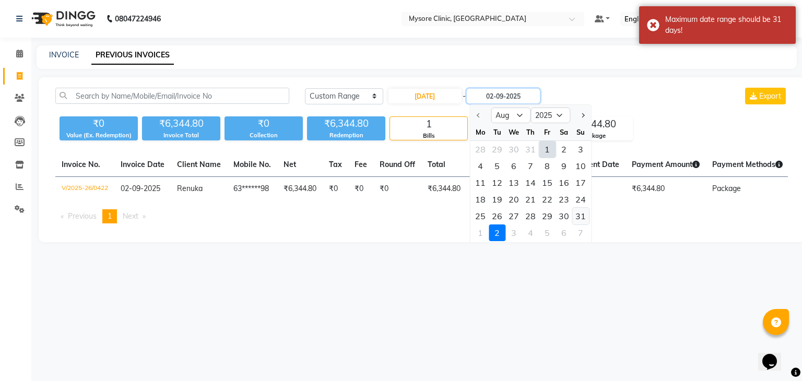
type input "31-08-2025"
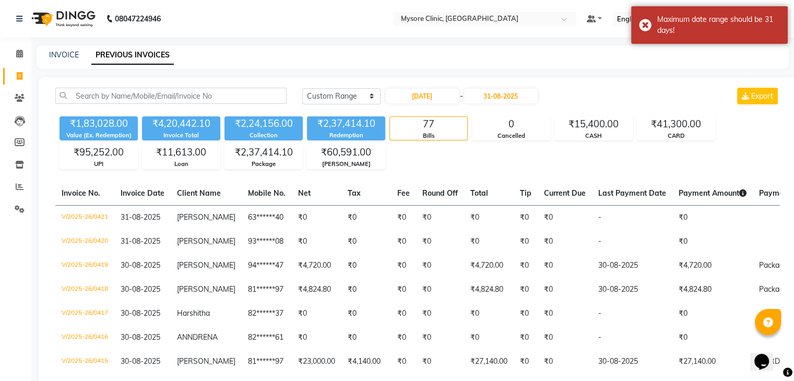
click at [577, 90] on div "Today Yesterday Custom Range 01-08-2025 - 31-08-2025 Export" at bounding box center [541, 96] width 478 height 17
click at [510, 8] on nav "08047224946 Select Location × Mysore Clinic, Mysore Default Panel My Panel Engl…" at bounding box center [397, 19] width 794 height 38
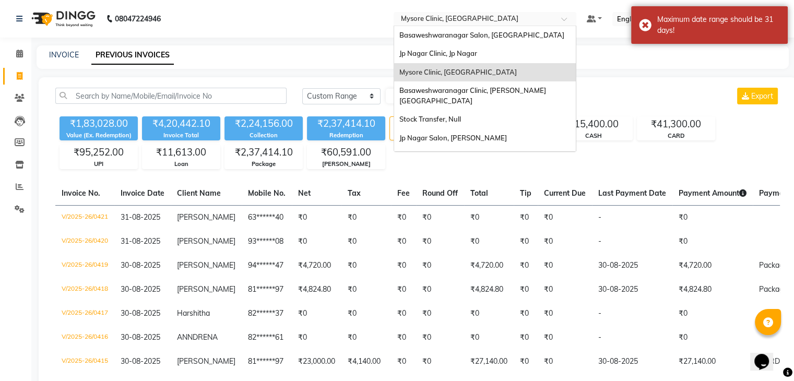
click at [507, 12] on div "Select Location × Mysore Clinic, Mysore" at bounding box center [485, 19] width 183 height 14
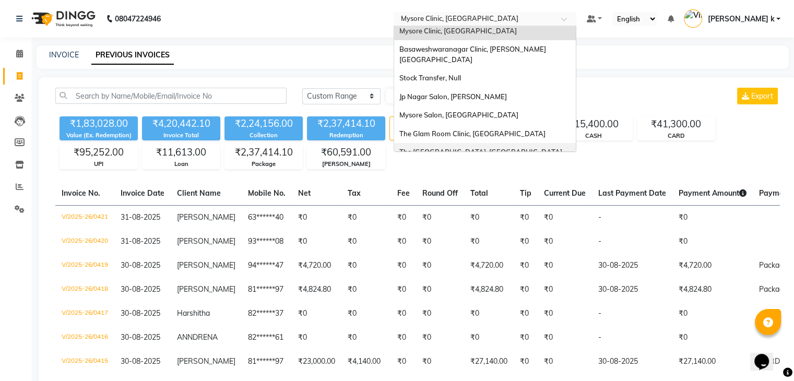
click at [512, 148] on span "The Glam Room Salon, Hyderabad" at bounding box center [481, 152] width 163 height 8
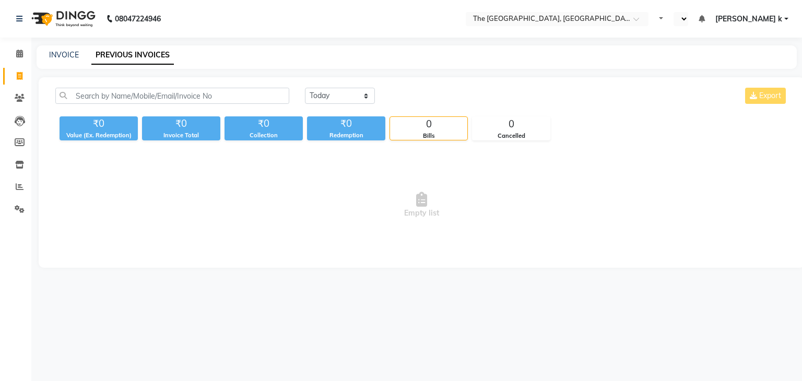
select select "en"
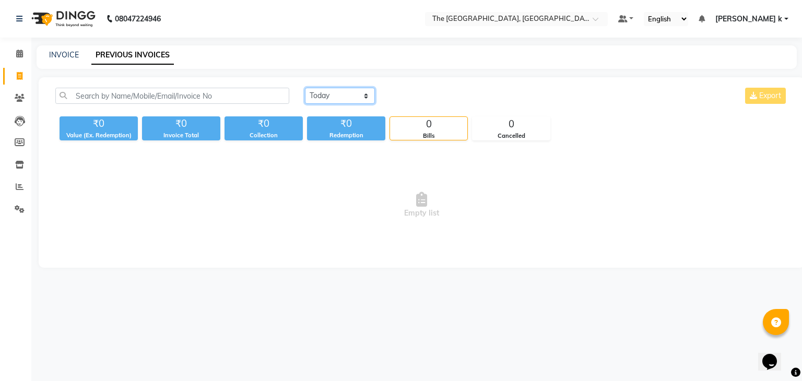
click at [359, 96] on select "[DATE] [DATE] Custom Range" at bounding box center [340, 96] width 70 height 16
select select "range"
click at [305, 88] on select "[DATE] [DATE] Custom Range" at bounding box center [340, 96] width 70 height 16
click at [416, 103] on div "[DATE] - [DATE]" at bounding box center [465, 96] width 154 height 17
click at [420, 99] on input "02-09-2025" at bounding box center [425, 96] width 73 height 15
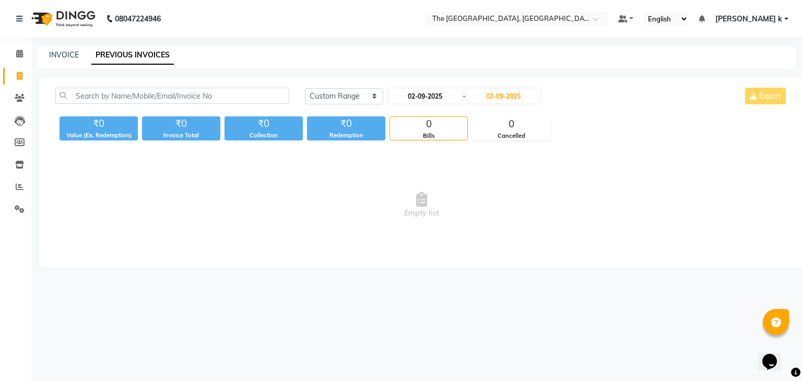
select select "9"
select select "2025"
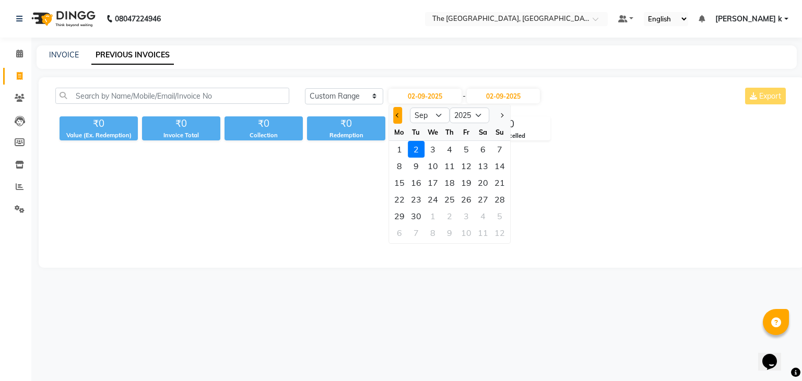
click at [399, 122] on button "Previous month" at bounding box center [397, 115] width 9 height 17
select select "8"
click at [461, 150] on div "1" at bounding box center [466, 149] width 17 height 17
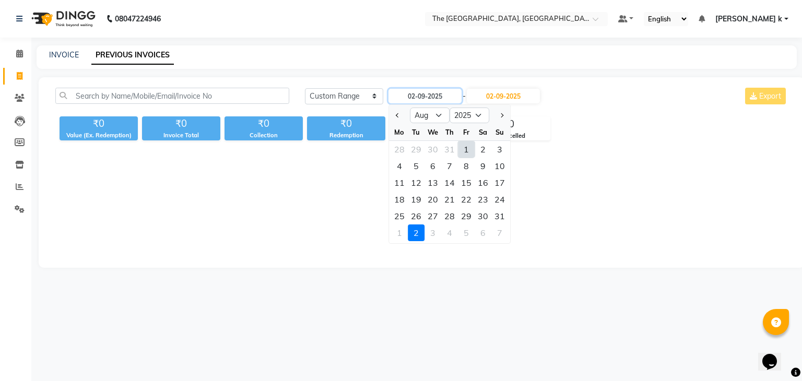
type input "[DATE]"
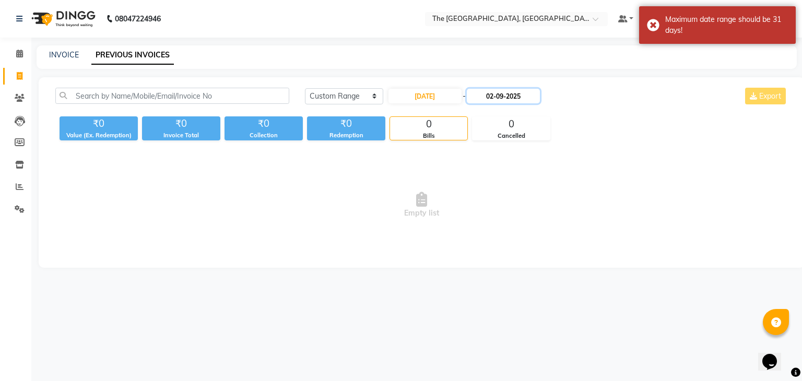
click at [499, 99] on input "02-09-2025" at bounding box center [503, 96] width 73 height 15
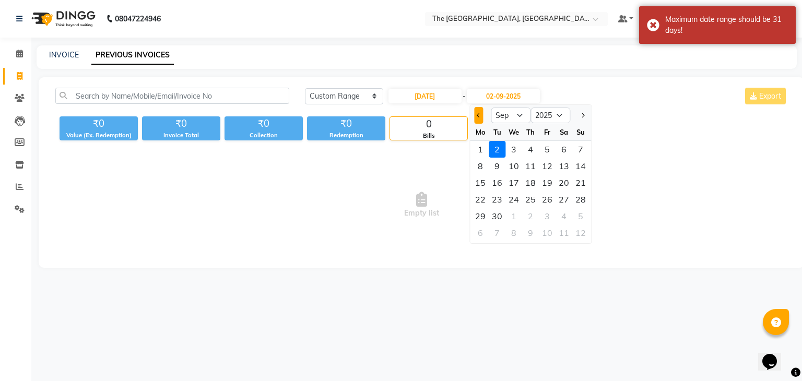
click at [478, 115] on span "Previous month" at bounding box center [479, 115] width 4 height 4
select select "8"
click at [583, 218] on div "31" at bounding box center [580, 216] width 17 height 17
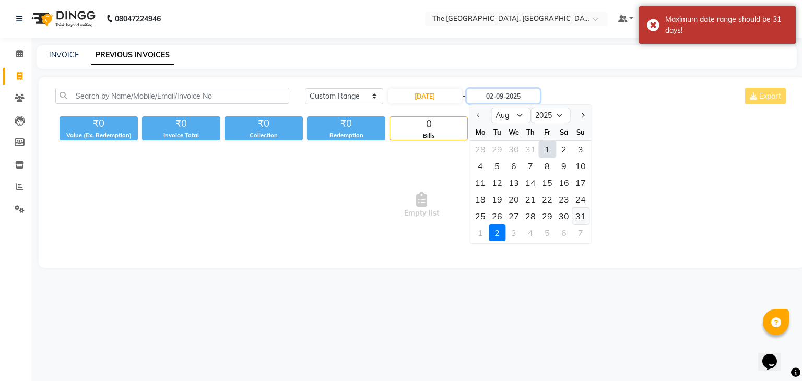
type input "31-08-2025"
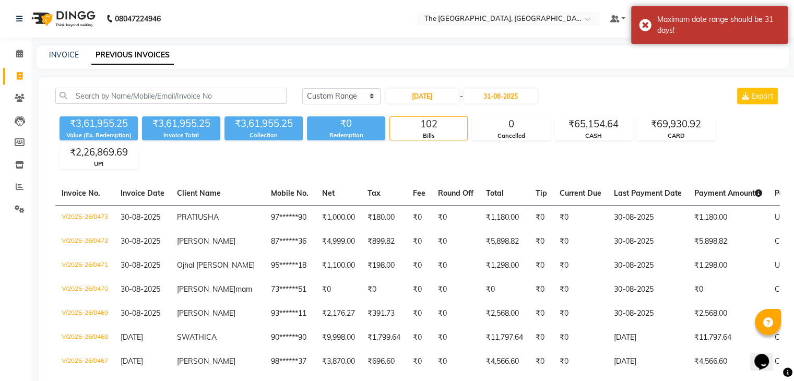
click at [611, 93] on div "Today Yesterday Custom Range 01-08-2025 - 31-08-2025 Export" at bounding box center [541, 96] width 478 height 17
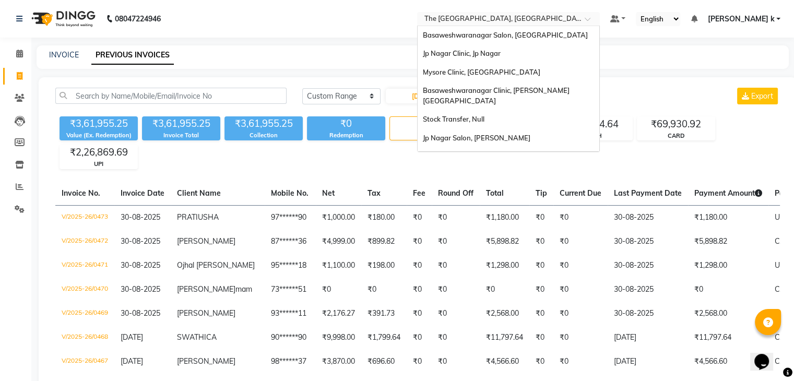
click at [572, 19] on input "text" at bounding box center [497, 20] width 151 height 10
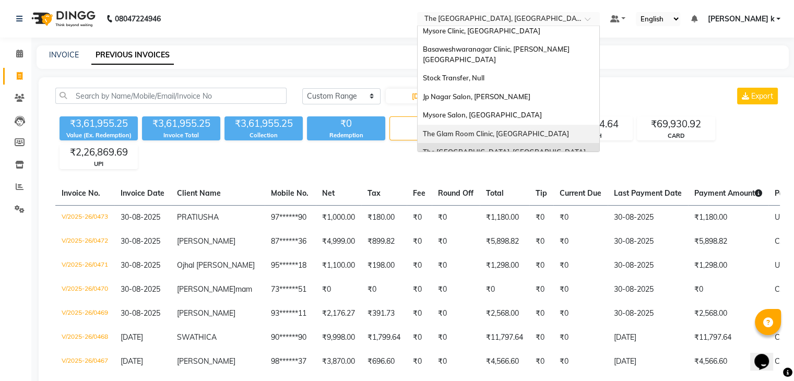
click at [549, 130] on span "The Glam Room Clinic, [GEOGRAPHIC_DATA]" at bounding box center [496, 134] width 146 height 8
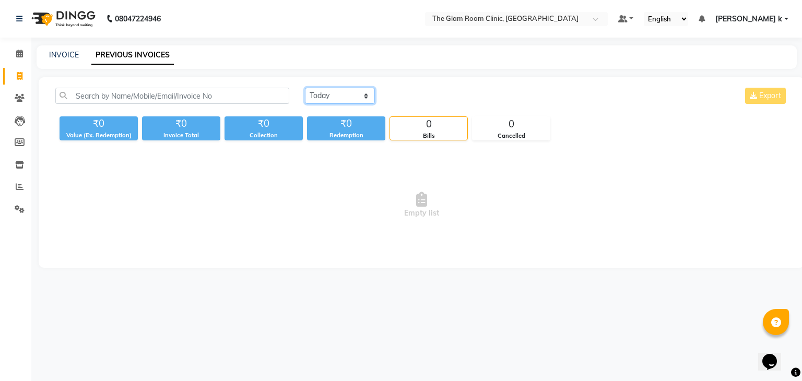
click at [345, 93] on select "[DATE] [DATE] Custom Range" at bounding box center [340, 96] width 70 height 16
select select "range"
click at [305, 88] on select "[DATE] [DATE] Custom Range" at bounding box center [340, 96] width 70 height 16
click at [449, 95] on input "02-09-2025" at bounding box center [425, 96] width 73 height 15
select select "9"
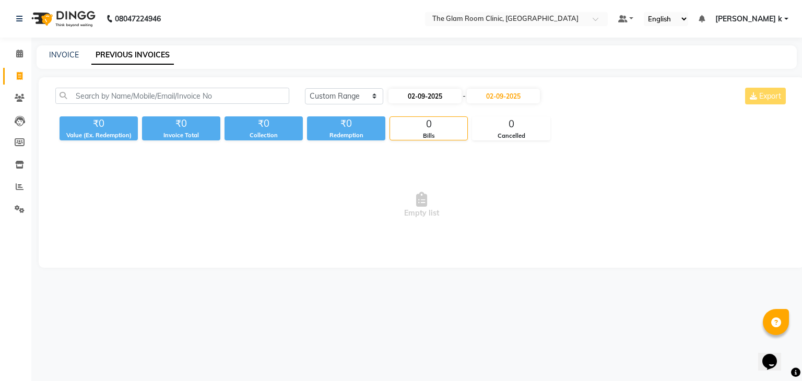
select select "2025"
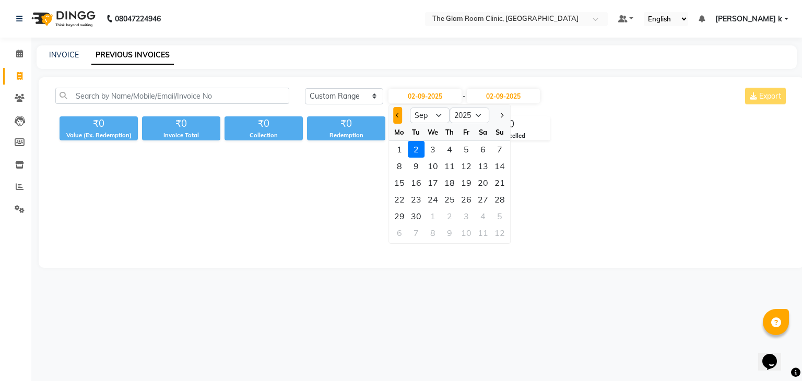
click at [394, 114] on button "Previous month" at bounding box center [397, 115] width 9 height 17
select select "8"
click at [468, 151] on div "1" at bounding box center [466, 149] width 17 height 17
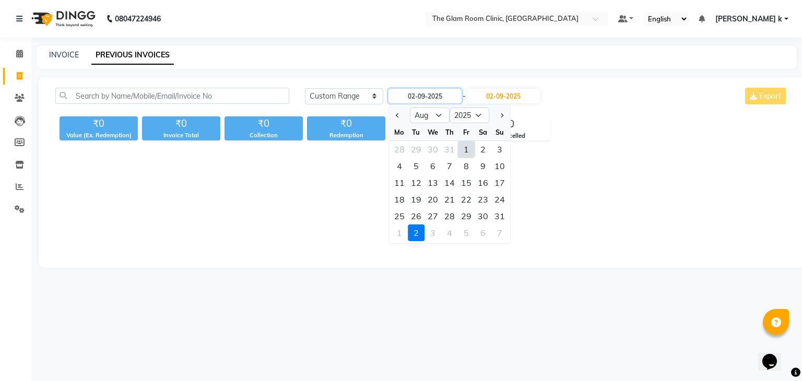
type input "[DATE]"
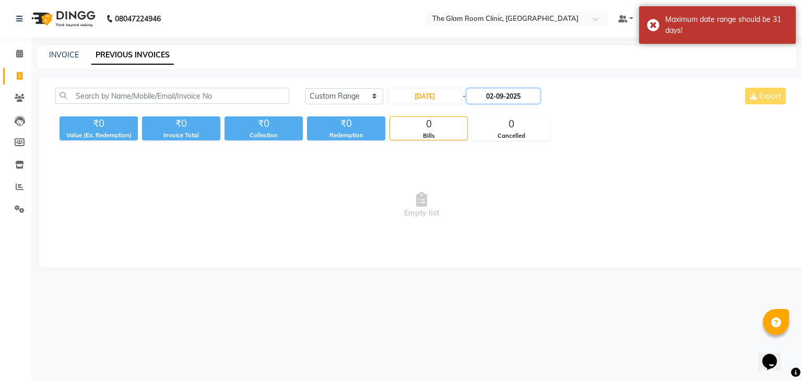
click at [508, 96] on input "02-09-2025" at bounding box center [503, 96] width 73 height 15
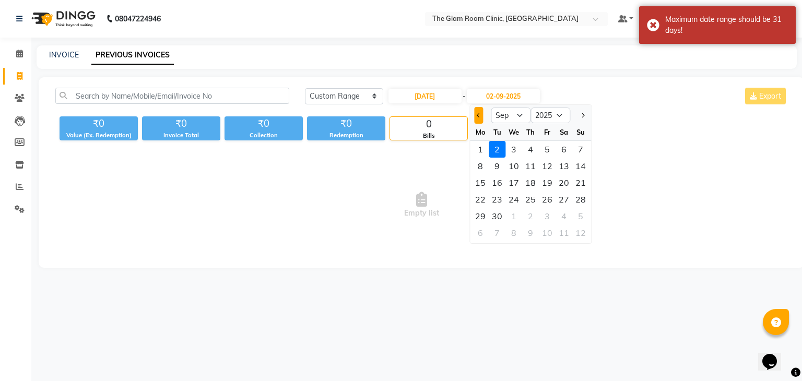
click at [478, 120] on button "Previous month" at bounding box center [478, 115] width 9 height 17
select select "8"
click at [582, 216] on div "31" at bounding box center [580, 216] width 17 height 17
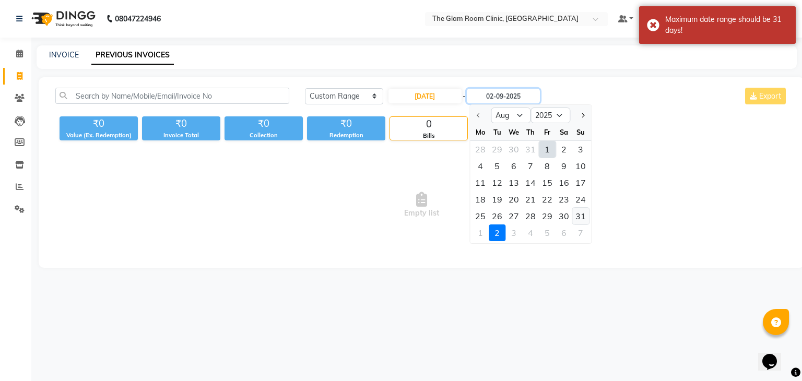
type input "31-08-2025"
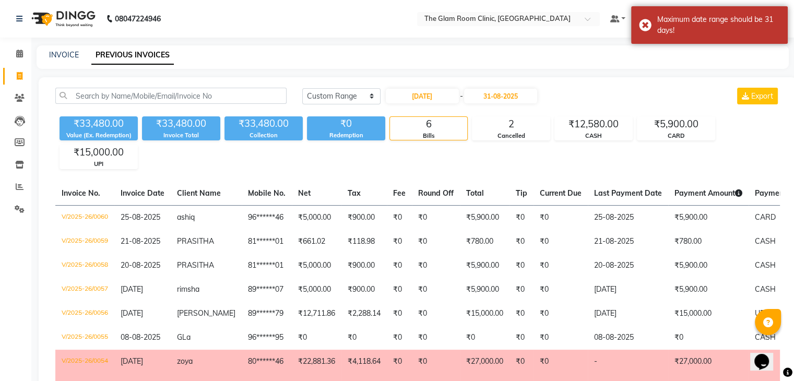
click at [541, 163] on div "₹33,480.00 Value (Ex. Redemption) ₹33,480.00 Invoice Total ₹33,480.00 Collectio…" at bounding box center [417, 140] width 725 height 57
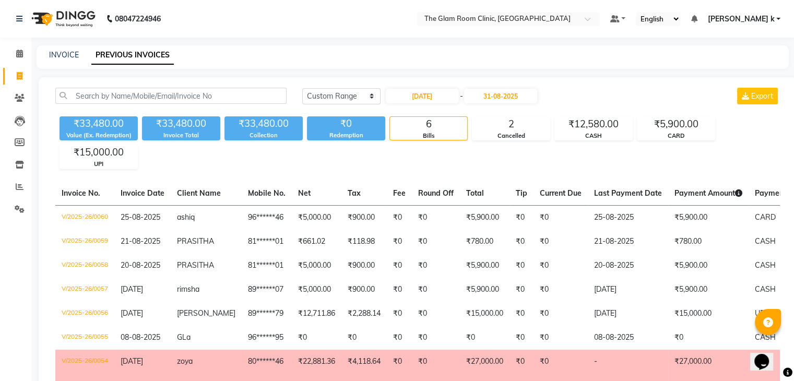
click at [362, 18] on nav "08047224946 Select Location × The Glam Room Clinic, [GEOGRAPHIC_DATA] Default P…" at bounding box center [397, 19] width 794 height 38
